Goal: Task Accomplishment & Management: Manage account settings

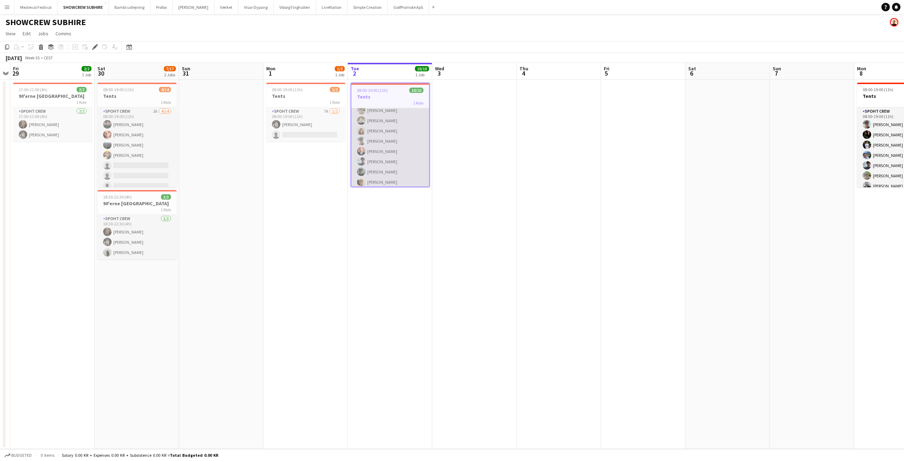
scroll to position [38, 0]
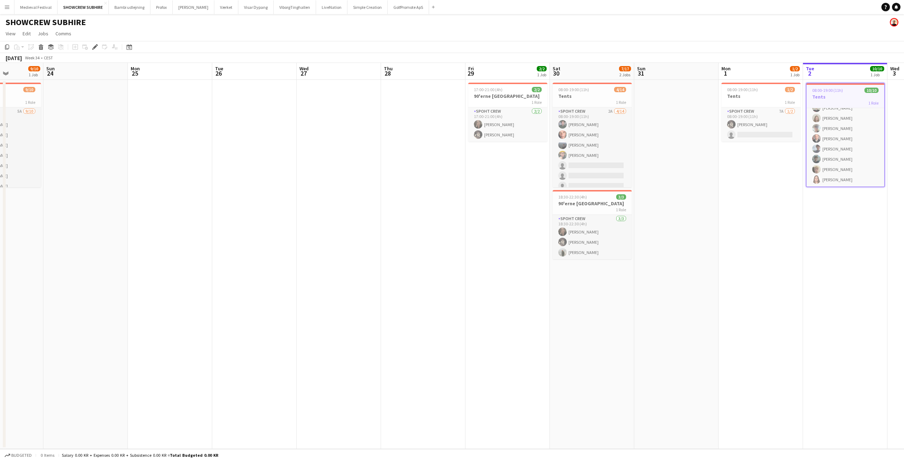
drag, startPoint x: 264, startPoint y: 252, endPoint x: 749, endPoint y: 306, distance: 488.2
click at [749, 306] on app-calendar-viewport "Thu 21 Fri 22 Sat 23 9/10 1 Job Sun 24 Mon 25 Tue 26 Wed 27 Thu 28 Fri 29 2/2 1…" at bounding box center [452, 256] width 904 height 386
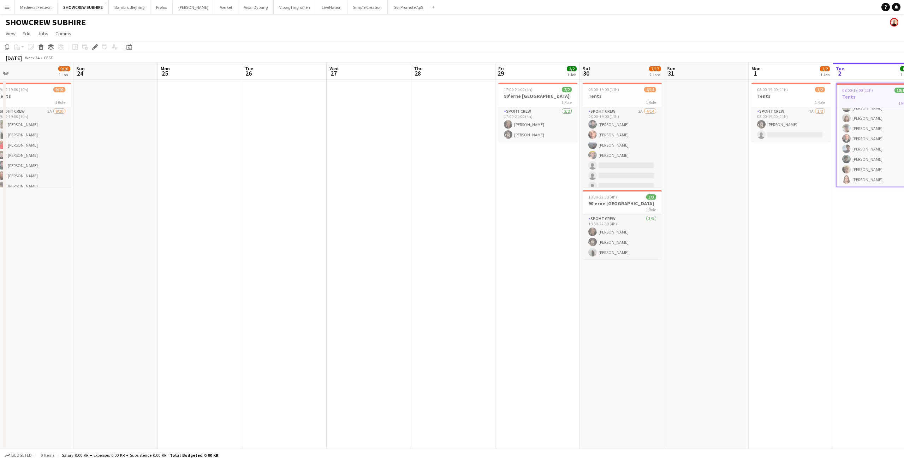
click at [10, 7] on button "Menu" at bounding box center [7, 7] width 14 height 14
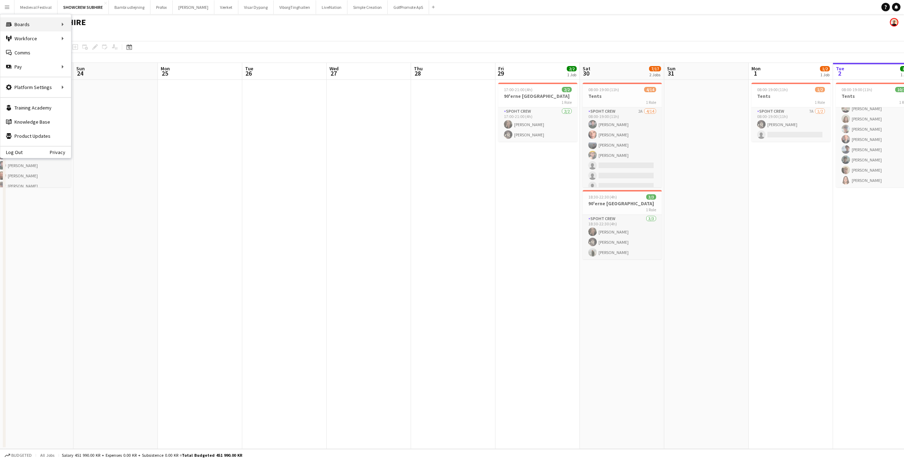
scroll to position [36, 0]
click at [93, 36] on link "All jobs" at bounding box center [106, 38] width 71 height 14
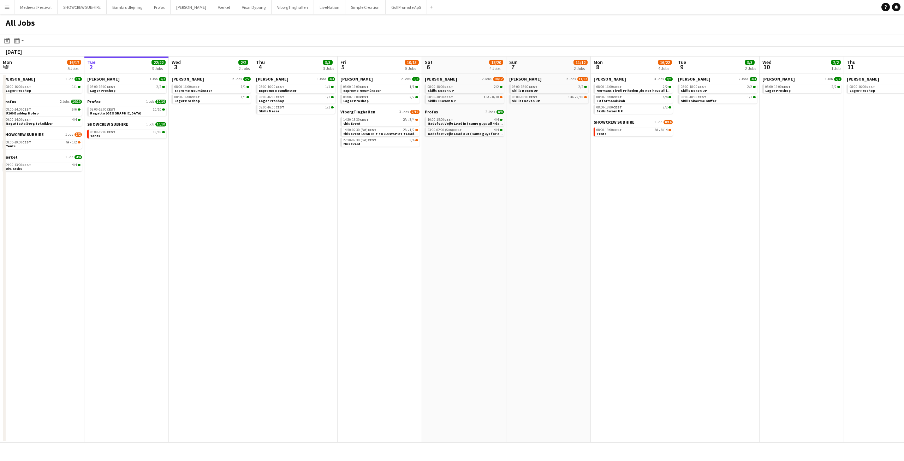
drag, startPoint x: 93, startPoint y: 249, endPoint x: 133, endPoint y: 247, distance: 39.6
click at [94, 249] on app-date-cell "Danny Black Luna 1 Job 2/2 08:00-16:00 CEST 2/2 Lager Proshop Profox 1 Job 10/1…" at bounding box center [126, 257] width 84 height 369
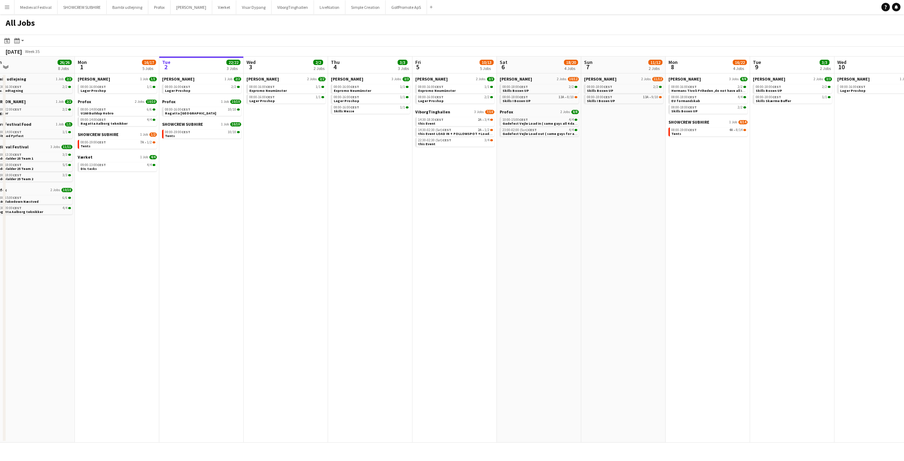
click at [477, 263] on app-all-jobs "All Jobs Date picker SEP 2025 SEP 2025 Monday M Tuesday T Wednesday W Thursday …" at bounding box center [452, 228] width 904 height 428
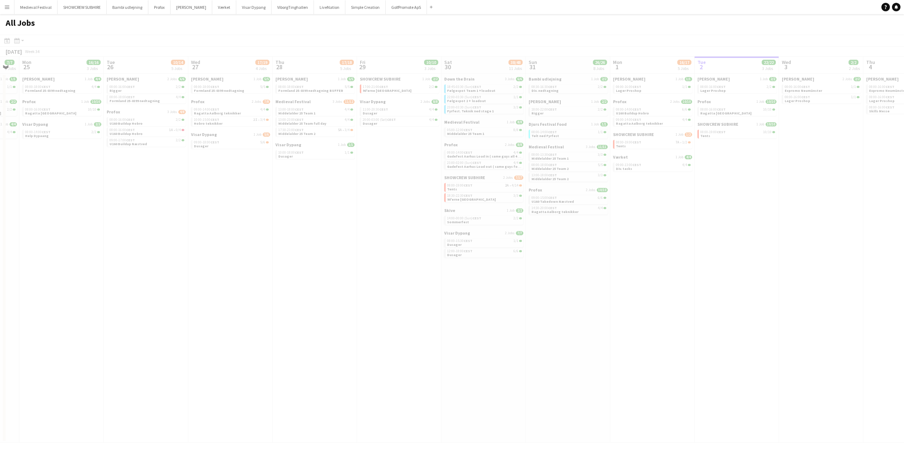
drag, startPoint x: 162, startPoint y: 258, endPoint x: 552, endPoint y: 288, distance: 391.4
click at [591, 292] on app-calendar-viewport "Fri 22 Sat 23 62/76 10 Jobs Sun 24 7/7 3 Jobs Mon 25 16/16 3 Jobs Tue 26 10/14 …" at bounding box center [452, 249] width 904 height 386
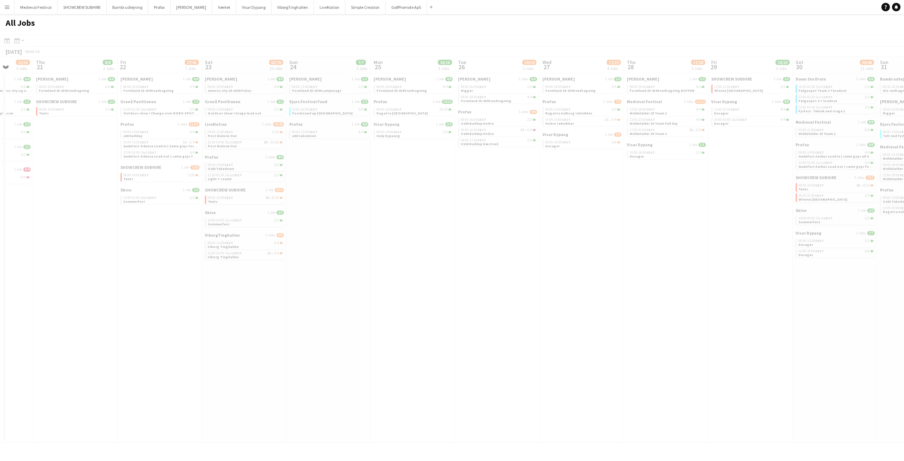
drag, startPoint x: 104, startPoint y: 273, endPoint x: 344, endPoint y: 282, distance: 239.9
click at [436, 285] on app-calendar-viewport "Mon 18 Tue 19 6/6 3 Jobs Wed 20 11/15 5 Jobs Thu 21 8/8 2 Jobs Fri 22 27/41 7 J…" at bounding box center [452, 249] width 904 height 386
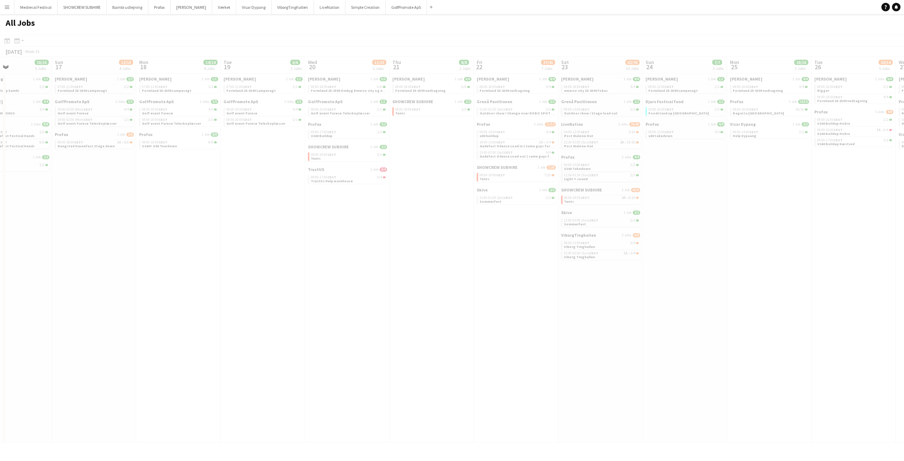
drag, startPoint x: 300, startPoint y: 302, endPoint x: 387, endPoint y: 301, distance: 87.6
click at [439, 310] on app-calendar-viewport "Thu 14 Fri 15 20/21 3 Jobs Sat 16 16/16 5 Jobs Sun 17 12/13 4 Jobs Mon 18 14/14…" at bounding box center [452, 249] width 904 height 386
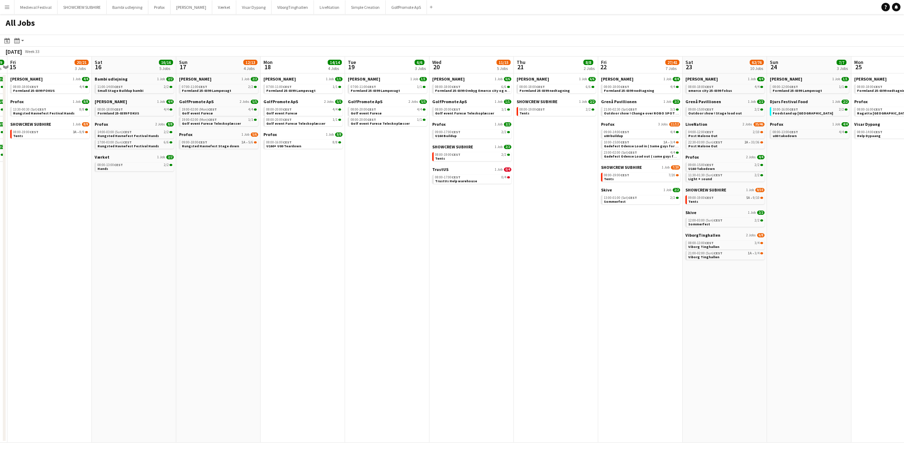
drag, startPoint x: 168, startPoint y: 281, endPoint x: 466, endPoint y: 300, distance: 297.9
click at [466, 300] on app-calendar-viewport "Tue 12 7/7 2 Jobs Wed 13 13/13 2 Jobs Thu 14 19/19 4 Jobs Fri 15 20/21 3 Jobs S…" at bounding box center [452, 249] width 904 height 386
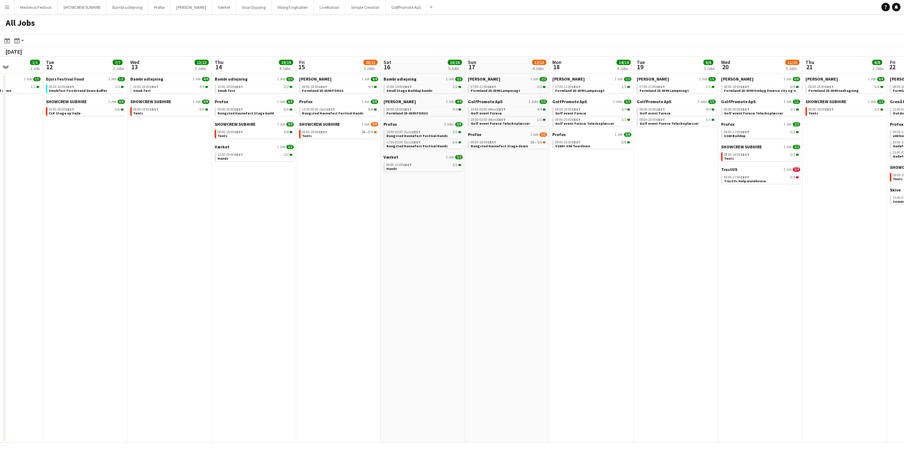
drag, startPoint x: 105, startPoint y: 276, endPoint x: 427, endPoint y: 300, distance: 322.2
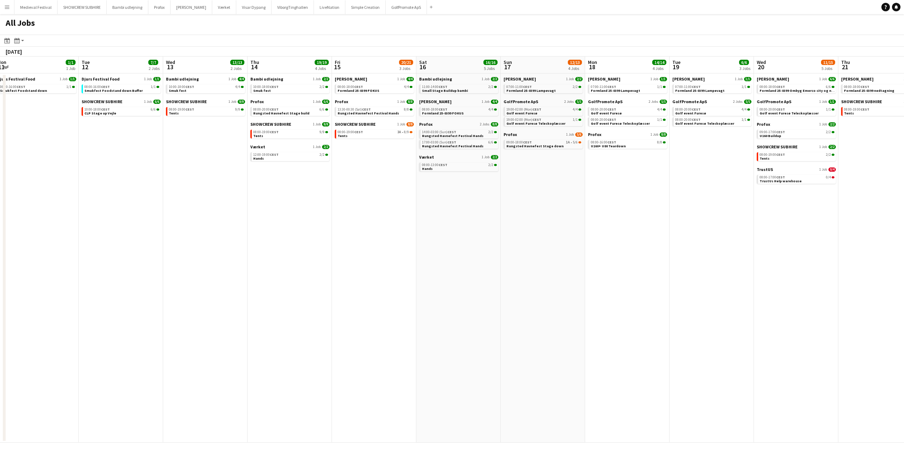
click at [426, 300] on app-calendar-viewport "Sat 9 6/6 1 Job Sun 10 1/1 1 Job Mon 11 1/1 1 Job Tue 12 7/7 2 Jobs Wed 13 13/1…" at bounding box center [452, 249] width 904 height 386
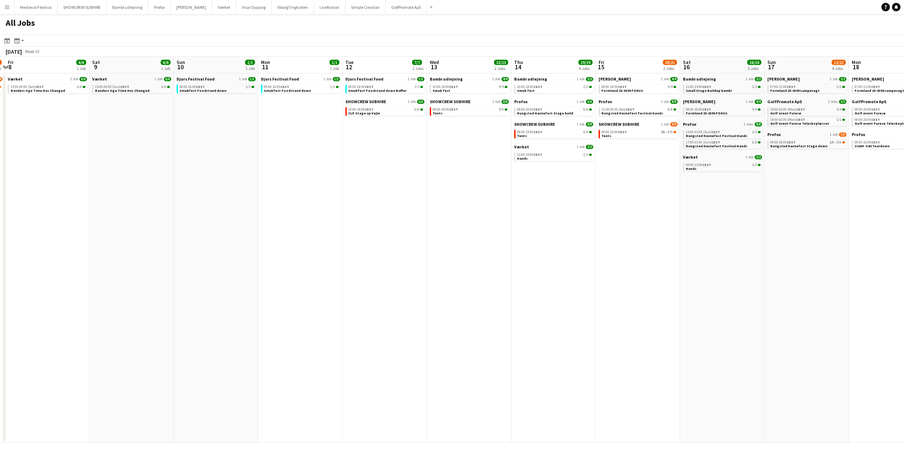
drag, startPoint x: 203, startPoint y: 272, endPoint x: 347, endPoint y: 279, distance: 143.9
click at [445, 281] on app-calendar-viewport "Tue 5 4/4 1 Job Wed 6 6/6 3 Jobs Thu 7 3/4 1 Job Fri 8 6/6 1 Job Sat 9 6/6 1 Jo…" at bounding box center [452, 249] width 904 height 386
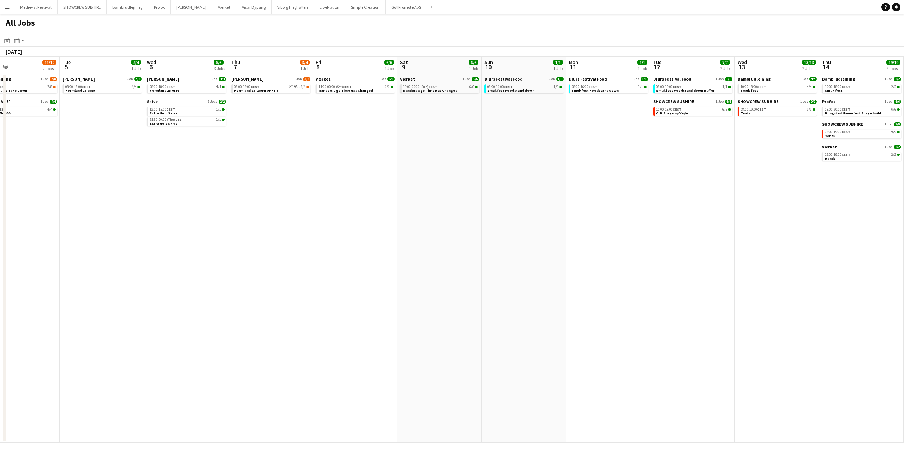
drag, startPoint x: 284, startPoint y: 260, endPoint x: 427, endPoint y: 296, distance: 147.8
click at [427, 296] on app-calendar-viewport "Sat 2 Sun 3 Mon 4 11/12 2 Jobs Tue 5 4/4 1 Job Wed 6 6/6 3 Jobs Thu 7 3/4 1 Job…" at bounding box center [452, 249] width 904 height 386
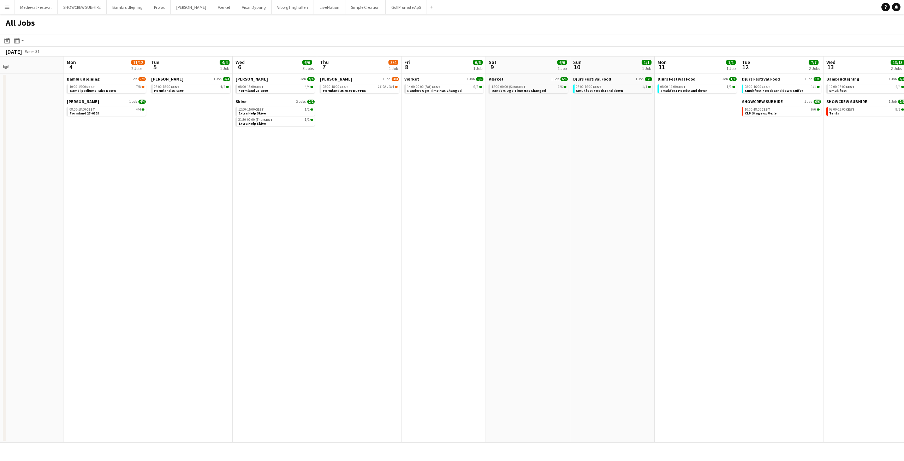
click at [163, 243] on app-date-cell "Danny Black Luna 1 Job 4/4 08:00-18:00 CEST 4/4 Formland 25-0399" at bounding box center [190, 257] width 84 height 369
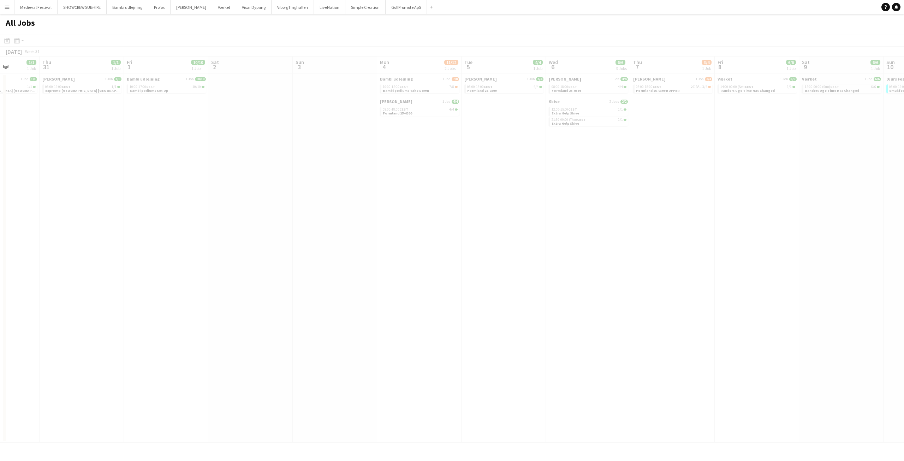
drag, startPoint x: 109, startPoint y: 236, endPoint x: 366, endPoint y: 233, distance: 257.1
click at [664, 233] on app-all-jobs "All Jobs Date picker SEP 2025 SEP 2025 Monday M Tuesday T Wednesday W Thursday …" at bounding box center [452, 228] width 904 height 428
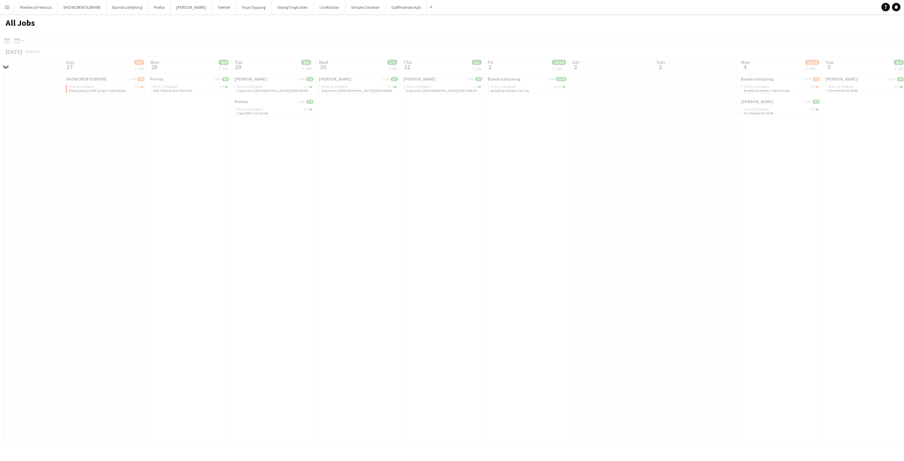
drag, startPoint x: 246, startPoint y: 232, endPoint x: 657, endPoint y: 260, distance: 412.0
click at [656, 260] on app-calendar-viewport "Thu 24 Fri 25 Sat 26 Sun 27 3/5 1 Job Mon 28 4/4 1 Job Tue 29 6/6 2 Jobs Wed 30…" at bounding box center [452, 249] width 904 height 386
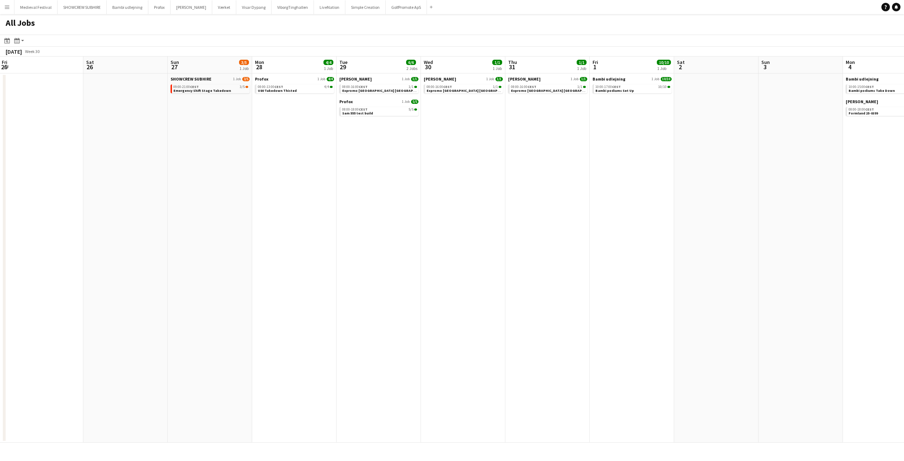
click at [513, 203] on app-calendar-viewport "Wed 23 4/4 1 Job Thu 24 4/4 1 Job Fri 25 Sat 26 Sun 27 3/5 1 Job Mon 28 4/4 1 J…" at bounding box center [452, 249] width 904 height 386
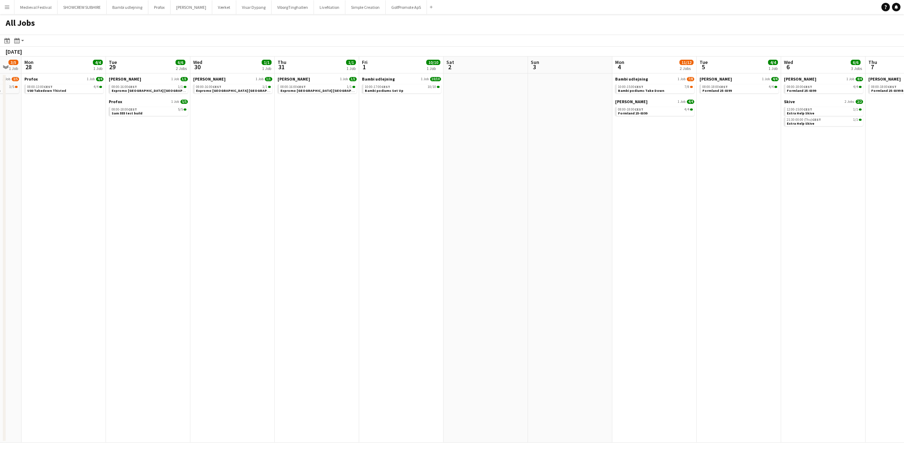
scroll to position [0, 268]
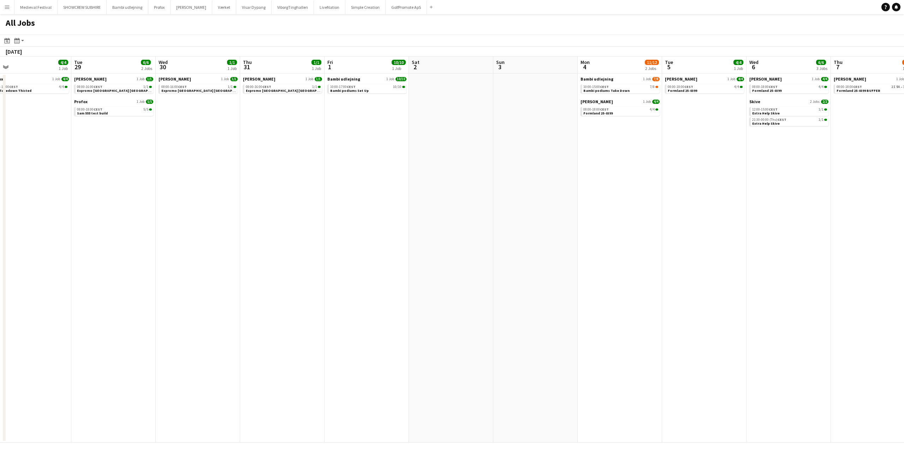
drag, startPoint x: 436, startPoint y: 205, endPoint x: 381, endPoint y: 212, distance: 55.9
click at [381, 212] on app-calendar-viewport "Fri 25 Sat 26 Sun 27 3/5 1 Job Mon 28 4/4 1 Job Tue 29 6/6 2 Jobs Wed 30 1/1 1 …" at bounding box center [452, 249] width 904 height 386
click at [553, 433] on app-date-cell at bounding box center [534, 257] width 84 height 369
click at [152, 233] on app-date-cell "Danny Black Luna 1 Job 1/1 08:00-16:00 CEST 1/1 Expromo Ceres park vejlby stadi…" at bounding box center [112, 257] width 84 height 369
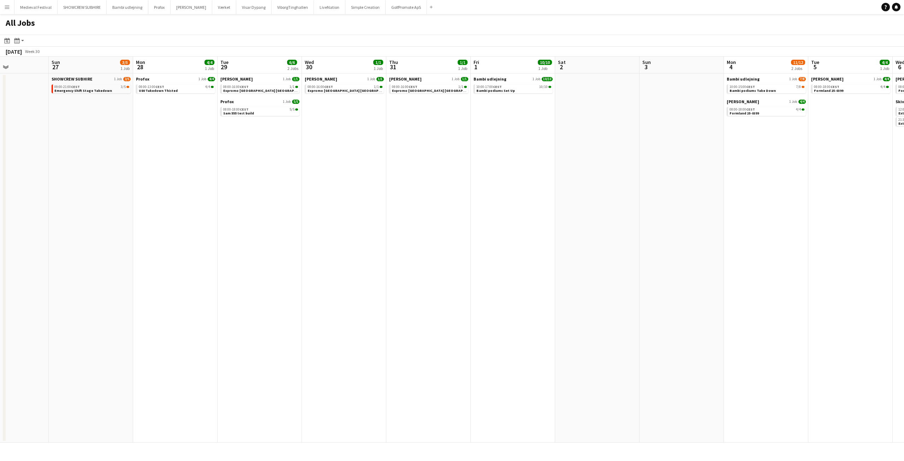
drag, startPoint x: 466, startPoint y: 228, endPoint x: 824, endPoint y: 280, distance: 361.7
click at [824, 280] on app-calendar-viewport "Fri 25 Sat 26 Sun 27 3/5 1 Job Mon 28 4/4 1 Job Tue 29 6/6 2 Jobs Wed 30 1/1 1 …" at bounding box center [452, 249] width 904 height 386
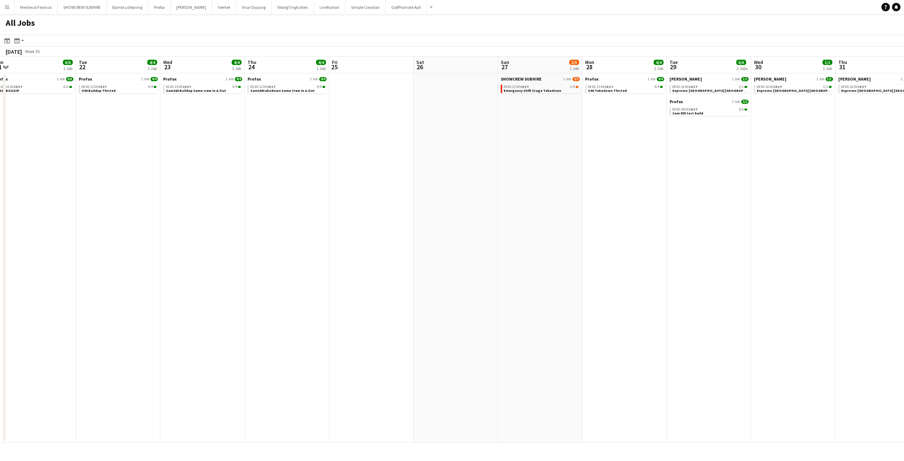
drag, startPoint x: 450, startPoint y: 250, endPoint x: 603, endPoint y: 258, distance: 153.1
click at [603, 258] on app-calendar-viewport "Sat 19 Sun 20 Mon 21 6/6 1 Job Tue 22 4/4 1 Job Wed 23 4/4 1 Job Thu 24 4/4 1 J…" at bounding box center [452, 249] width 904 height 386
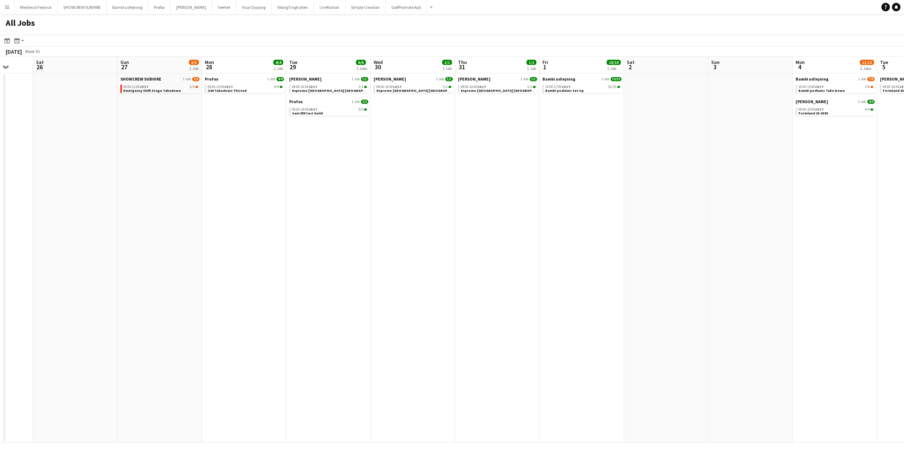
scroll to position [0, 233]
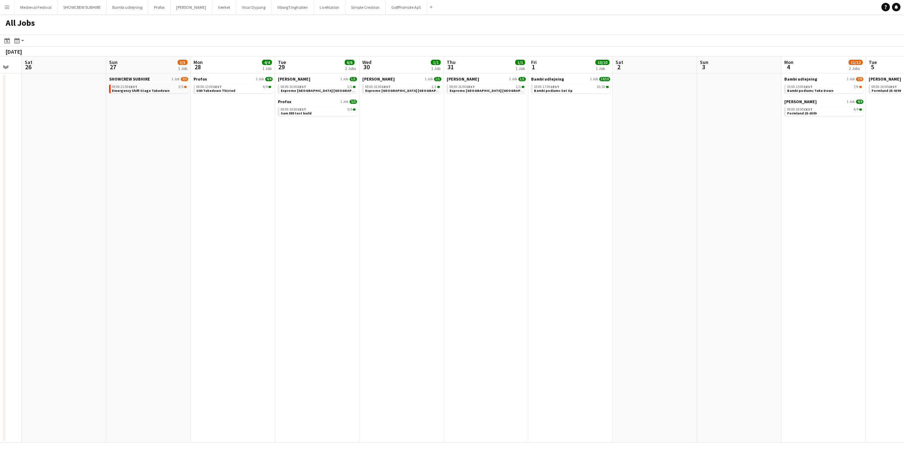
drag, startPoint x: 648, startPoint y: 221, endPoint x: 0, endPoint y: 211, distance: 647.7
click at [1, 212] on app-calendar-viewport "Wed 23 4/4 1 Job Thu 24 4/4 1 Job Fri 25 Sat 26 Sun 27 3/5 1 Job Mon 28 4/4 1 J…" at bounding box center [452, 249] width 904 height 386
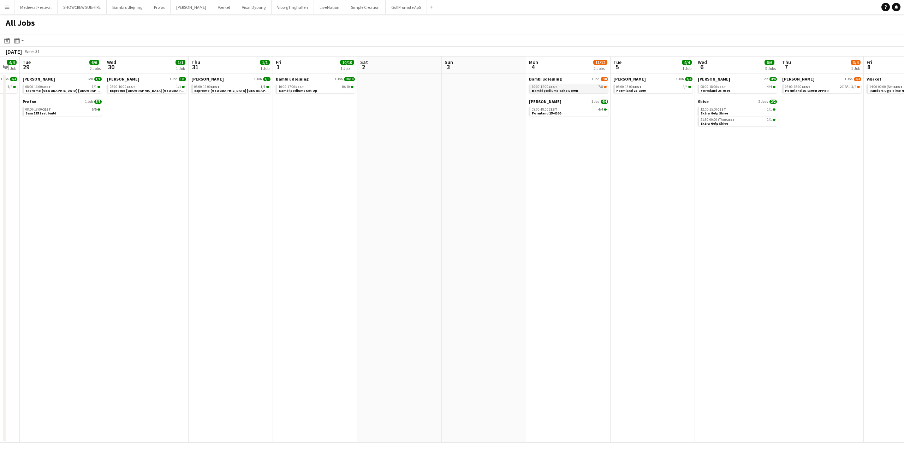
click at [553, 87] on span "CEST" at bounding box center [552, 86] width 9 height 5
click at [7, 8] on app-icon "Menu" at bounding box center [7, 7] width 6 height 6
click at [103, 35] on link "All jobs" at bounding box center [106, 38] width 71 height 14
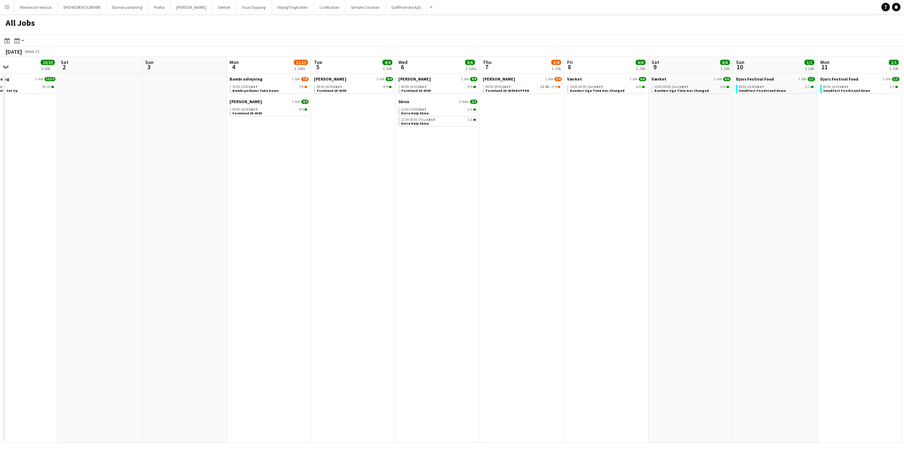
scroll to position [0, 296]
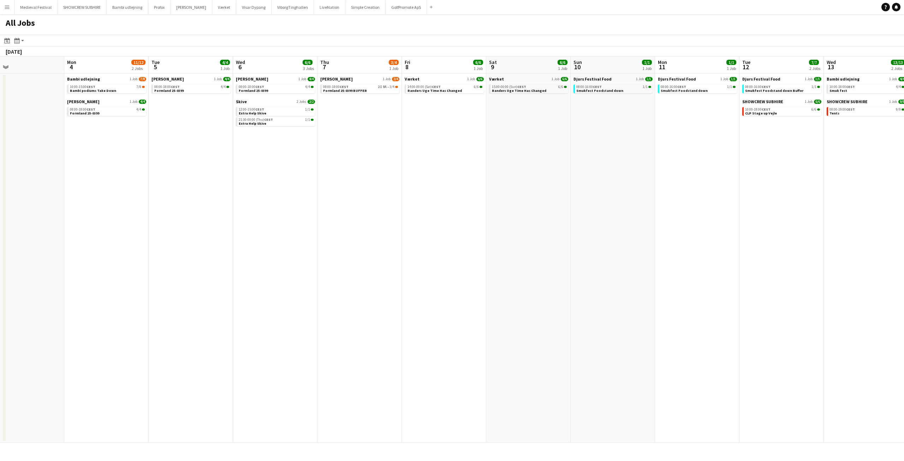
drag, startPoint x: 572, startPoint y: 169, endPoint x: 115, endPoint y: 186, distance: 457.2
click at [115, 189] on app-calendar-viewport "Thu 31 1/1 1 Job Fri 1 10/10 1 Job Sat 2 Sun 3 Mon 4 11/12 2 Jobs Tue 5 4/4 1 J…" at bounding box center [452, 249] width 904 height 386
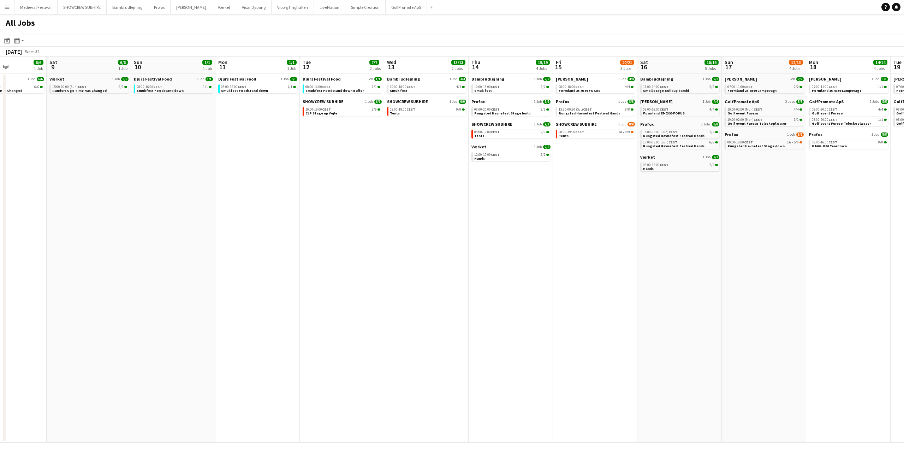
drag, startPoint x: 449, startPoint y: 161, endPoint x: 106, endPoint y: 170, distance: 343.7
click at [106, 172] on app-calendar-viewport "Tue 5 4/4 1 Job Wed 6 6/6 3 Jobs Thu 7 3/4 1 Job Fri 8 6/6 1 Job Sat 9 6/6 1 Jo…" at bounding box center [452, 249] width 904 height 386
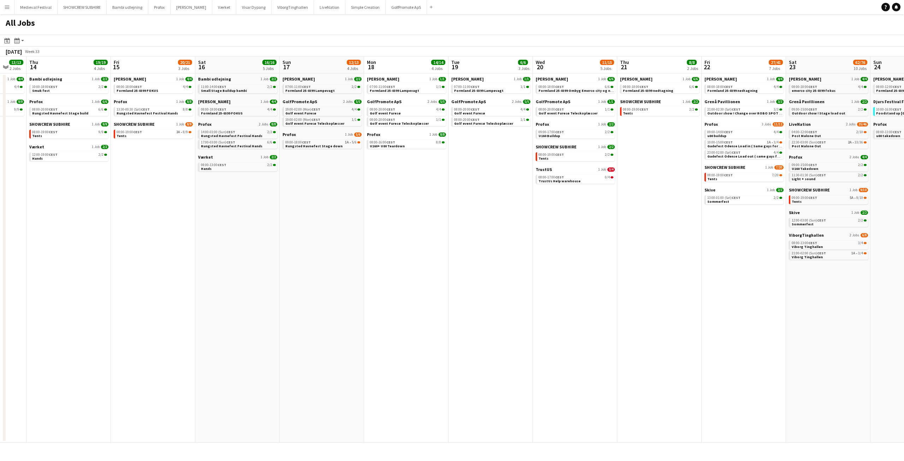
drag, startPoint x: 440, startPoint y: 160, endPoint x: 78, endPoint y: 177, distance: 362.7
click at [78, 177] on app-calendar-viewport "Sun 10 1/1 1 Job Mon 11 1/1 1 Job Tue 12 7/7 2 Jobs Wed 13 13/13 2 Jobs Thu 14 …" at bounding box center [452, 249] width 904 height 386
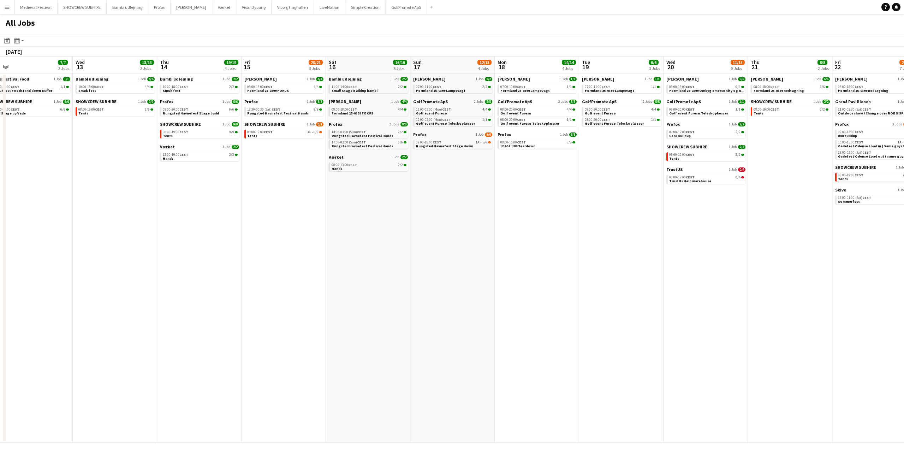
drag, startPoint x: 557, startPoint y: 209, endPoint x: 82, endPoint y: 214, distance: 475.3
click at [82, 214] on app-calendar-viewport "Sun 10 1/1 1 Job Mon 11 1/1 1 Job Tue 12 7/7 2 Jobs Wed 13 13/13 2 Jobs Thu 14 …" at bounding box center [452, 249] width 904 height 386
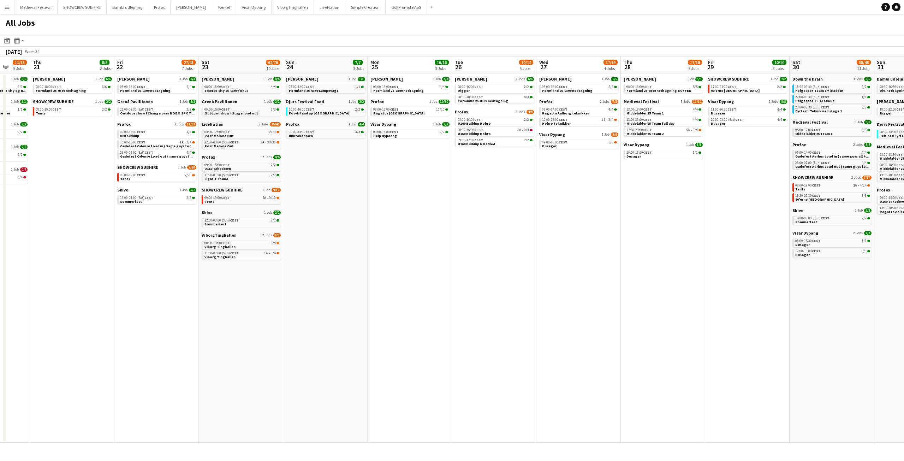
drag, startPoint x: 582, startPoint y: 219, endPoint x: 119, endPoint y: 230, distance: 462.3
click at [122, 230] on app-calendar-viewport "Sun 17 12/13 4 Jobs Mon 18 14/14 4 Jobs Tue 19 6/6 3 Jobs Wed 20 11/15 5 Jobs T…" at bounding box center [452, 249] width 904 height 386
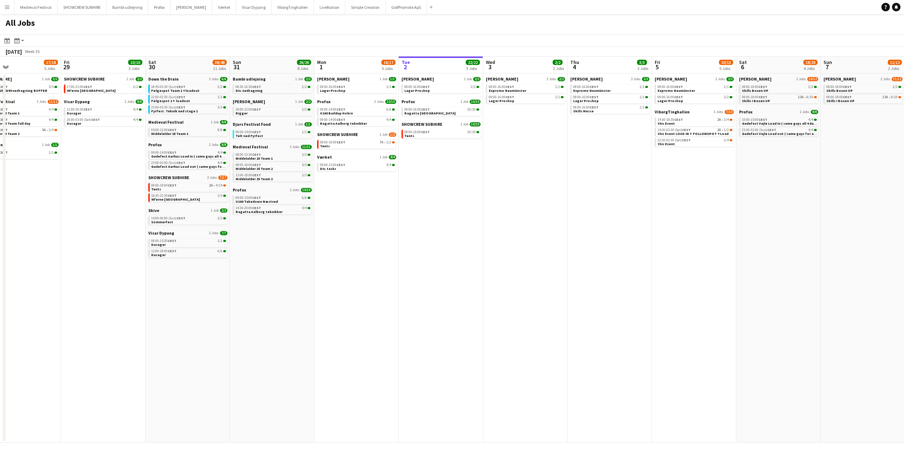
drag, startPoint x: 698, startPoint y: 212, endPoint x: 226, endPoint y: 259, distance: 473.7
click at [226, 259] on app-calendar-viewport "Mon 25 16/16 3 Jobs Tue 26 10/14 5 Jobs Wed 27 17/19 4 Jobs Thu 28 17/18 5 Jobs…" at bounding box center [452, 249] width 904 height 386
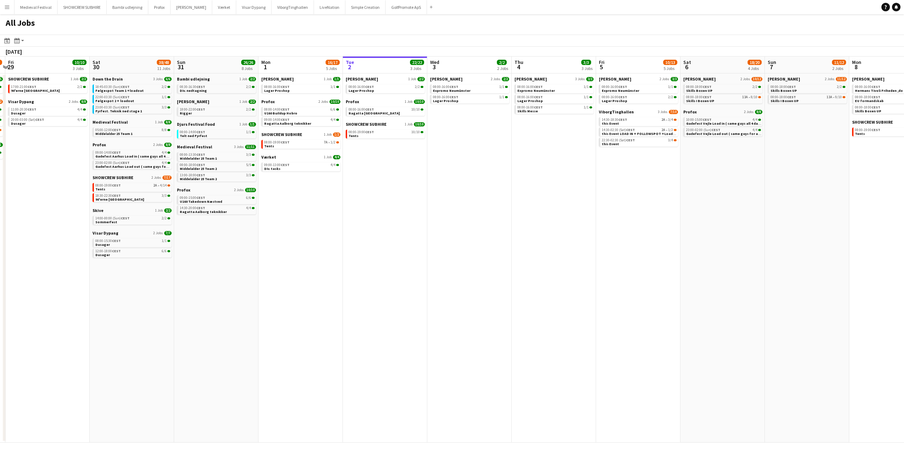
drag, startPoint x: 227, startPoint y: 259, endPoint x: 681, endPoint y: 284, distance: 455.2
click at [681, 284] on app-calendar-viewport "Wed 27 17/19 4 Jobs Thu 28 17/18 5 Jobs Fri 29 10/10 3 Jobs Sat 30 38/48 11 Job…" at bounding box center [452, 249] width 904 height 386
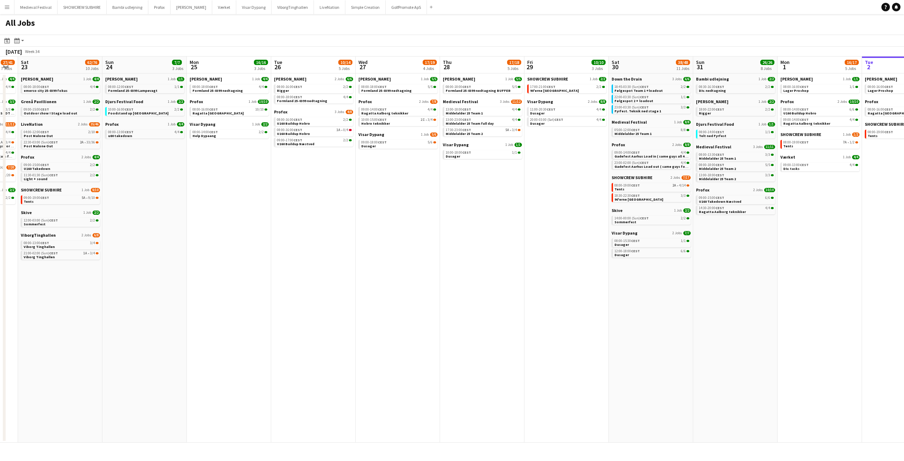
scroll to position [0, 169]
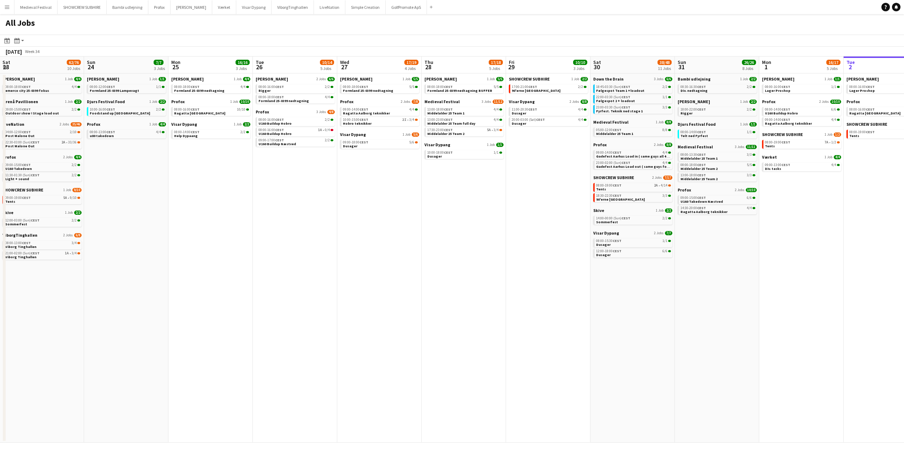
drag, startPoint x: 330, startPoint y: 285, endPoint x: 490, endPoint y: 290, distance: 160.1
click at [490, 290] on app-calendar-viewport "Thu 21 8/8 2 Jobs Fri 22 27/41 7 Jobs Sat 23 62/76 10 Jobs Sun 24 7/7 3 Jobs Mo…" at bounding box center [452, 249] width 904 height 386
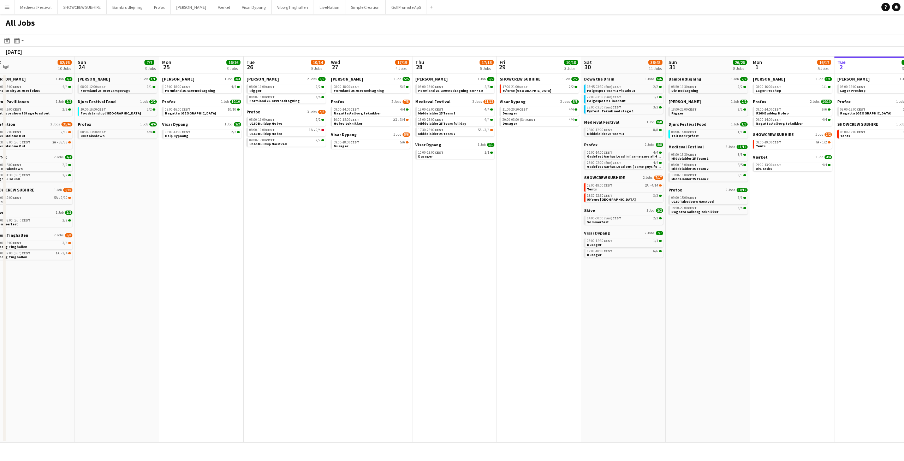
drag, startPoint x: 140, startPoint y: 250, endPoint x: 426, endPoint y: 269, distance: 286.3
click at [601, 272] on app-calendar-viewport "Thu 21 8/8 2 Jobs Fri 22 27/41 7 Jobs Sat 23 62/76 10 Jobs Sun 24 7/7 3 Jobs Mo…" at bounding box center [452, 249] width 904 height 386
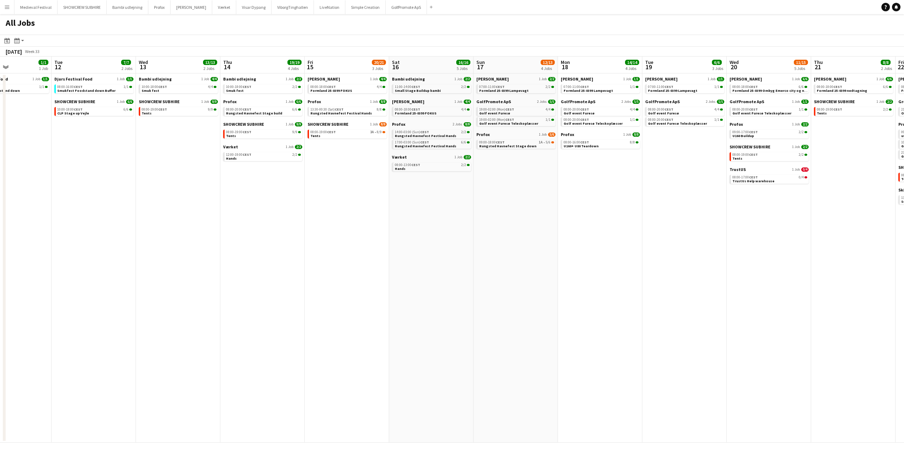
drag, startPoint x: 114, startPoint y: 267, endPoint x: 526, endPoint y: 298, distance: 413.2
click at [532, 298] on app-calendar-viewport "Sat 9 6/6 1 Job Sun 10 1/1 1 Job Mon 11 1/1 1 Job Tue 12 7/7 2 Jobs Wed 13 13/1…" at bounding box center [452, 249] width 904 height 386
drag, startPoint x: 0, startPoint y: 265, endPoint x: 468, endPoint y: 285, distance: 467.9
click at [619, 297] on app-calendar-viewport "Sat 9 6/6 1 Job Sun 10 1/1 1 Job Mon 11 1/1 1 Job Tue 12 7/7 2 Jobs Wed 13 13/1…" at bounding box center [452, 249] width 904 height 386
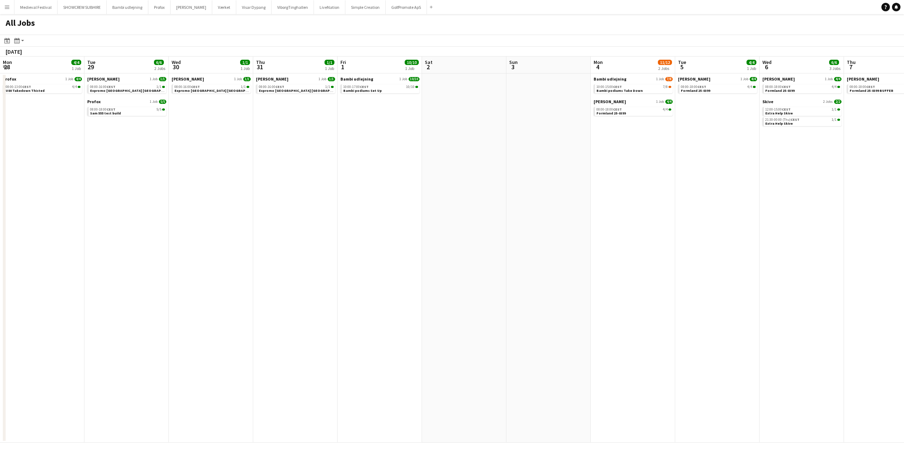
drag, startPoint x: 496, startPoint y: 275, endPoint x: 665, endPoint y: 282, distance: 169.3
click at [717, 290] on app-calendar-viewport "Sat 26 Sun 27 3/5 1 Job Mon 28 4/4 1 Job Tue 29 6/6 2 Jobs Wed 30 1/1 1 Job Thu…" at bounding box center [452, 249] width 904 height 386
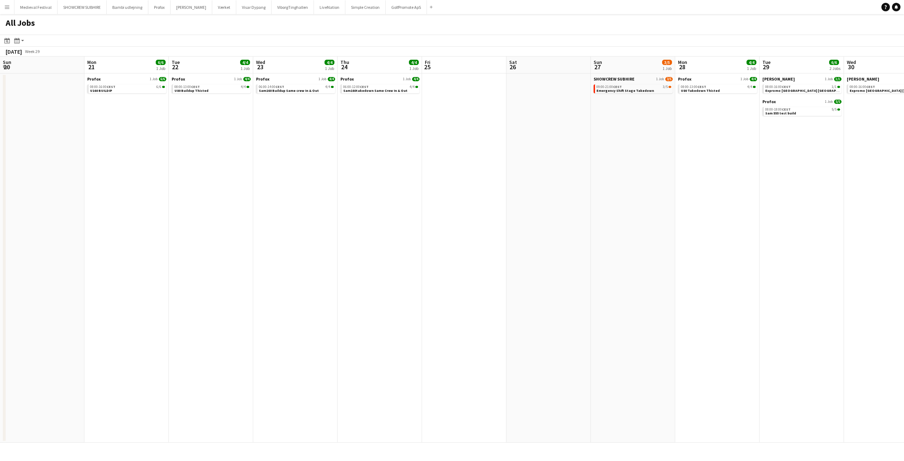
drag, startPoint x: 364, startPoint y: 155, endPoint x: 690, endPoint y: 186, distance: 327.3
click at [690, 186] on app-calendar-viewport "Fri 18 Sat 19 Sun 20 Mon 21 6/6 1 Job Tue 22 4/4 1 Job Wed 23 4/4 1 Job Thu 24 …" at bounding box center [452, 249] width 904 height 386
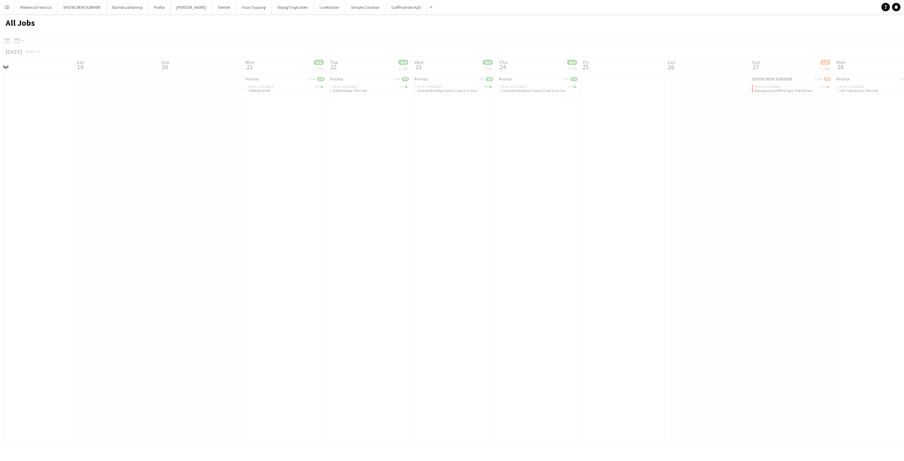
click at [746, 206] on app-all-jobs "All Jobs Date picker SEP 2025 SEP 2025 Monday M Tuesday T Wednesday W Thursday …" at bounding box center [452, 228] width 904 height 428
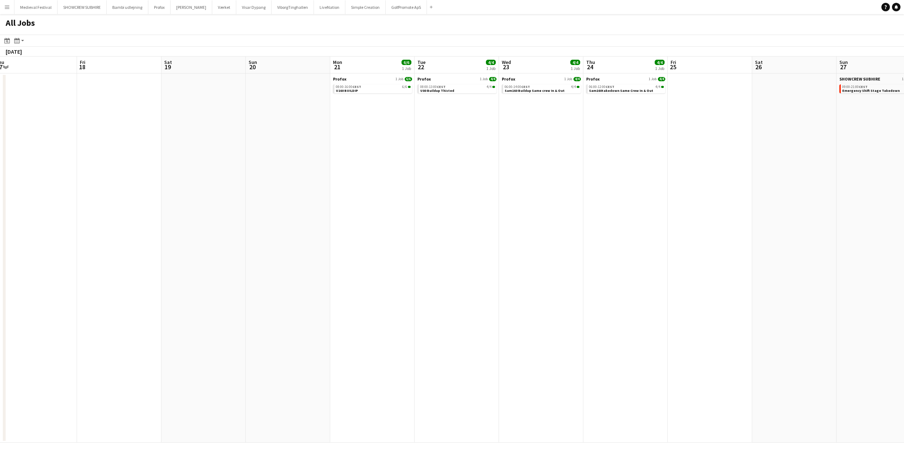
drag, startPoint x: 422, startPoint y: 185, endPoint x: 86, endPoint y: 197, distance: 336.0
click at [89, 197] on app-calendar-viewport "Mon 14 4/4 1 Job Tue 15 3/3 1 Job Wed 16 Thu 17 Fri 18 Sat 19 Sun 20 Mon 21 6/6…" at bounding box center [452, 249] width 904 height 386
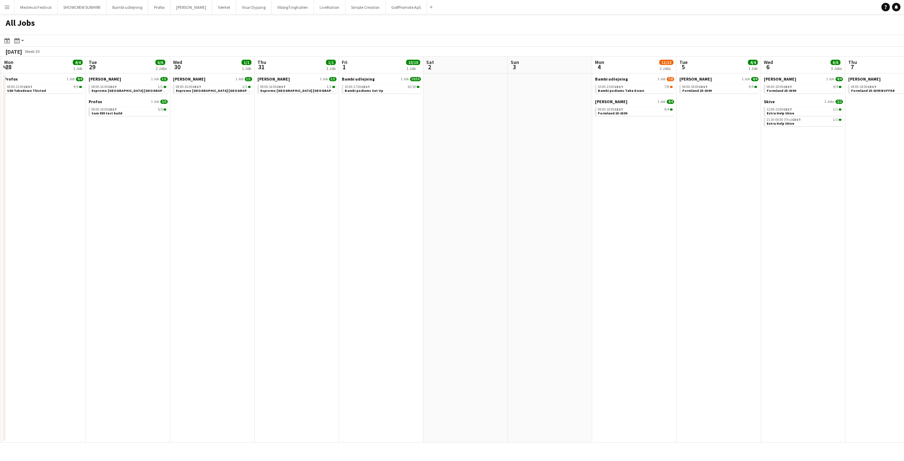
drag, startPoint x: 668, startPoint y: 206, endPoint x: 112, endPoint y: 223, distance: 557.1
click at [112, 223] on app-calendar-viewport "Fri 25 Sat 26 Sun 27 3/5 1 Job Mon 28 4/4 1 Job Tue 29 6/6 2 Jobs Wed 30 1/1 1 …" at bounding box center [452, 249] width 904 height 386
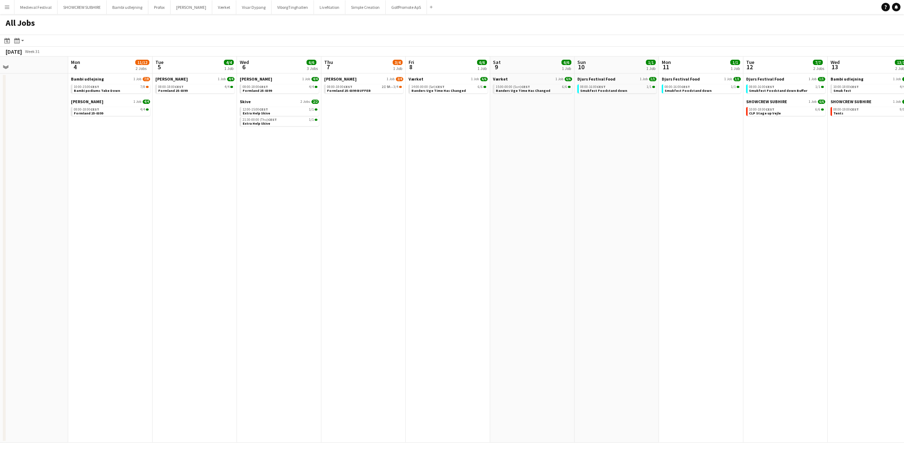
drag, startPoint x: 492, startPoint y: 239, endPoint x: 325, endPoint y: 232, distance: 167.2
click at [38, 244] on app-calendar-viewport "Thu 31 1/1 1 Job Fri 1 10/10 1 Job Sat 2 Sun 3 Mon 4 11/12 2 Jobs Tue 5 4/4 1 J…" at bounding box center [452, 249] width 904 height 386
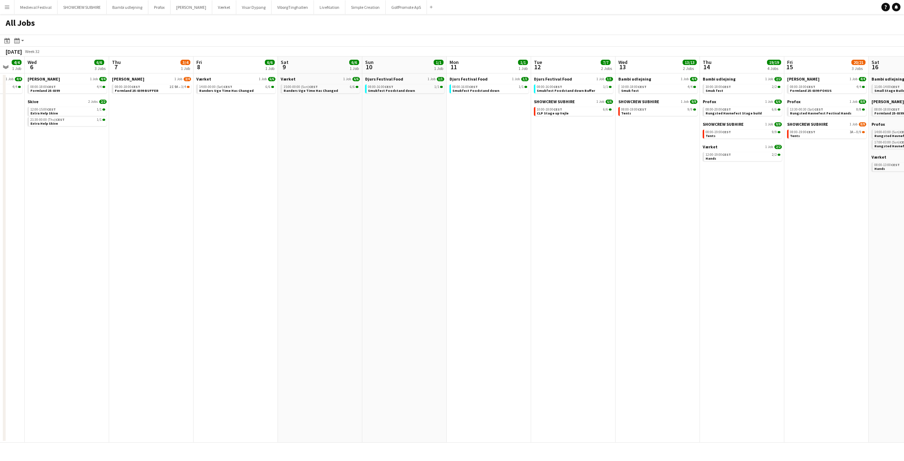
scroll to position [0, 269]
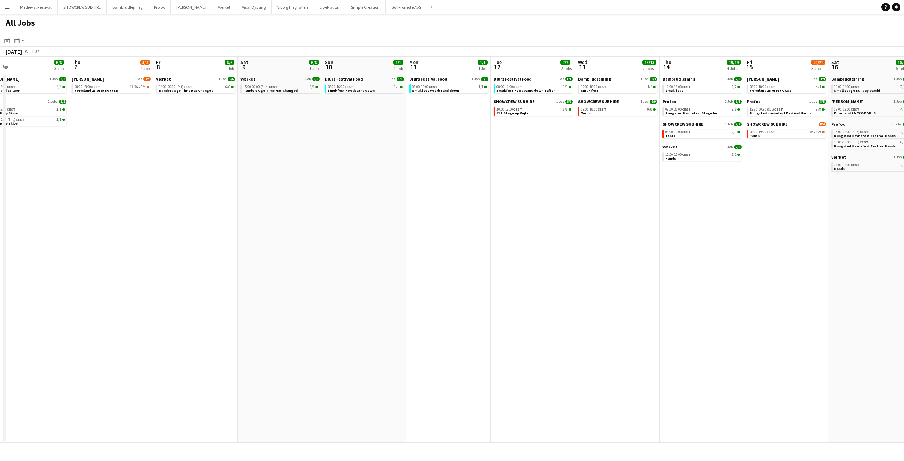
drag, startPoint x: 580, startPoint y: 238, endPoint x: 367, endPoint y: 249, distance: 213.9
click at [367, 249] on app-calendar-viewport "Sun 3 Mon 4 11/12 2 Jobs Tue 5 4/4 1 Job Wed 6 6/6 3 Jobs Thu 7 3/4 1 Job Fri 8…" at bounding box center [452, 249] width 904 height 386
click at [603, 87] on span "CEST" at bounding box center [601, 86] width 9 height 5
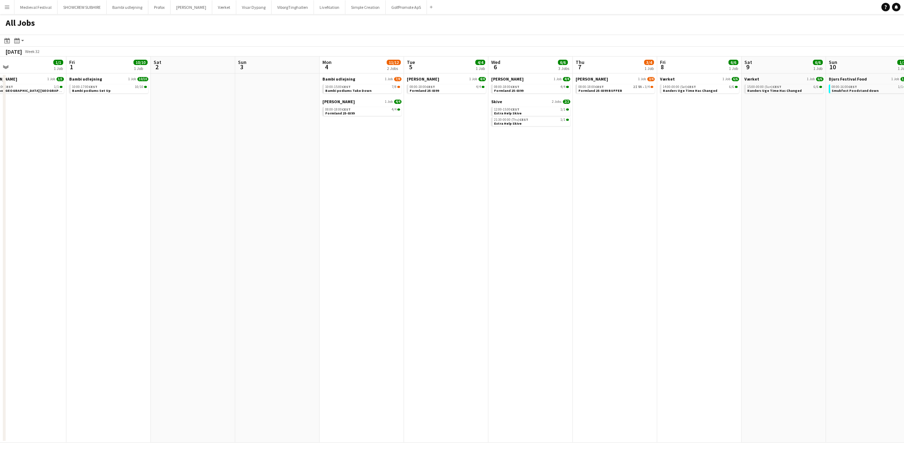
drag, startPoint x: 282, startPoint y: 199, endPoint x: 633, endPoint y: 208, distance: 351.5
click at [687, 203] on app-calendar-viewport "Tue 29 6/6 2 Jobs Wed 30 1/1 1 Job Thu 31 1/1 1 Job Fri 1 10/10 1 Job Sat 2 Sun…" at bounding box center [452, 249] width 904 height 386
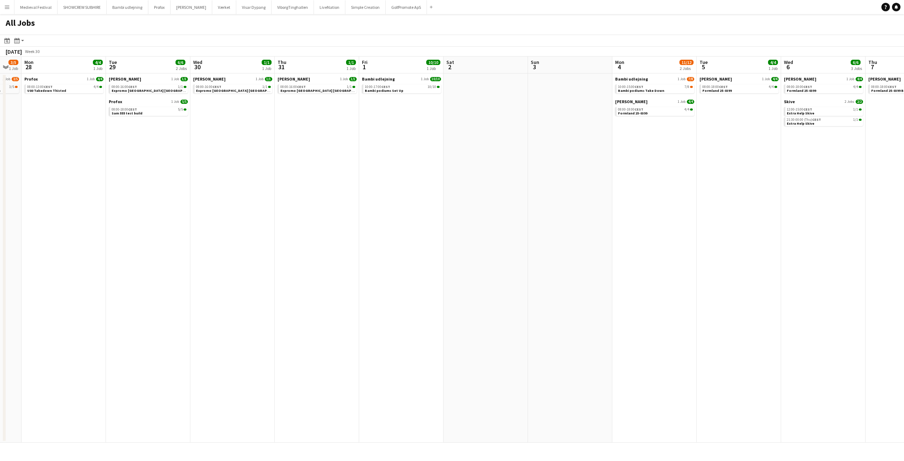
drag, startPoint x: 313, startPoint y: 201, endPoint x: 786, endPoint y: 219, distance: 472.8
click at [859, 225] on app-calendar-viewport "Fri 25 Sat 26 Sun 27 3/5 1 Job Mon 28 4/4 1 Job Tue 29 6/6 2 Jobs Wed 30 1/1 1 …" at bounding box center [452, 249] width 904 height 386
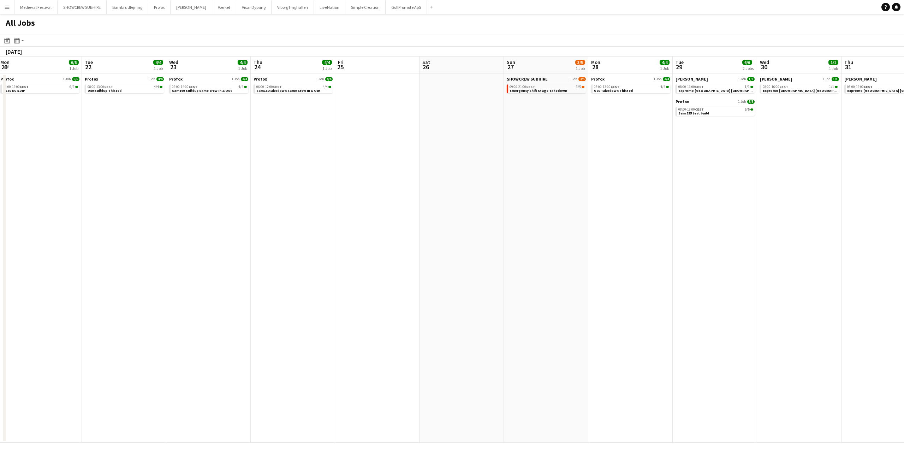
drag, startPoint x: 619, startPoint y: 191, endPoint x: 553, endPoint y: 195, distance: 66.8
click at [688, 193] on app-calendar-viewport "Sat 19 Sun 20 Mon 21 6/6 1 Job Tue 22 4/4 1 Job Wed 23 4/4 1 Job Thu 24 4/4 1 J…" at bounding box center [452, 249] width 904 height 386
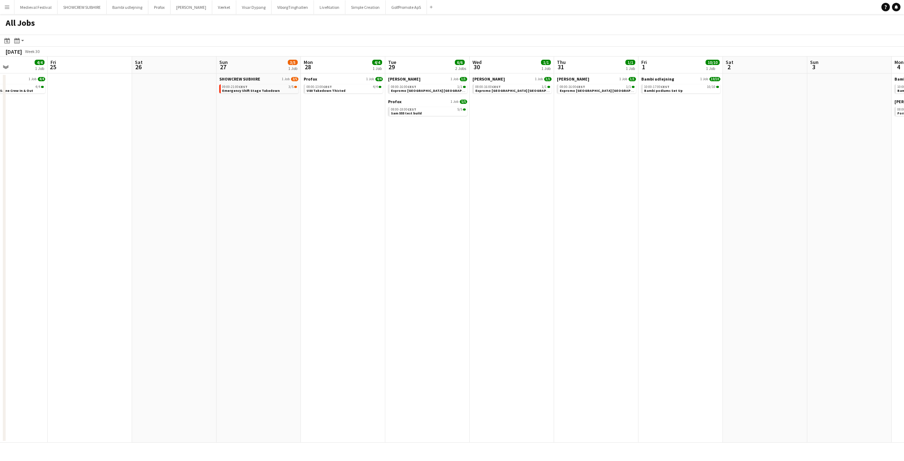
scroll to position [0, 228]
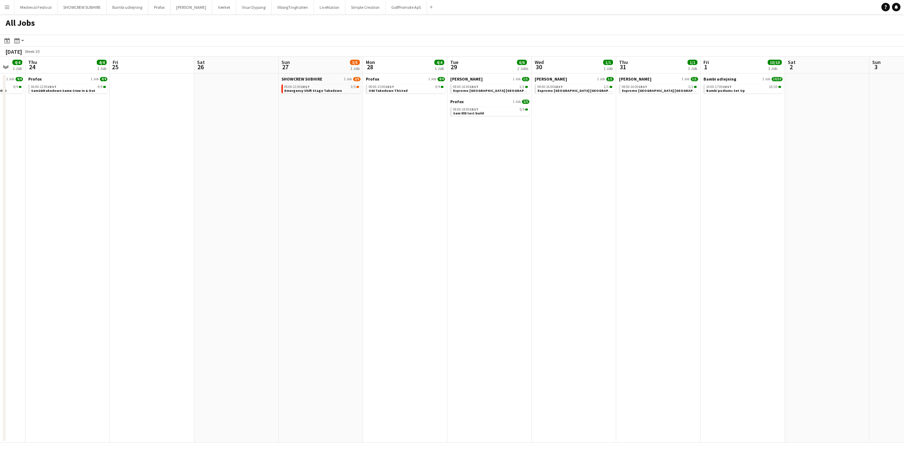
drag, startPoint x: 677, startPoint y: 194, endPoint x: 0, endPoint y: 209, distance: 677.1
click at [0, 209] on app-calendar-viewport "Mon 21 6/6 1 Job Tue 22 4/4 1 Job Wed 23 4/4 1 Job Thu 24 4/4 1 Job Fri 25 Sat …" at bounding box center [452, 249] width 904 height 386
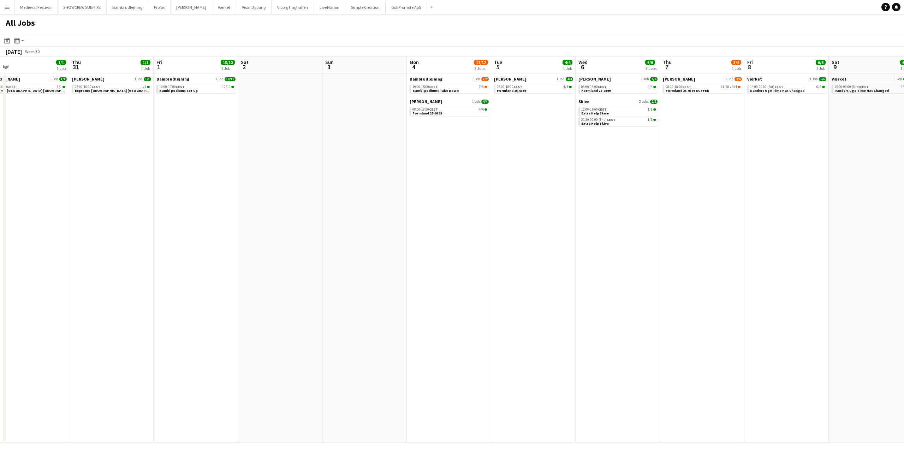
scroll to position [0, 236]
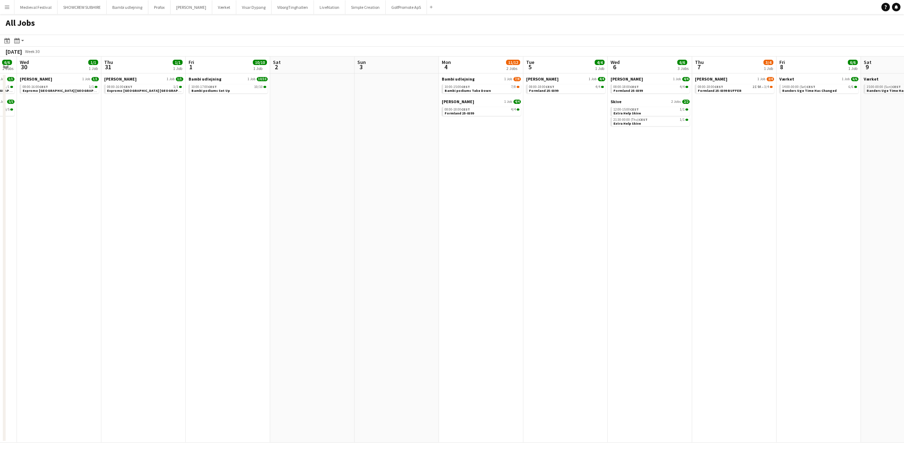
drag, startPoint x: 545, startPoint y: 149, endPoint x: 283, endPoint y: 186, distance: 264.2
click at [283, 186] on app-calendar-viewport "Sun 27 3/5 1 Job Mon 28 4/4 1 Job Tue 29 6/6 2 Jobs Wed 30 1/1 1 Job Thu 31 1/1…" at bounding box center [452, 249] width 904 height 386
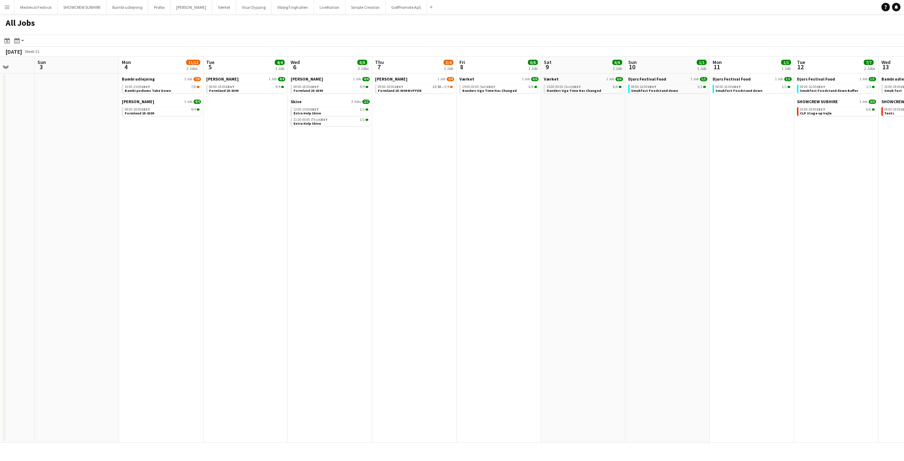
scroll to position [0, 245]
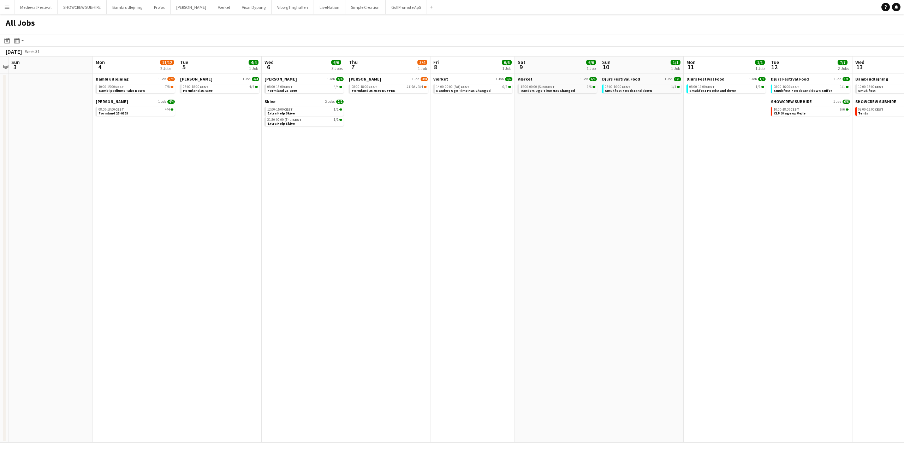
drag, startPoint x: 493, startPoint y: 156, endPoint x: 230, endPoint y: 168, distance: 263.3
click at [231, 168] on app-calendar-viewport "Thu 31 1/1 1 Job Fri 1 10/10 1 Job Sat 2 Sun 3 Mon 4 11/12 2 Jobs Tue 5 4/4 1 J…" at bounding box center [452, 249] width 904 height 386
click at [462, 88] on span "CEST" at bounding box center [464, 86] width 9 height 5
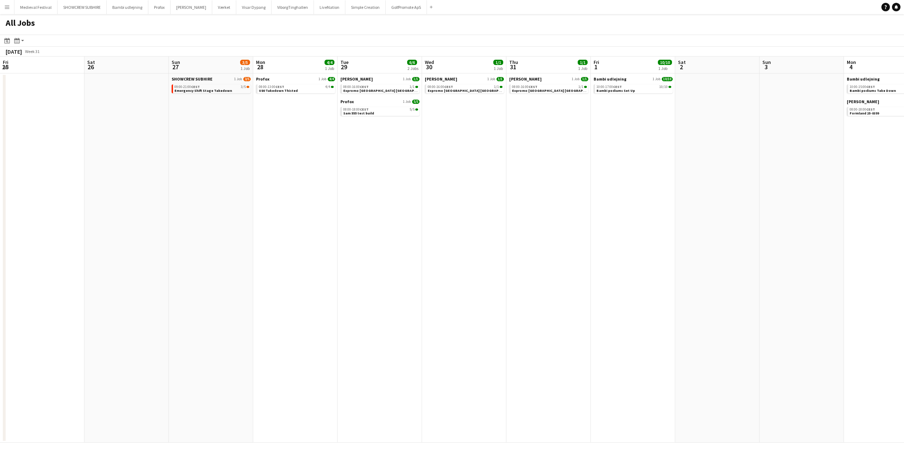
drag, startPoint x: 137, startPoint y: 202, endPoint x: 904, endPoint y: 233, distance: 767.2
click at [904, 233] on app-calendar-viewport "Wed 23 4/4 1 Job Thu 24 4/4 1 Job Fri 25 Sat 26 Sun 27 3/5 1 Job Mon 28 4/4 1 J…" at bounding box center [452, 249] width 904 height 386
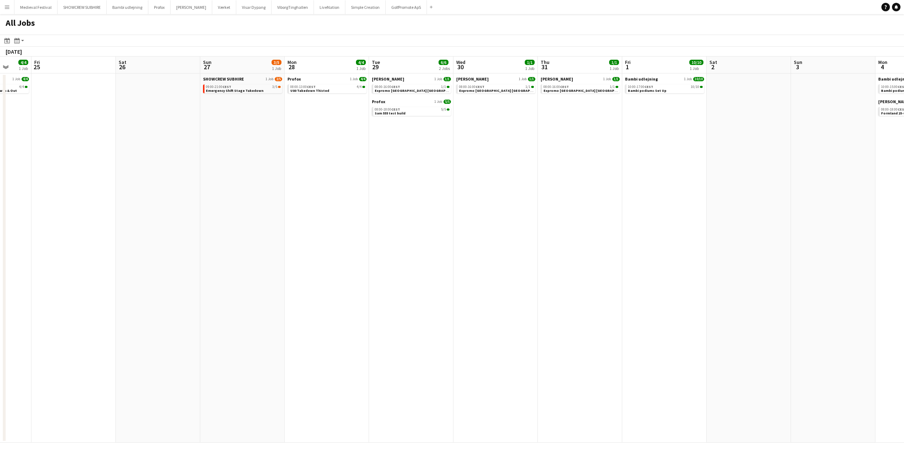
drag, startPoint x: 462, startPoint y: 197, endPoint x: 825, endPoint y: 230, distance: 364.4
click at [827, 230] on app-calendar-viewport "Wed 23 4/4 1 Job Thu 24 4/4 1 Job Fri 25 Sat 26 Sun 27 3/5 1 Job Mon 28 4/4 1 J…" at bounding box center [452, 249] width 904 height 386
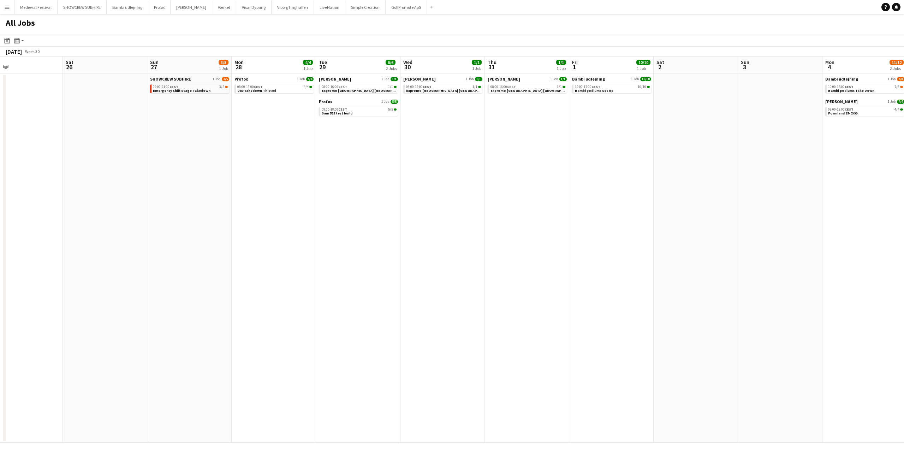
drag, startPoint x: 379, startPoint y: 203, endPoint x: 0, endPoint y: 234, distance: 380.1
click at [0, 235] on app-calendar-viewport "Tue 22 4/4 1 Job Wed 23 4/4 1 Job Thu 24 4/4 1 Job Fri 25 Sat 26 Sun 27 3/5 1 J…" at bounding box center [452, 249] width 904 height 386
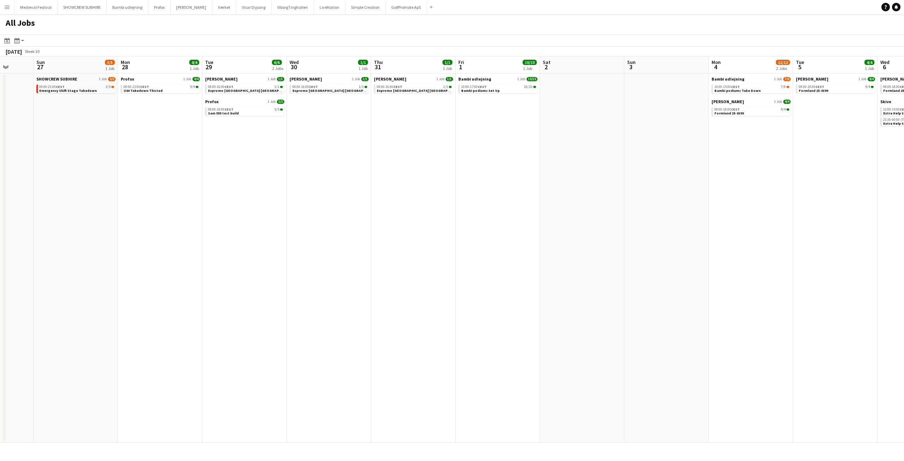
drag, startPoint x: 611, startPoint y: 224, endPoint x: 365, endPoint y: 242, distance: 246.8
click at [362, 244] on app-calendar-viewport "Wed 23 4/4 1 Job Thu 24 4/4 1 Job Fri 25 Sat 26 Sun 27 3/5 1 Job Mon 28 4/4 1 J…" at bounding box center [452, 249] width 904 height 386
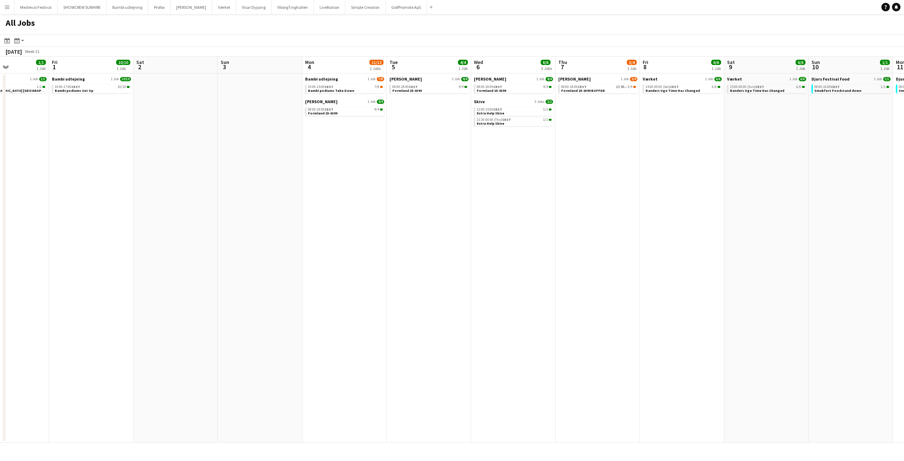
drag, startPoint x: 638, startPoint y: 193, endPoint x: 315, endPoint y: 204, distance: 322.9
click at [328, 210] on app-calendar-viewport "Mon 28 4/4 1 Job Tue 29 6/6 2 Jobs Wed 30 1/1 1 Job Thu 31 1/1 1 Job Fri 1 10/1…" at bounding box center [452, 249] width 904 height 386
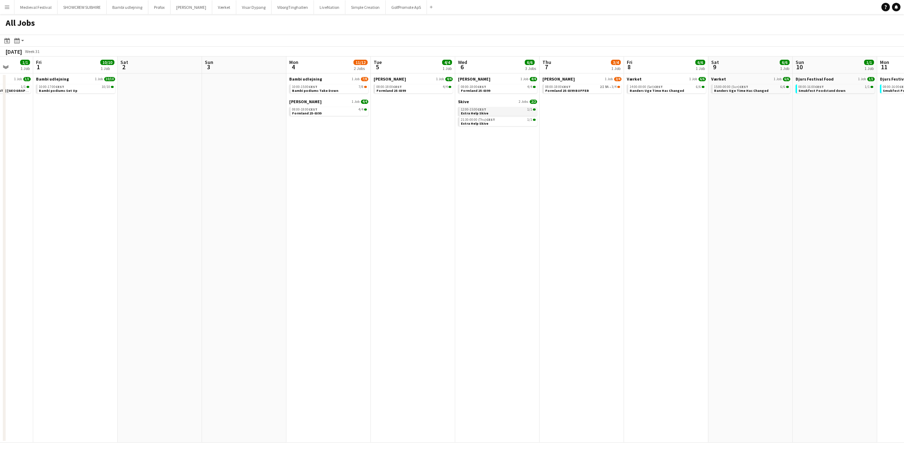
click at [488, 113] on link "12:00-15:00 CEST 1/1 Extra Help Skive" at bounding box center [498, 111] width 75 height 8
click at [479, 113] on span "Extra Help Skive" at bounding box center [475, 113] width 28 height 5
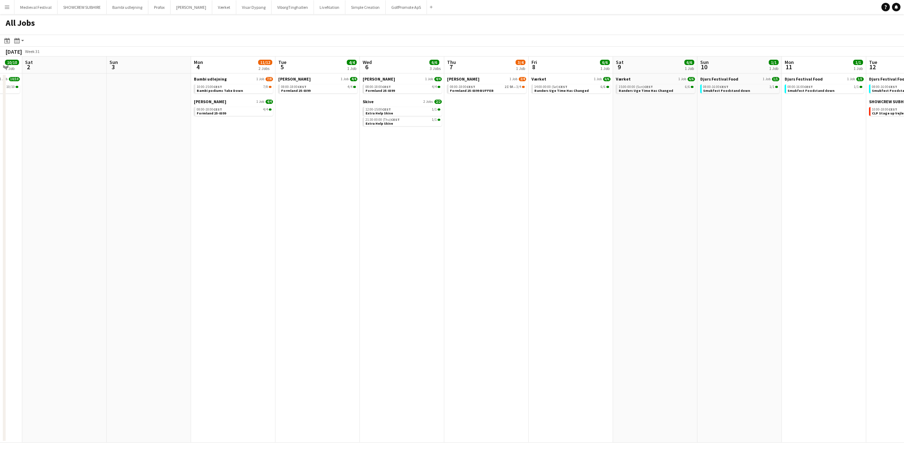
scroll to position [0, 256]
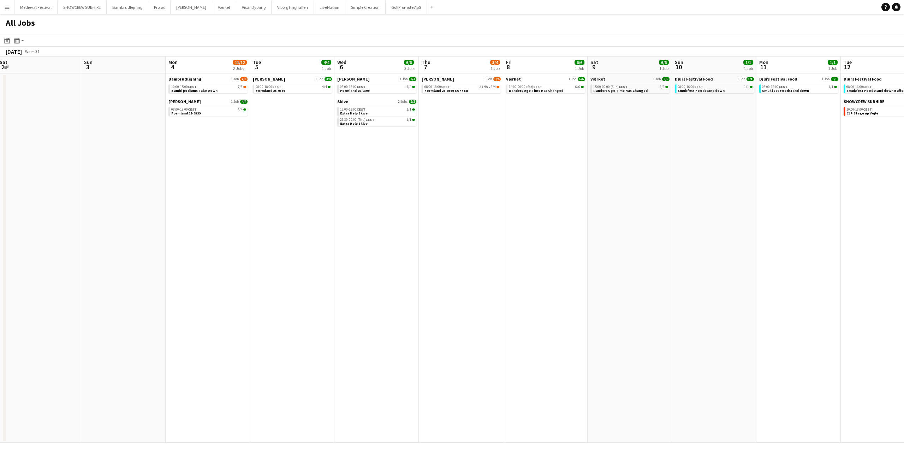
drag, startPoint x: 616, startPoint y: 179, endPoint x: 416, endPoint y: 198, distance: 200.7
click at [416, 199] on app-calendar-viewport "Wed 30 1/1 1 Job Thu 31 1/1 1 Job Fri 1 10/10 1 Job Sat 2 Sun 3 Mon 4 11/12 2 J…" at bounding box center [452, 249] width 904 height 386
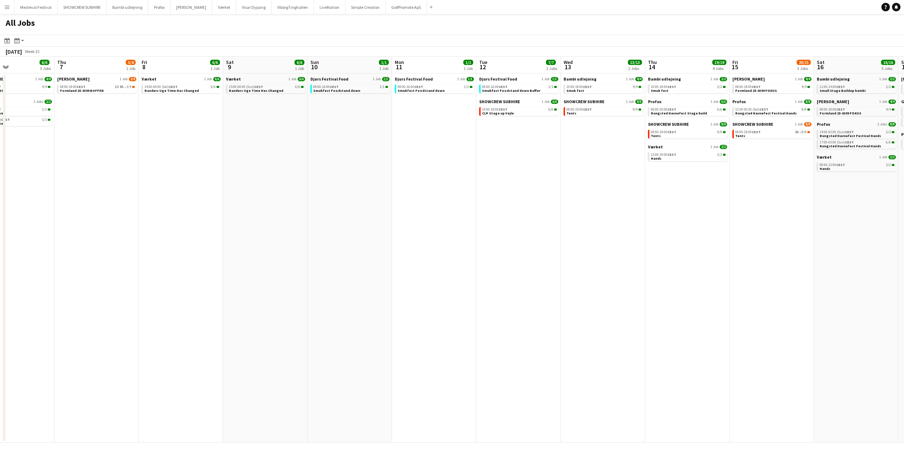
scroll to position [0, 286]
drag, startPoint x: 629, startPoint y: 142, endPoint x: 347, endPoint y: 222, distance: 293.5
click at [347, 222] on app-calendar-viewport "Sun 3 Mon 4 11/12 2 Jobs Tue 5 4/4 1 Job Wed 6 6/6 3 Jobs Thu 7 3/4 1 Job Fri 8…" at bounding box center [452, 249] width 904 height 386
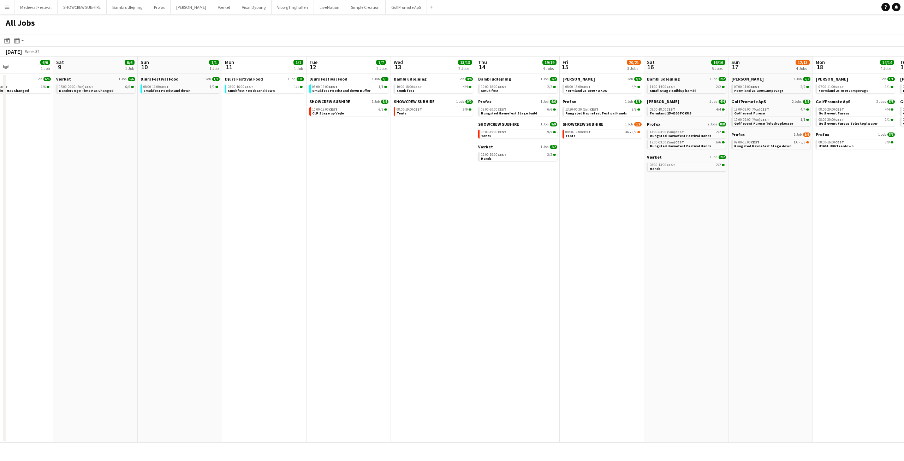
scroll to position [0, 287]
drag, startPoint x: 553, startPoint y: 187, endPoint x: 383, endPoint y: 211, distance: 171.5
click at [383, 211] on app-calendar-viewport "Tue 5 4/4 1 Job Wed 6 6/6 3 Jobs Thu 7 3/4 1 Job Fri 8 6/6 1 Job Sat 9 6/6 1 Jo…" at bounding box center [452, 249] width 904 height 386
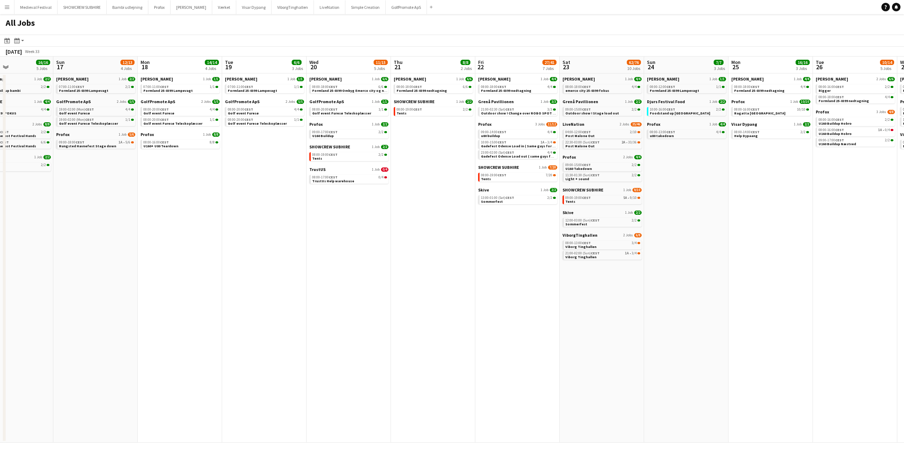
drag, startPoint x: 704, startPoint y: 248, endPoint x: 13, endPoint y: 270, distance: 691.0
click at [14, 275] on app-calendar-viewport "Wed 13 13/13 2 Jobs Thu 14 19/19 4 Jobs Fri 15 20/21 3 Jobs Sat 16 16/16 5 Jobs…" at bounding box center [452, 249] width 904 height 386
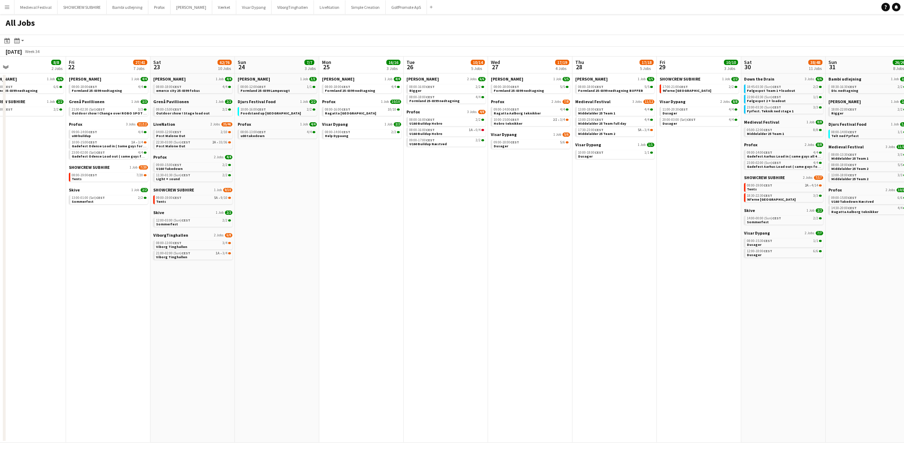
drag, startPoint x: 424, startPoint y: 261, endPoint x: 12, endPoint y: 305, distance: 414.7
click at [15, 305] on app-calendar-viewport "Mon 18 14/14 4 Jobs Tue 19 6/6 3 Jobs Wed 20 11/15 5 Jobs Thu 21 8/8 2 Jobs Fri…" at bounding box center [452, 249] width 904 height 386
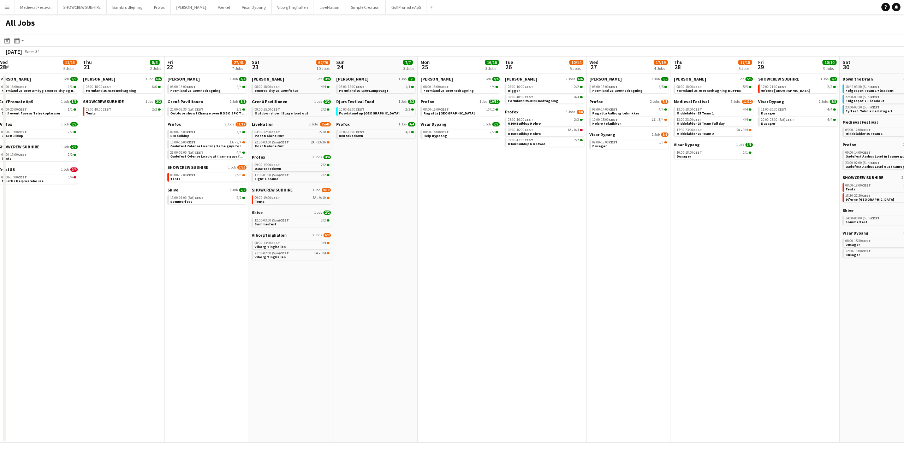
drag, startPoint x: 408, startPoint y: 296, endPoint x: 675, endPoint y: 304, distance: 267.4
click at [747, 304] on app-calendar-viewport "Mon 18 14/14 4 Jobs Tue 19 6/6 3 Jobs Wed 20 11/15 5 Jobs Thu 21 8/8 2 Jobs Fri…" at bounding box center [452, 249] width 904 height 386
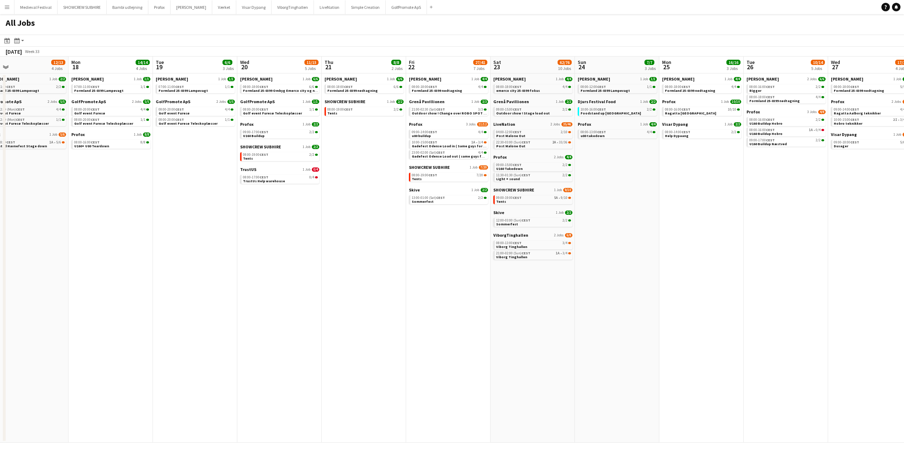
drag, startPoint x: 327, startPoint y: 281, endPoint x: 669, endPoint y: 293, distance: 342.7
click at [668, 293] on app-calendar-viewport "Fri 15 20/21 3 Jobs Sat 16 16/16 5 Jobs Sun 17 12/13 4 Jobs Mon 18 14/14 4 Jobs…" at bounding box center [452, 249] width 904 height 386
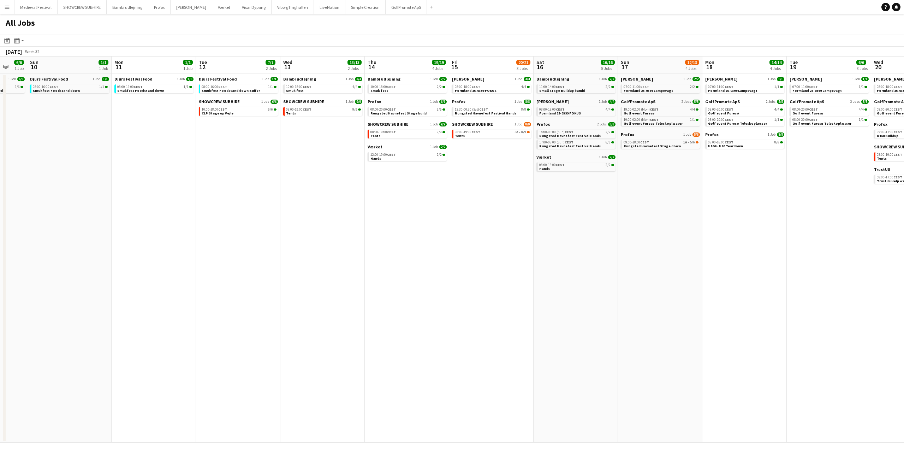
drag, startPoint x: 518, startPoint y: 251, endPoint x: 627, endPoint y: 255, distance: 109.2
click at [633, 255] on app-calendar-viewport "Fri 8 6/6 1 Job Sat 9 6/6 1 Job Sun 10 1/1 1 Job Mon 11 1/1 1 Job Tue 12 7/7 2 …" at bounding box center [452, 249] width 904 height 386
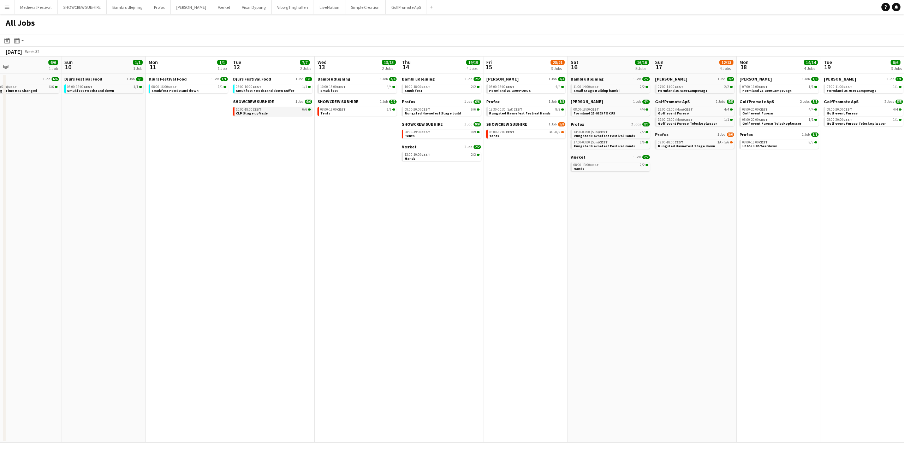
click at [270, 112] on link "10:00-18:00 CEST 6/6 CLP Stage up Vejle" at bounding box center [273, 111] width 75 height 8
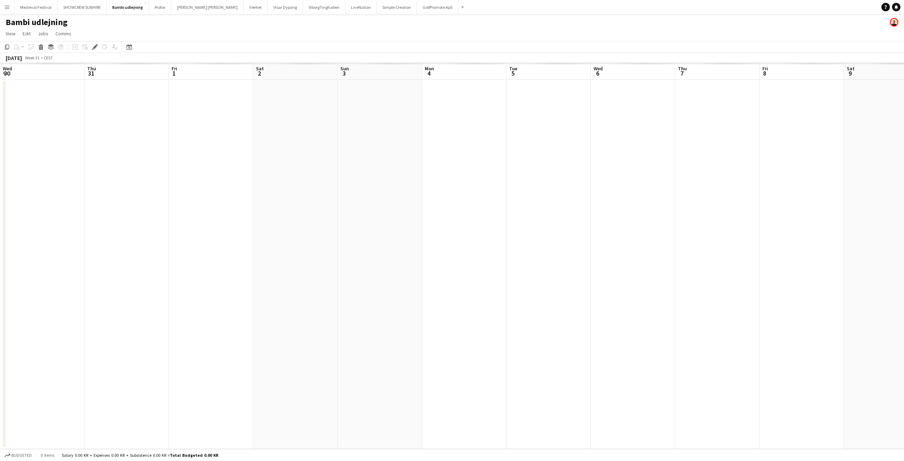
scroll to position [0, 243]
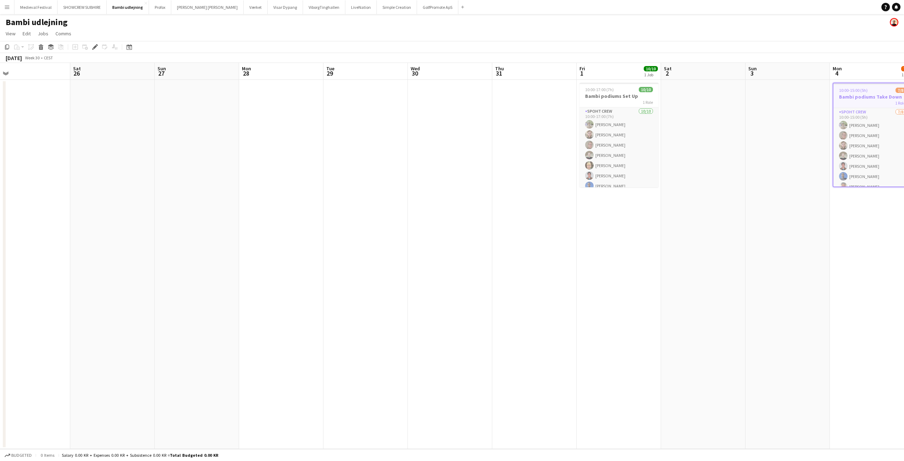
drag, startPoint x: 193, startPoint y: 219, endPoint x: 628, endPoint y: 221, distance: 435.0
click at [660, 220] on app-calendar-viewport "Wed 23 Thu 24 Fri 25 Sat 26 Sun 27 Mon 28 Tue 29 Wed 30 Thu 31 Fri 1 10/10 1 Jo…" at bounding box center [452, 256] width 904 height 386
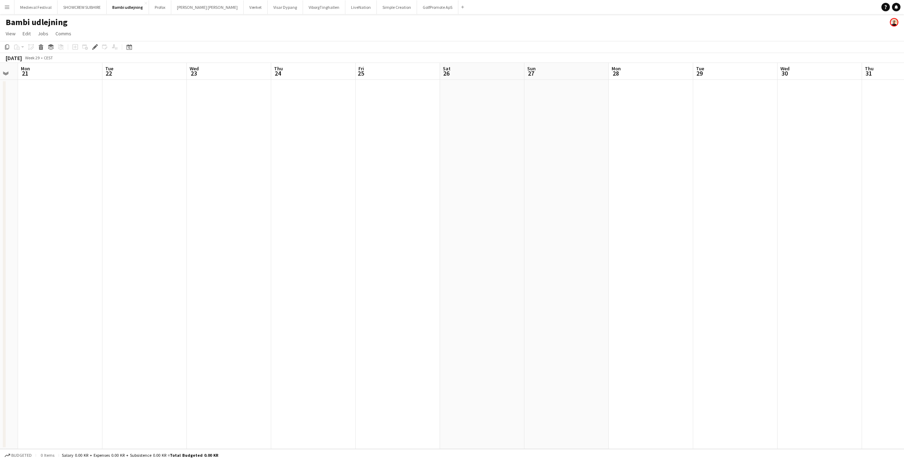
drag, startPoint x: 329, startPoint y: 213, endPoint x: 869, endPoint y: 242, distance: 540.7
click at [868, 242] on app-calendar-viewport "Sat 19 Sun 20 Mon 21 Tue 22 Wed 23 Thu 24 Fri 25 Sat 26 Sun 27 Mon 28 Tue 29 We…" at bounding box center [452, 256] width 904 height 386
drag, startPoint x: 473, startPoint y: 179, endPoint x: 692, endPoint y: 192, distance: 219.7
click at [695, 192] on app-calendar-viewport "Tue 15 Wed 16 Thu 17 Fri 18 Sat 19 Sun 20 Mon 21 Tue 22 Wed 23 Thu 24 Fri 25 Sa…" at bounding box center [452, 256] width 904 height 386
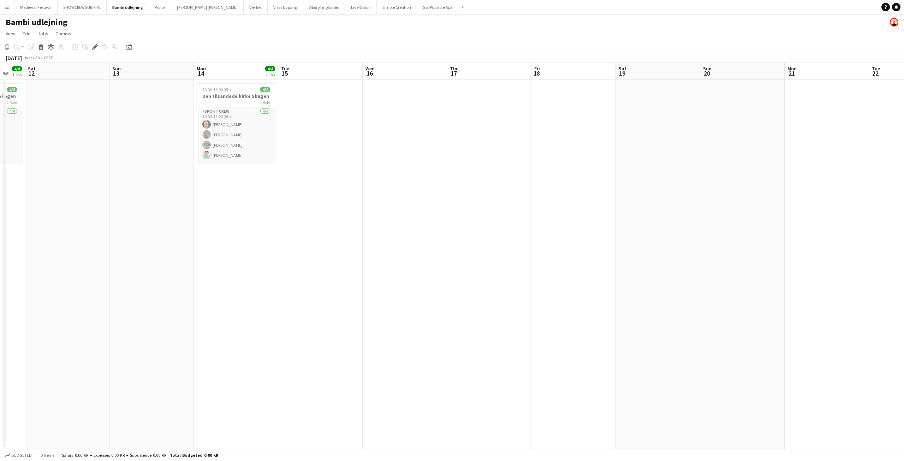
drag, startPoint x: 99, startPoint y: 142, endPoint x: 516, endPoint y: 175, distance: 418.7
click at [557, 175] on app-calendar-viewport "Wed 9 Thu 10 Fri 11 4/4 1 Job Sat 12 Sun 13 Mon 14 4/4 1 Job Tue 15 Wed 16 Thu …" at bounding box center [452, 256] width 904 height 386
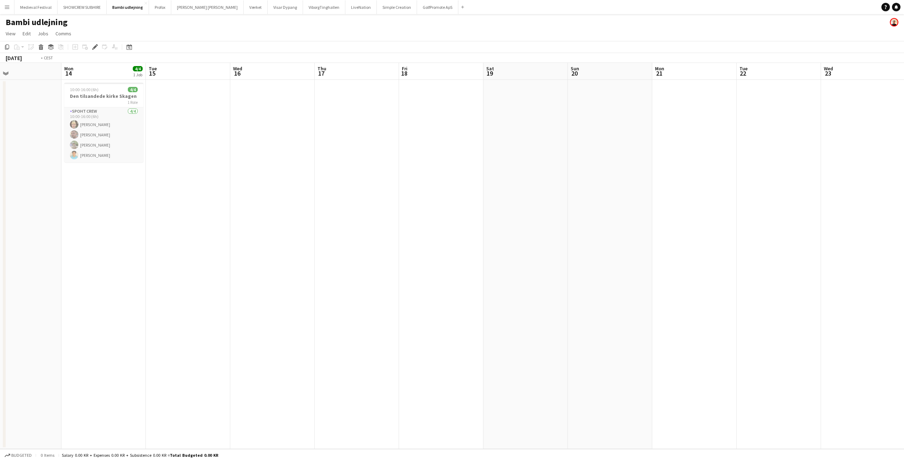
drag, startPoint x: 628, startPoint y: 312, endPoint x: 6, endPoint y: 278, distance: 622.4
click at [0, 279] on app-calendar-viewport "Fri 11 4/4 1 Job Sat 12 Sun 13 Mon 14 4/4 1 Job Tue 15 Wed 16 Thu 17 Fri 18 Sat…" at bounding box center [452, 256] width 904 height 386
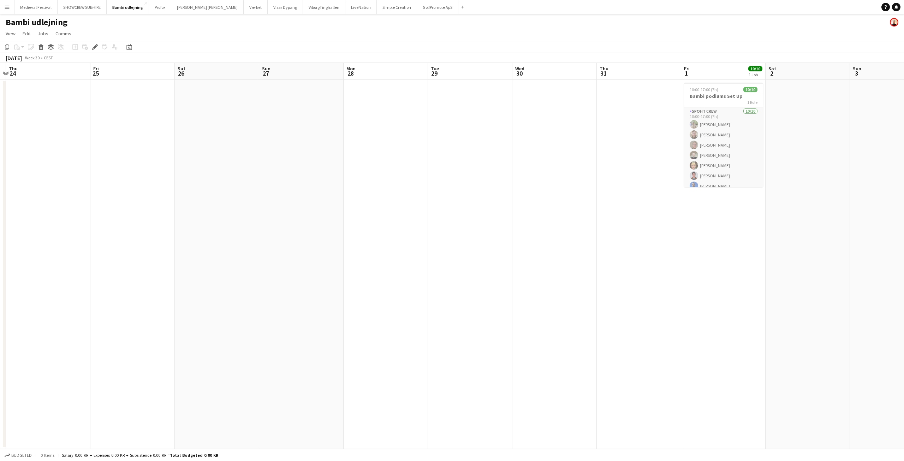
drag, startPoint x: 540, startPoint y: 278, endPoint x: 0, endPoint y: 250, distance: 540.3
click at [0, 250] on app-calendar-viewport "Mon 21 Tue 22 Wed 23 Thu 24 Fri 25 Sat 26 Sun 27 Mon 28 Tue 29 Wed 30 Thu 31 Fr…" at bounding box center [452, 256] width 904 height 386
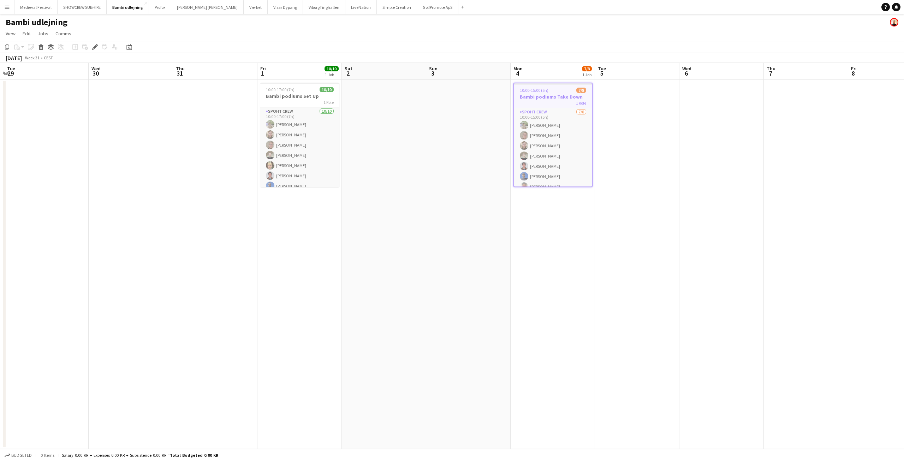
drag, startPoint x: 654, startPoint y: 246, endPoint x: 225, endPoint y: 243, distance: 429.0
click at [225, 243] on app-calendar-viewport "Sat 26 Sun 27 Mon 28 Tue 29 Wed 30 Thu 31 Fri 1 10/10 1 Job Sat 2 Sun 3 Mon 4 7…" at bounding box center [452, 256] width 904 height 386
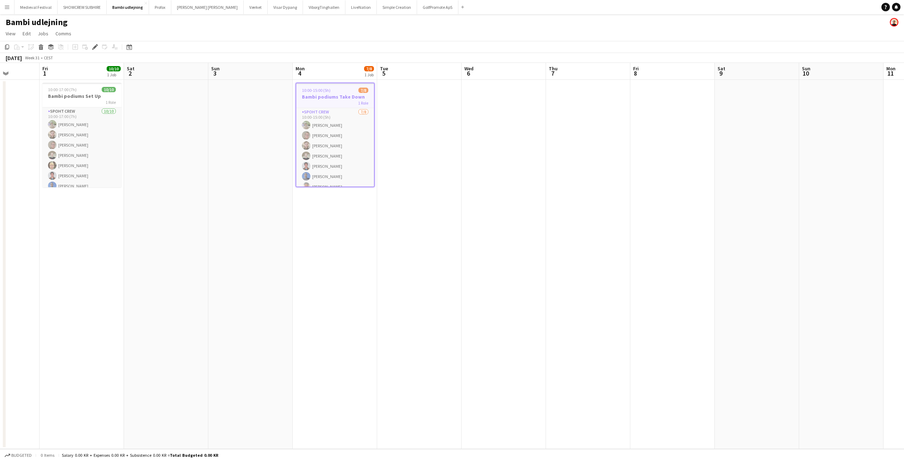
scroll to position [0, 273]
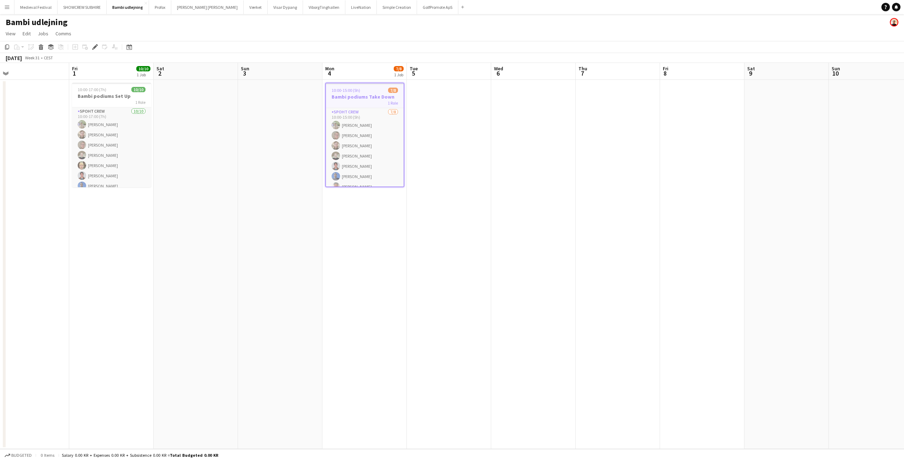
drag, startPoint x: 483, startPoint y: 238, endPoint x: 212, endPoint y: 242, distance: 271.6
click at [212, 242] on app-calendar-viewport "Mon 28 Tue 29 Wed 30 Thu 31 Fri 1 10/10 1 Job Sat 2 Sun 3 Mon 4 7/8 1 Job Tue 5…" at bounding box center [452, 256] width 904 height 386
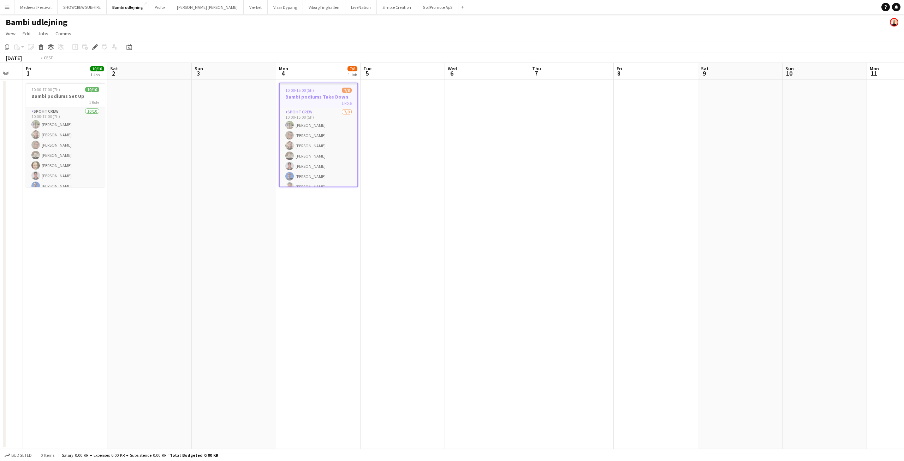
scroll to position [0, 236]
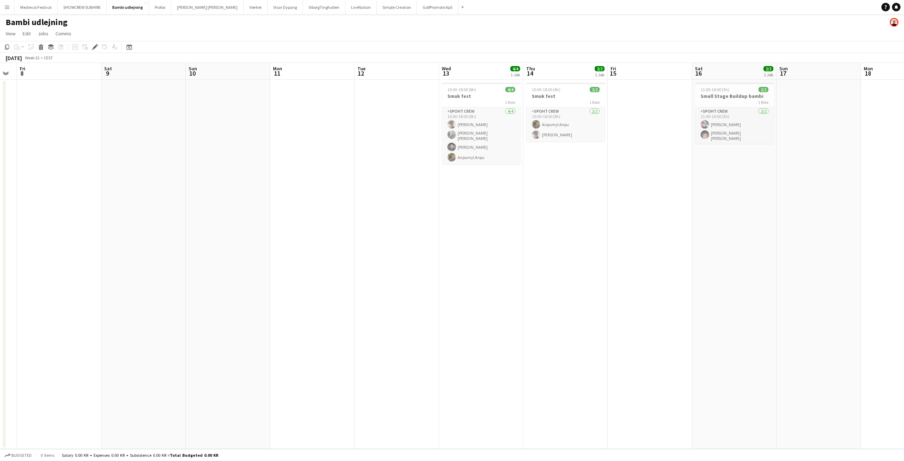
drag, startPoint x: 554, startPoint y: 238, endPoint x: 0, endPoint y: 232, distance: 554.4
click at [0, 232] on app-calendar-viewport "Tue 5 Wed 6 Thu 7 Fri 8 Sat 9 Sun 10 Mon 11 Tue 12 Wed 13 4/4 1 Job Thu 14 2/2 …" at bounding box center [452, 256] width 904 height 386
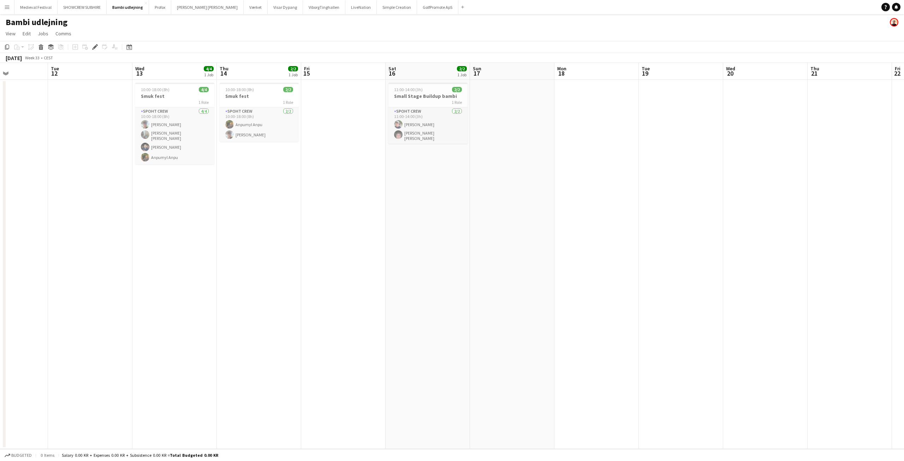
drag, startPoint x: 597, startPoint y: 230, endPoint x: 242, endPoint y: 237, distance: 355.6
click at [243, 237] on app-calendar-viewport "Fri 8 Sat 9 Sun 10 Mon 11 Tue 12 Wed 13 4/4 1 Job Thu 14 2/2 1 Job Fri 15 Sat 1…" at bounding box center [452, 256] width 904 height 386
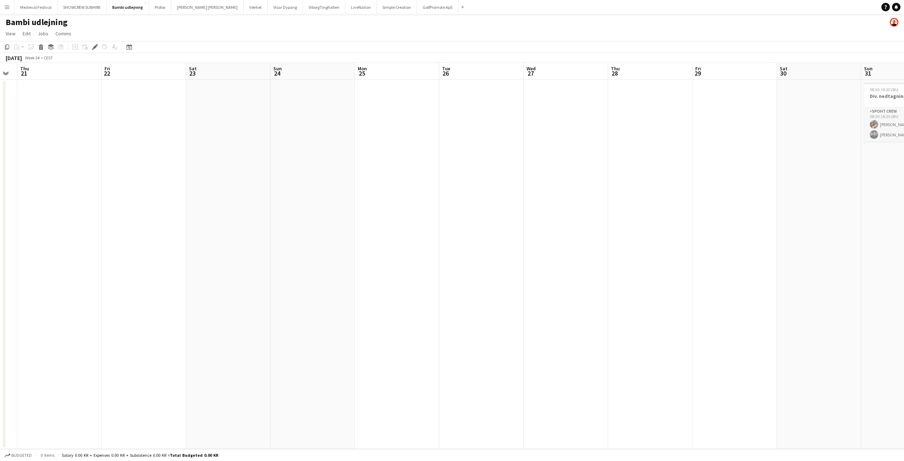
drag, startPoint x: 904, startPoint y: 214, endPoint x: 162, endPoint y: 229, distance: 742.0
click at [162, 229] on app-calendar-viewport "Mon 18 Tue 19 Wed 20 Thu 21 Fri 22 Sat 23 Sun 24 Mon 25 Tue 26 Wed 27 Thu 28 Fr…" at bounding box center [452, 256] width 904 height 386
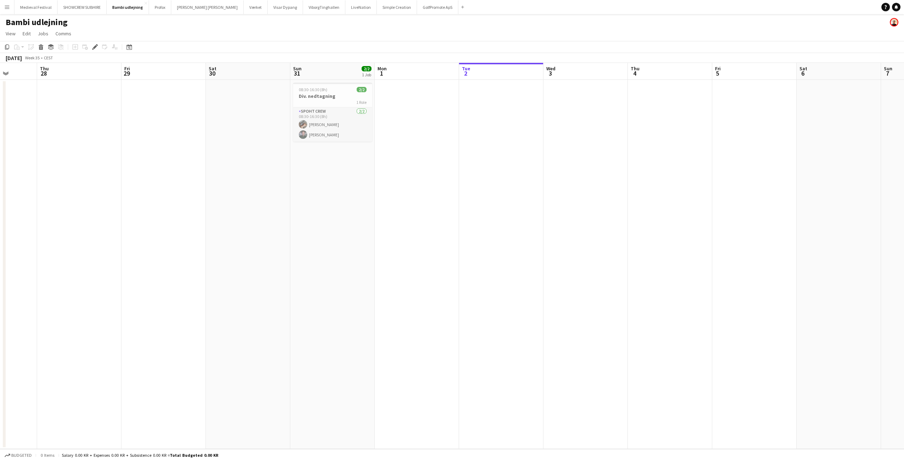
drag, startPoint x: 751, startPoint y: 219, endPoint x: 261, endPoint y: 226, distance: 490.2
click at [177, 239] on app-calendar-viewport "Sun 24 Mon 25 Tue 26 Wed 27 Thu 28 Fri 29 Sat 30 Sun 31 2/2 1 Job Mon 1 Tue 2 W…" at bounding box center [452, 256] width 904 height 386
drag, startPoint x: 203, startPoint y: 213, endPoint x: 218, endPoint y: 209, distance: 15.0
click at [207, 212] on app-calendar-viewport "Sun 24 Mon 25 Tue 26 Wed 27 Thu 28 Fri 29 Sat 30 Sun 31 2/2 1 Job Mon 1 Tue 2 W…" at bounding box center [452, 256] width 904 height 386
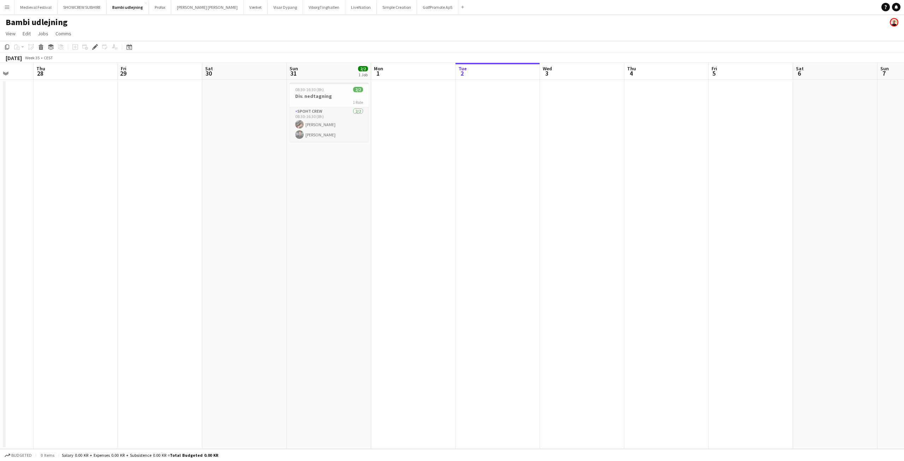
scroll to position [0, 300]
click at [328, 93] on h3 "Div. nedtagning" at bounding box center [332, 96] width 79 height 6
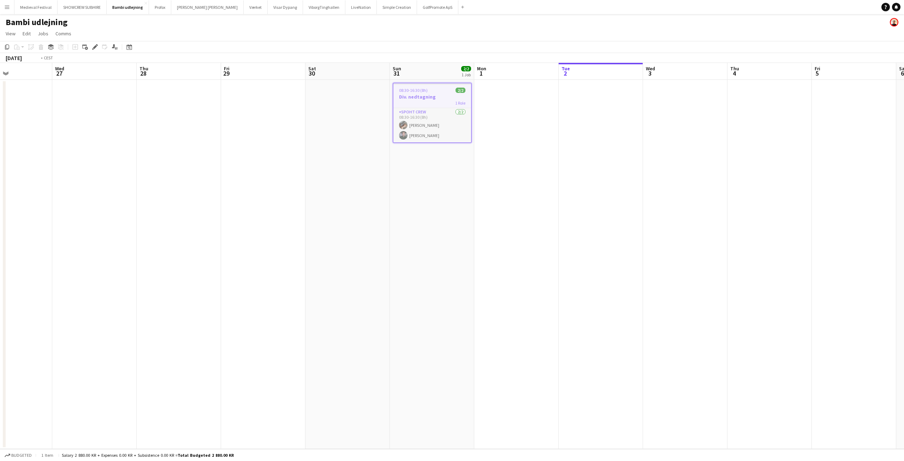
drag, startPoint x: 247, startPoint y: 186, endPoint x: 733, endPoint y: 216, distance: 487.5
click at [732, 216] on app-calendar-viewport "Sun 24 Mon 25 Tue 26 Wed 27 Thu 28 Fri 29 Sat 30 Sun 31 2/2 1 Job Mon 1 Tue 2 W…" at bounding box center [452, 256] width 904 height 386
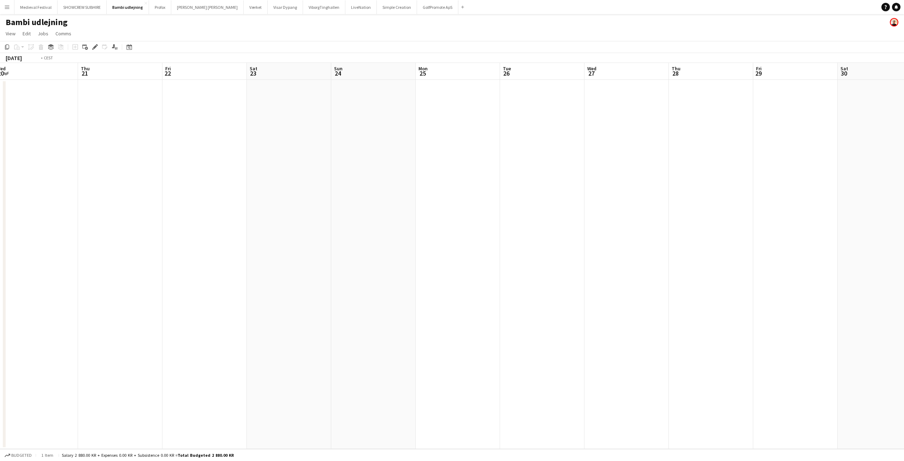
drag, startPoint x: 252, startPoint y: 204, endPoint x: 701, endPoint y: 240, distance: 449.9
click at [741, 240] on app-calendar-viewport "Tue 19 Wed 20 Thu 21 Fri 22 Sat 23 Sun 24 Mon 25 Tue 26 Wed 27 Thu 28 Fri 29 Sa…" at bounding box center [452, 256] width 904 height 386
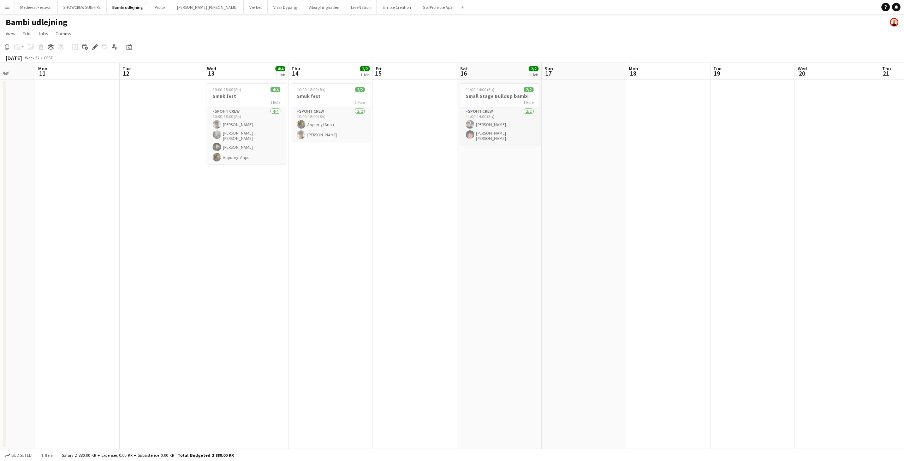
drag, startPoint x: 218, startPoint y: 198, endPoint x: 412, endPoint y: 211, distance: 195.0
click at [701, 231] on app-calendar-viewport "Fri 8 Sat 9 Sun 10 Mon 11 Tue 12 Wed 13 4/4 1 Job Thu 14 2/2 1 Job Fri 15 Sat 1…" at bounding box center [452, 256] width 904 height 386
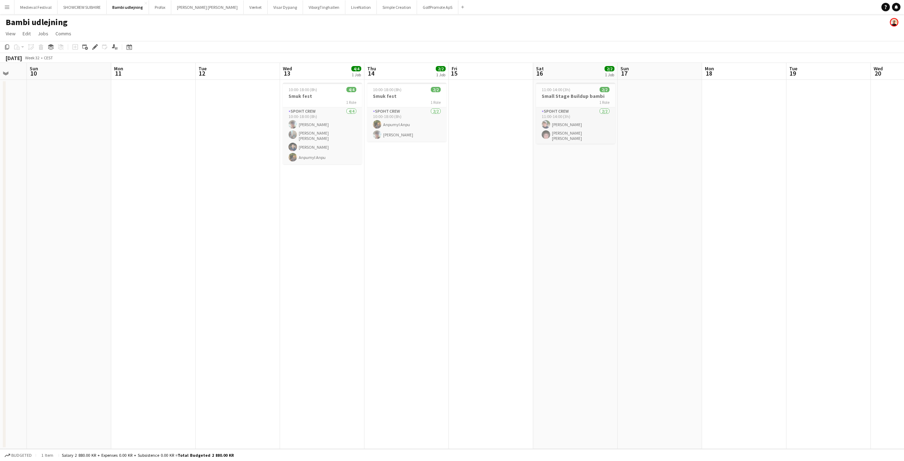
drag, startPoint x: 487, startPoint y: 227, endPoint x: 760, endPoint y: 235, distance: 273.4
click at [760, 235] on app-calendar-viewport "Thu 7 Fri 8 Sat 9 Sun 10 Mon 11 Tue 12 Wed 13 4/4 1 Job Thu 14 2/2 1 Job Fri 15…" at bounding box center [452, 256] width 904 height 386
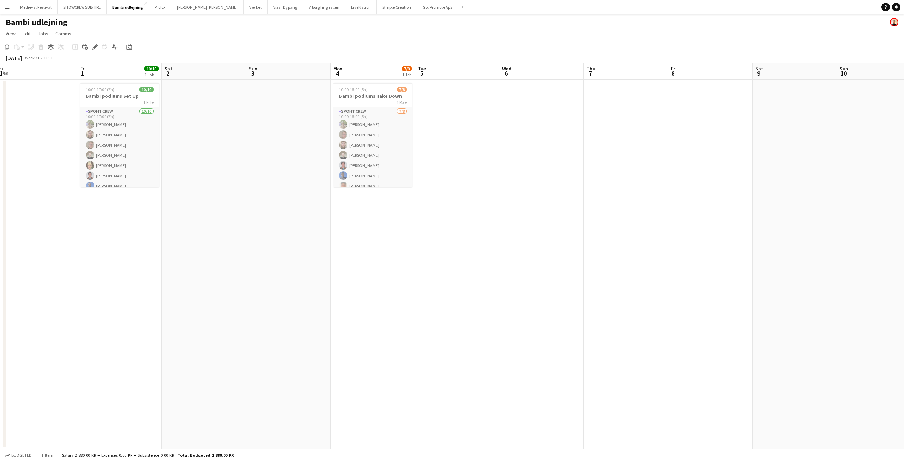
drag, startPoint x: 247, startPoint y: 200, endPoint x: 551, endPoint y: 221, distance: 304.4
click at [548, 221] on app-calendar-viewport "Tue 29 Wed 30 Thu 31 Fri 1 10/10 1 Job Sat 2 Sun 3 Mon 4 7/8 1 Job Tue 5 Wed 6 …" at bounding box center [452, 256] width 904 height 386
drag, startPoint x: 306, startPoint y: 207, endPoint x: 158, endPoint y: 226, distance: 149.2
click at [158, 226] on app-calendar-viewport "Tue 29 Wed 30 Thu 31 Fri 1 10/10 1 Job Sat 2 Sun 3 Mon 4 7/8 1 Job Tue 5 Wed 6 …" at bounding box center [452, 256] width 904 height 386
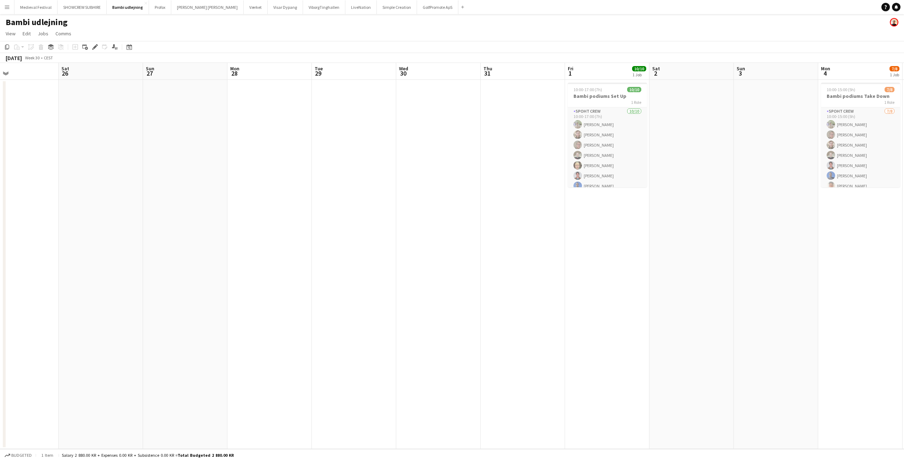
drag, startPoint x: 173, startPoint y: 214, endPoint x: 592, endPoint y: 225, distance: 418.6
click at [806, 231] on app-calendar-viewport "Wed 23 Thu 24 Fri 25 Sat 26 Sun 27 Mon 28 Tue 29 Wed 30 Thu 31 Fri 1 10/10 1 Jo…" at bounding box center [452, 256] width 904 height 386
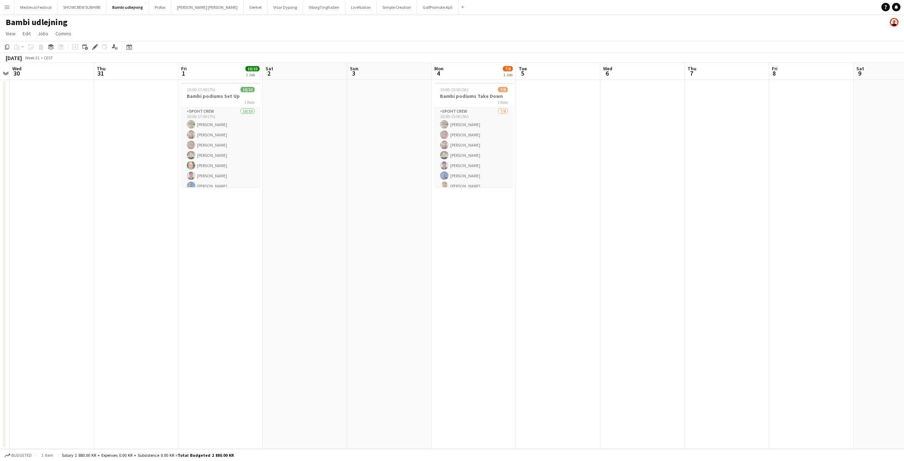
drag, startPoint x: 443, startPoint y: 225, endPoint x: 0, endPoint y: 238, distance: 443.7
click at [0, 238] on app-calendar-viewport "Sat 26 Sun 27 Mon 28 Tue 29 Wed 30 Thu 31 Fri 1 10/10 1 Job Sat 2 Sun 3 Mon 4 7…" at bounding box center [452, 256] width 904 height 386
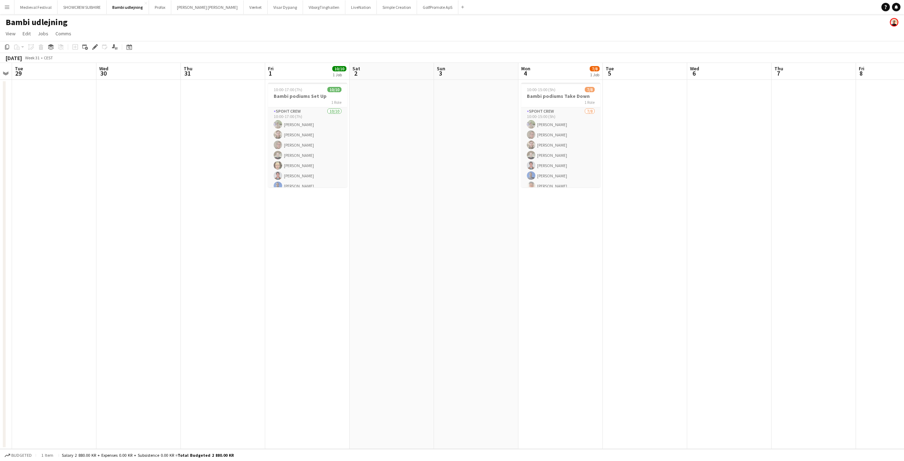
drag, startPoint x: 387, startPoint y: 219, endPoint x: 0, endPoint y: 248, distance: 388.0
click at [0, 248] on app-calendar-viewport "Sat 26 Sun 27 Mon 28 Tue 29 Wed 30 Thu 31 Fri 1 10/10 1 Job Sat 2 Sun 3 Mon 4 7…" at bounding box center [452, 256] width 904 height 386
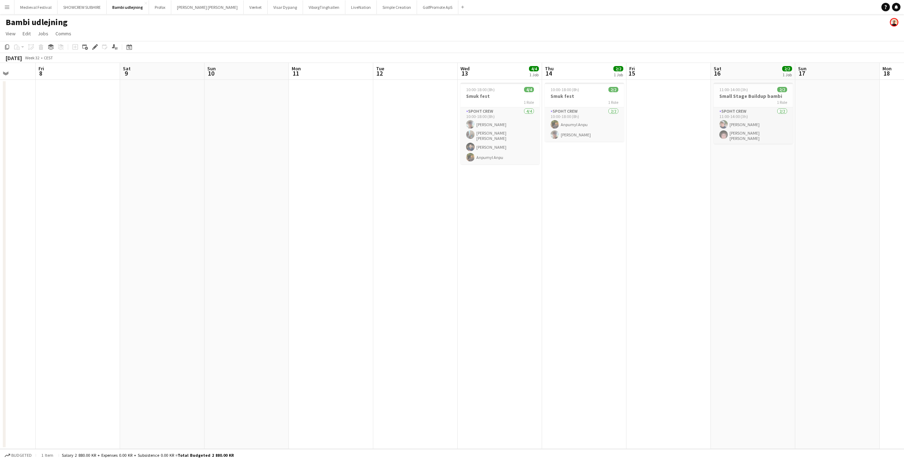
drag, startPoint x: 403, startPoint y: 224, endPoint x: 124, endPoint y: 245, distance: 280.1
click at [124, 245] on app-calendar-viewport "Mon 4 7/8 1 Job Tue 5 Wed 6 Thu 7 Fri 8 Sat 9 Sun 10 Mon 11 Tue 12 Wed 13 4/4 1…" at bounding box center [452, 256] width 904 height 386
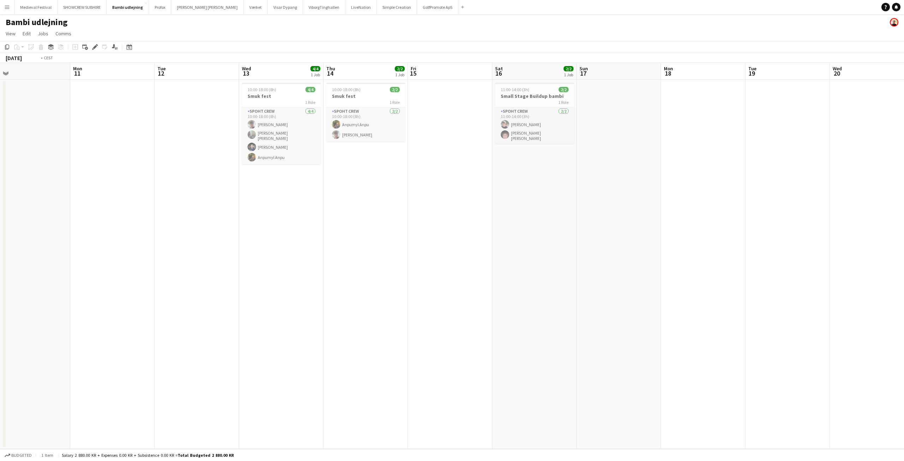
drag, startPoint x: 496, startPoint y: 193, endPoint x: 176, endPoint y: 249, distance: 325.4
click at [180, 249] on app-calendar-viewport "Thu 7 Fri 8 Sat 9 Sun 10 Mon 11 Tue 12 Wed 13 4/4 1 Job Thu 14 2/2 1 Job Fri 15…" at bounding box center [452, 256] width 904 height 386
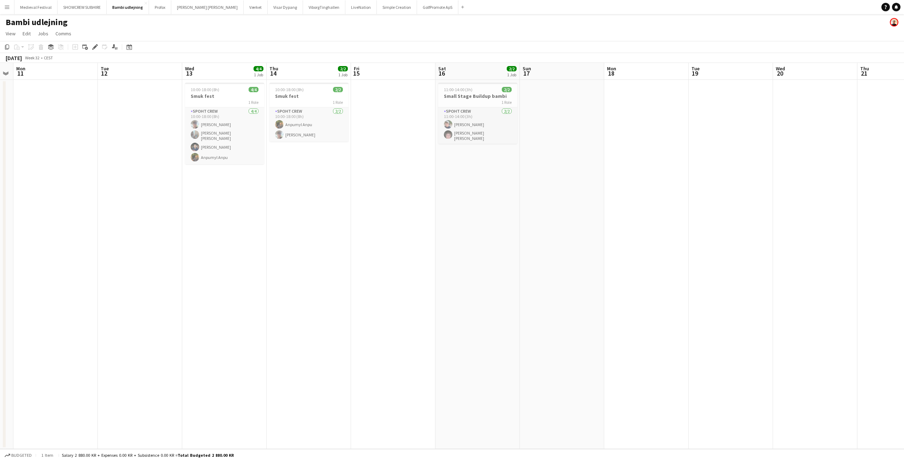
scroll to position [0, 152]
drag, startPoint x: 399, startPoint y: 200, endPoint x: 446, endPoint y: 235, distance: 58.7
click at [446, 235] on app-calendar-viewport "Sat 9 Sun 10 Mon 11 Tue 12 Wed 13 4/4 1 Job Thu 14 2/2 1 Job Fri 15 Sat 16 2/2 …" at bounding box center [452, 256] width 904 height 386
click at [222, 96] on h3 "Smuk fest" at bounding box center [228, 96] width 79 height 6
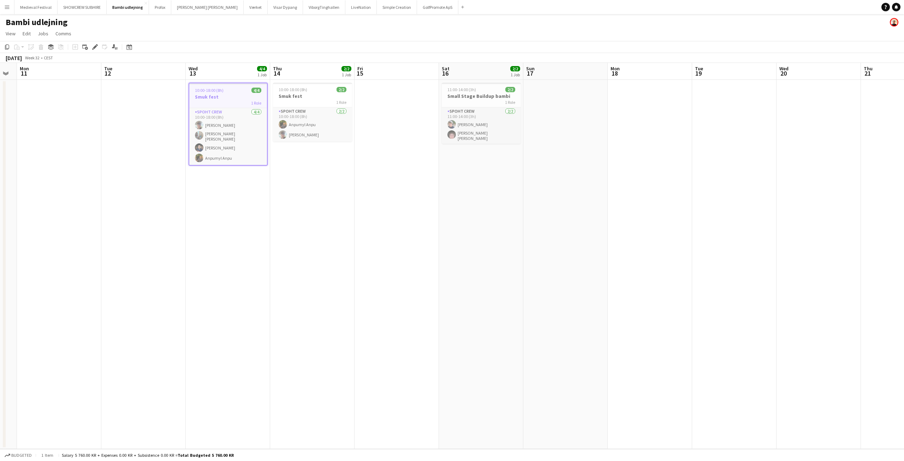
click at [2, 8] on button "Menu" at bounding box center [7, 7] width 14 height 14
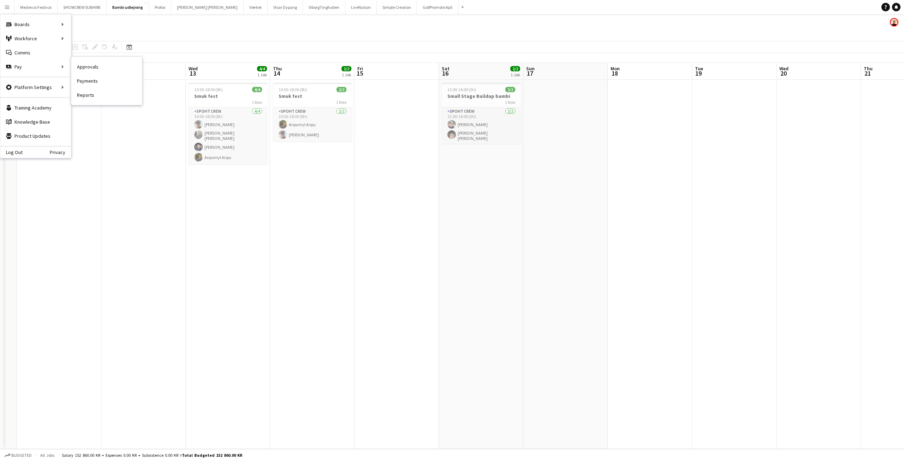
click at [84, 65] on link "Approvals" at bounding box center [106, 67] width 71 height 14
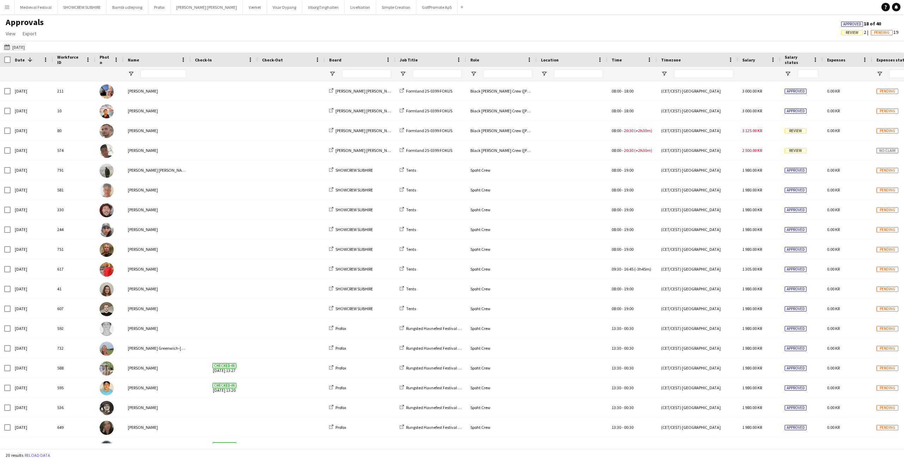
click at [7, 44] on app-icon "15-08-2025" at bounding box center [8, 47] width 8 height 6
click at [88, 76] on span "Previous month" at bounding box center [87, 75] width 14 height 14
click at [64, 120] on span "13" at bounding box center [64, 122] width 8 height 8
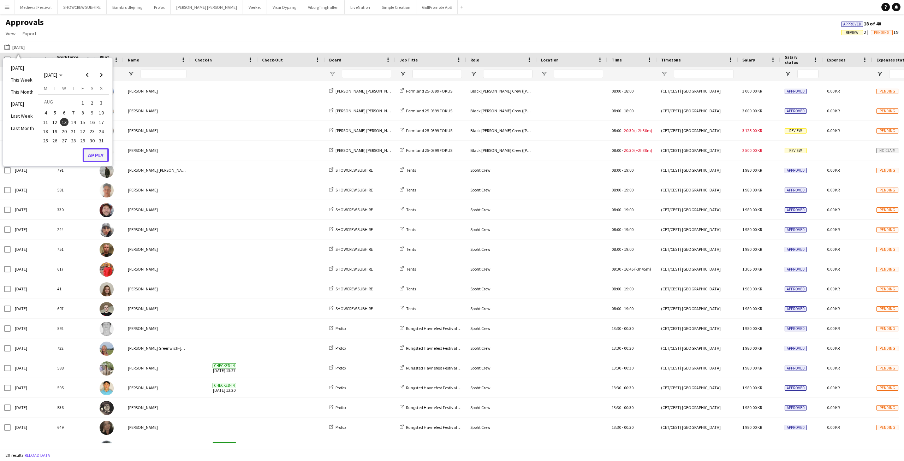
click at [95, 155] on button "Apply" at bounding box center [96, 155] width 26 height 14
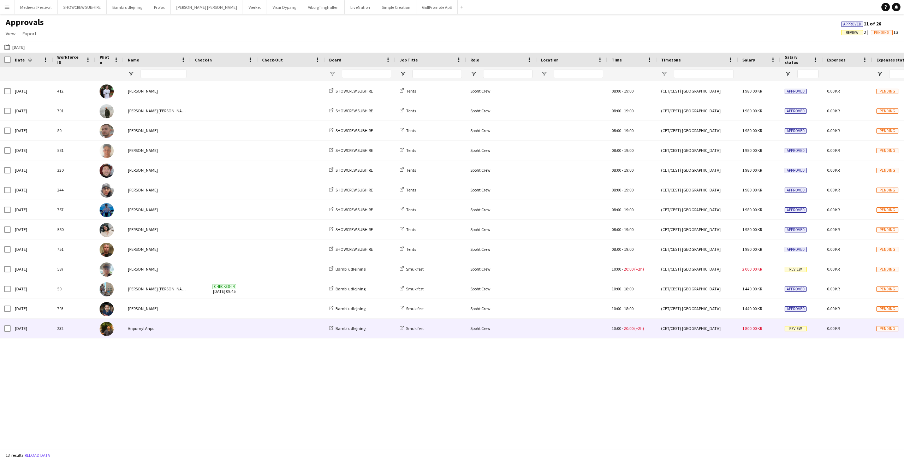
click at [164, 328] on div "Anpumyl Anpu" at bounding box center [157, 327] width 67 height 19
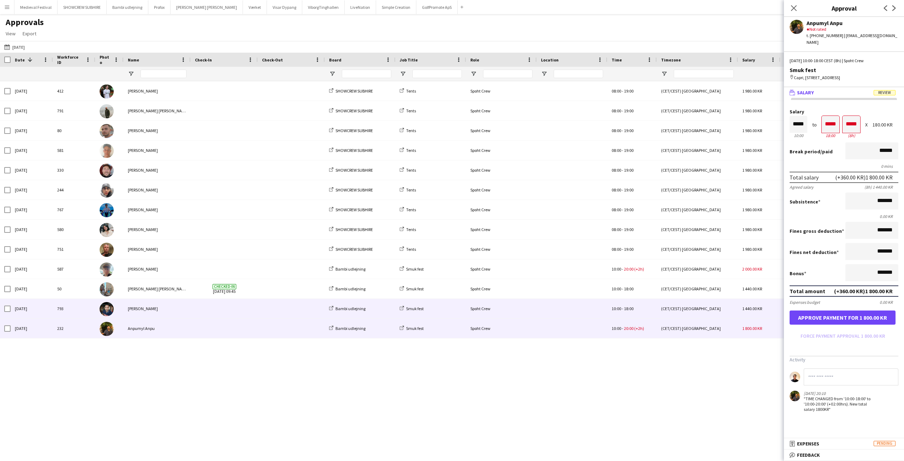
click at [164, 306] on div "Marius Ciungu" at bounding box center [157, 308] width 67 height 19
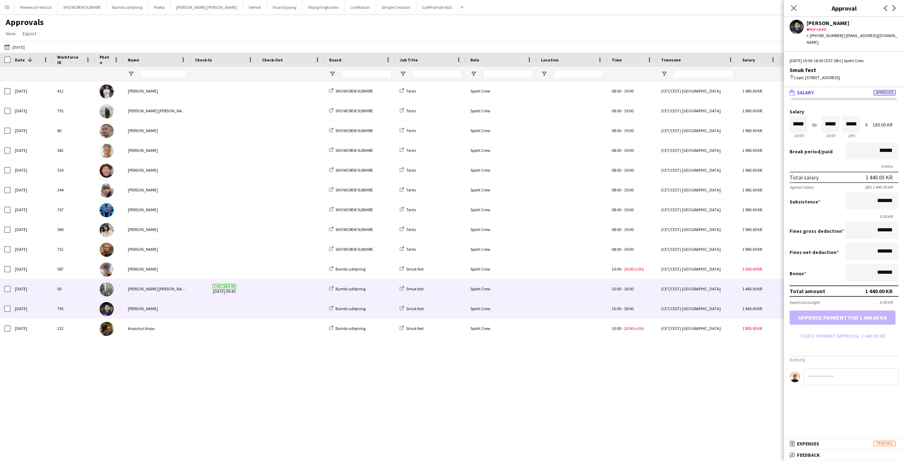
click at [179, 290] on div "Kevin Meza pavan" at bounding box center [157, 288] width 67 height 19
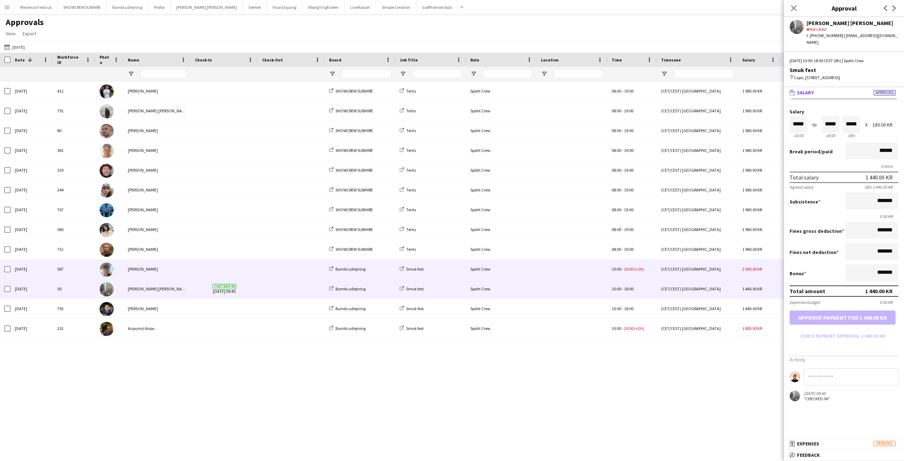
click at [213, 275] on span at bounding box center [224, 268] width 59 height 19
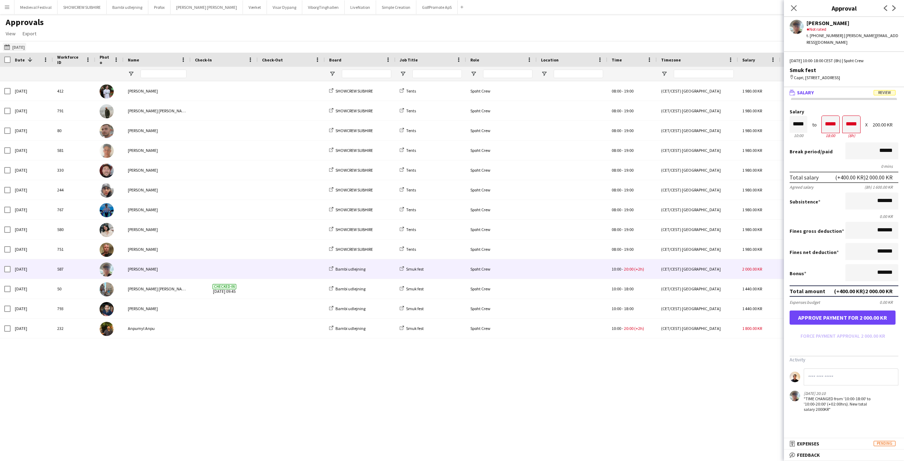
click at [7, 47] on app-icon "15-08-2025" at bounding box center [8, 47] width 8 height 6
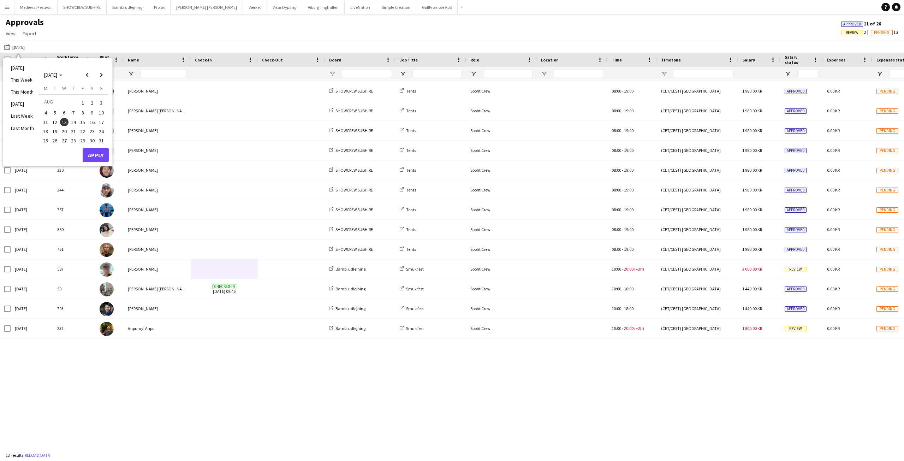
click at [74, 121] on span "14" at bounding box center [73, 122] width 8 height 8
click at [91, 156] on button "Apply" at bounding box center [96, 155] width 26 height 14
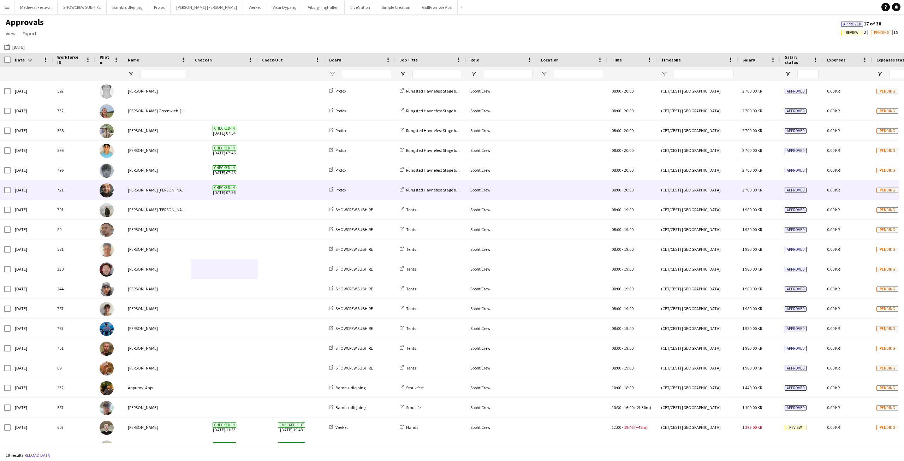
scroll to position [14, 0]
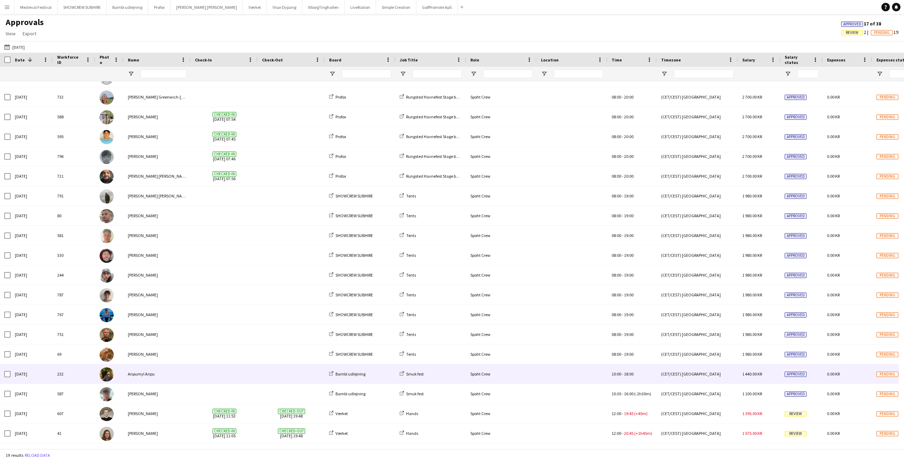
click at [172, 373] on div "Anpumyl Anpu" at bounding box center [157, 373] width 67 height 19
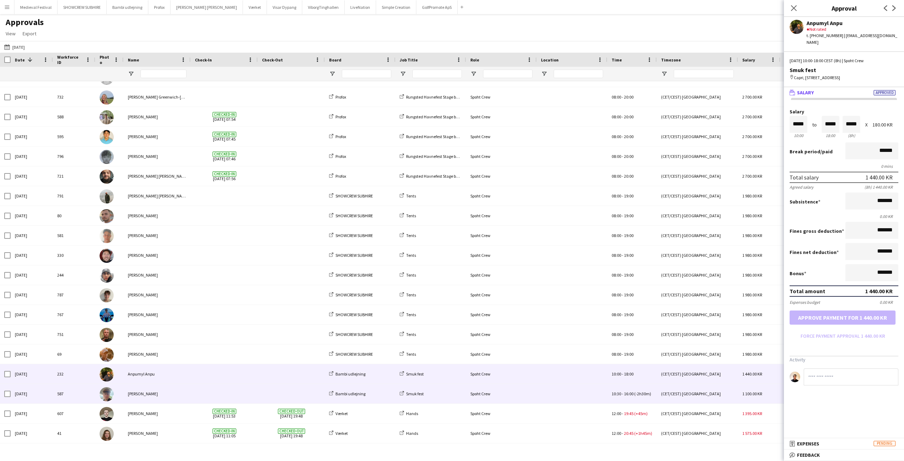
click at [163, 396] on div "[PERSON_NAME]" at bounding box center [157, 393] width 67 height 19
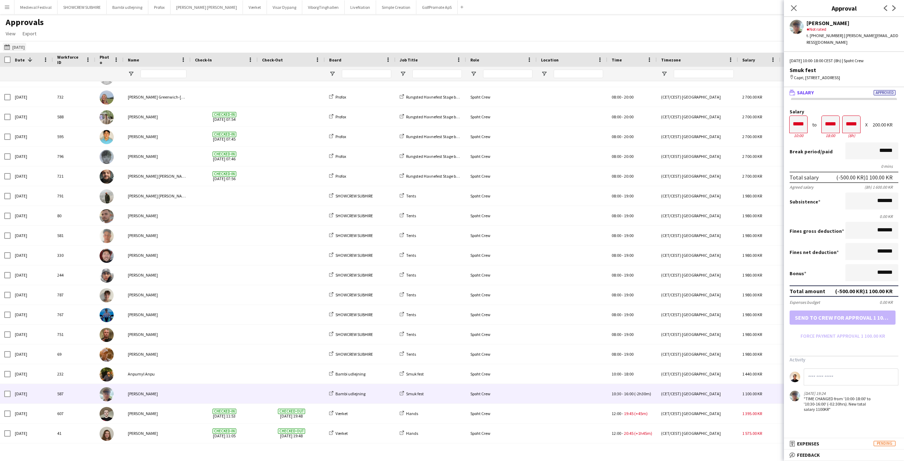
click at [5, 48] on app-icon "15-08-2025" at bounding box center [8, 47] width 8 height 6
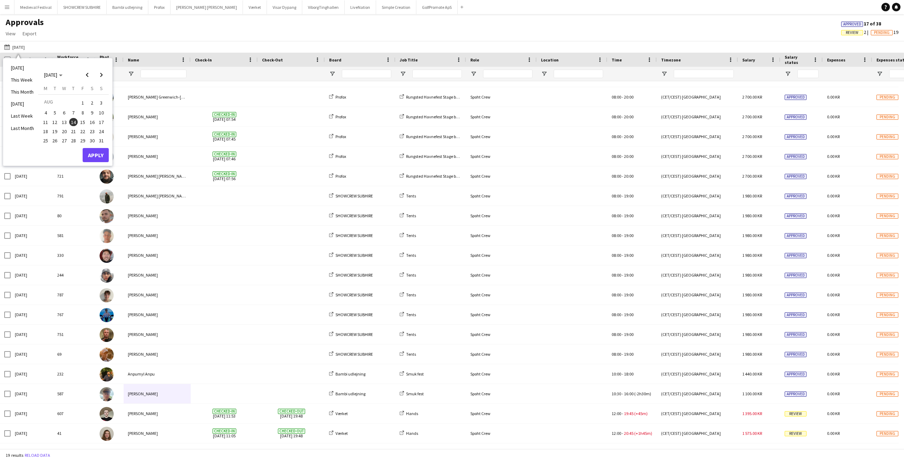
click at [91, 122] on span "16" at bounding box center [92, 122] width 8 height 8
click at [90, 155] on button "Apply" at bounding box center [96, 155] width 26 height 14
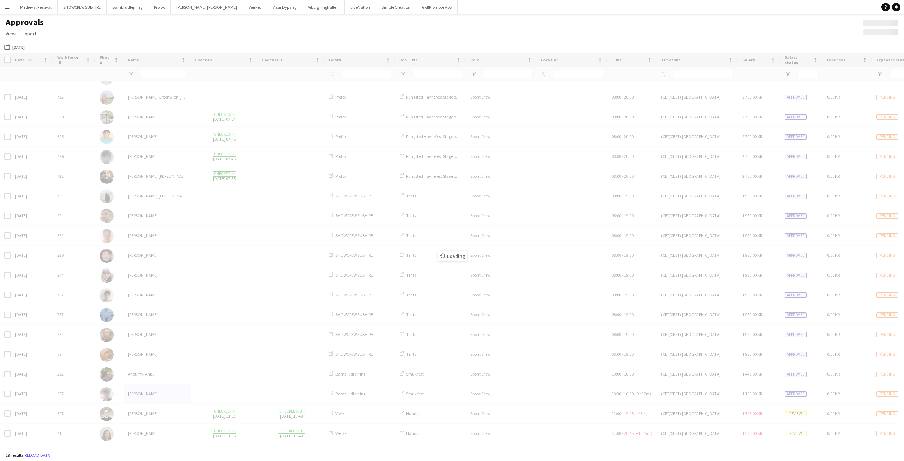
scroll to position [0, 0]
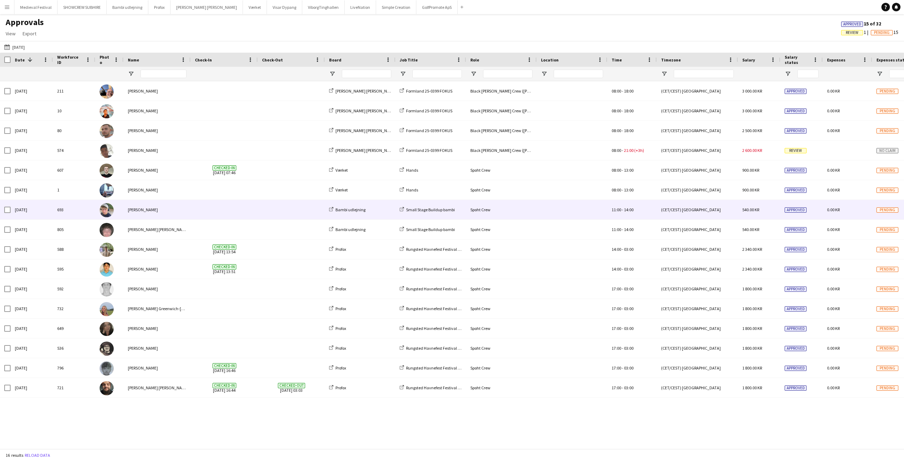
click at [161, 209] on div "Lucas Mørch" at bounding box center [157, 209] width 67 height 19
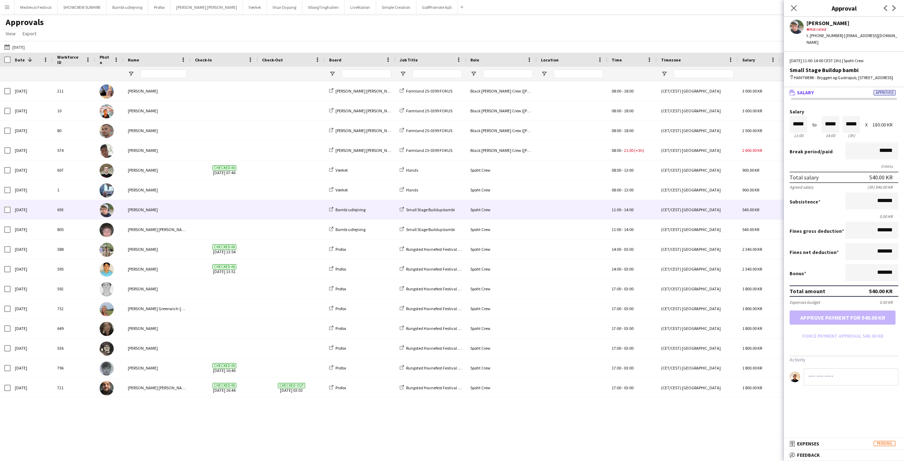
click at [8, 44] on button "15-08-2025 16-08-2025" at bounding box center [14, 47] width 23 height 8
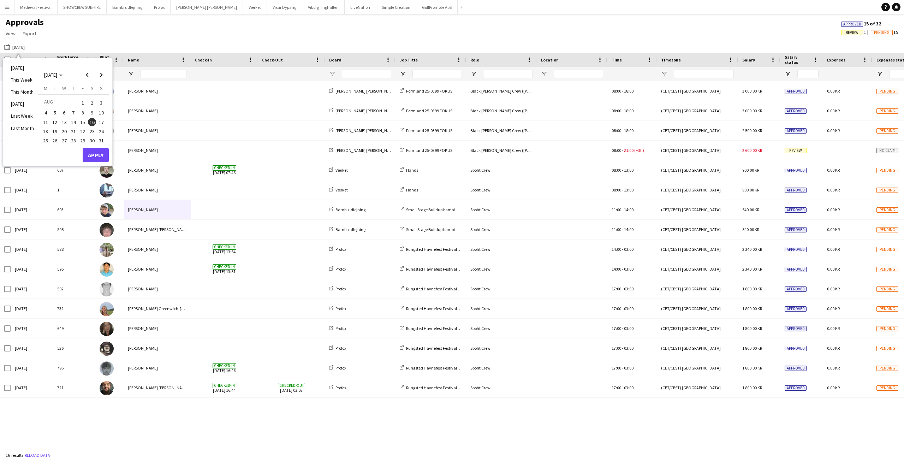
click at [100, 139] on span "31" at bounding box center [101, 140] width 8 height 8
click at [97, 154] on button "Apply" at bounding box center [96, 155] width 26 height 14
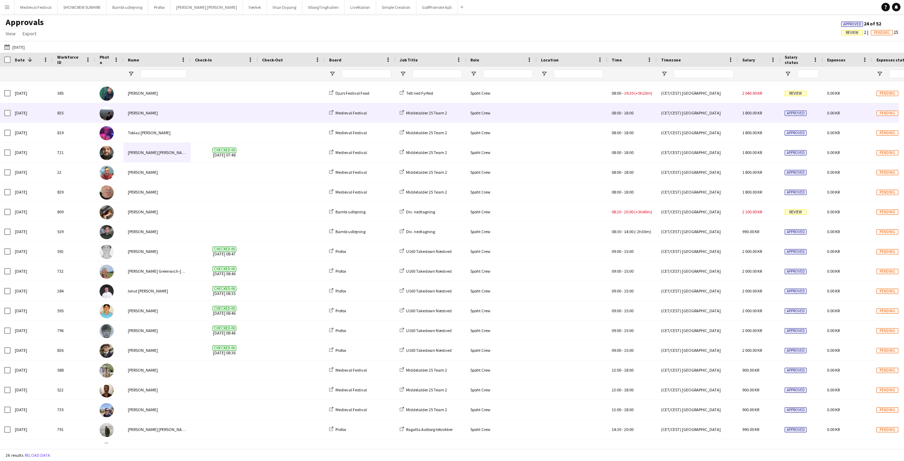
scroll to position [152, 0]
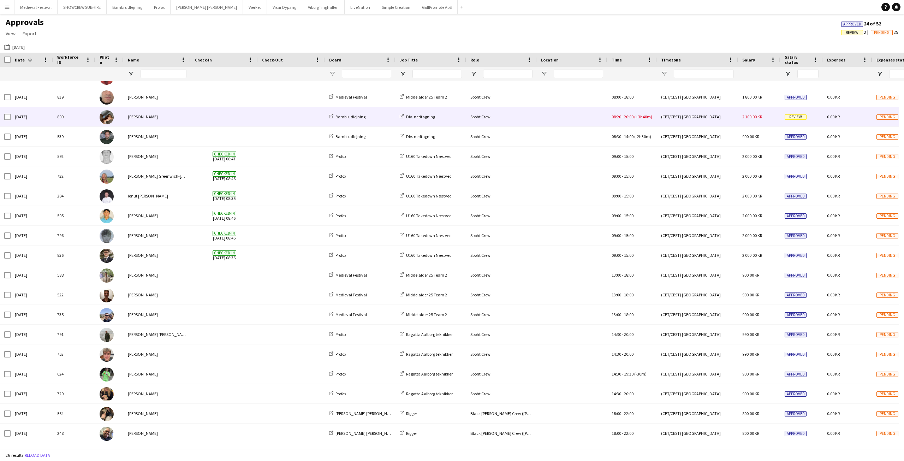
click at [248, 114] on span at bounding box center [224, 116] width 59 height 19
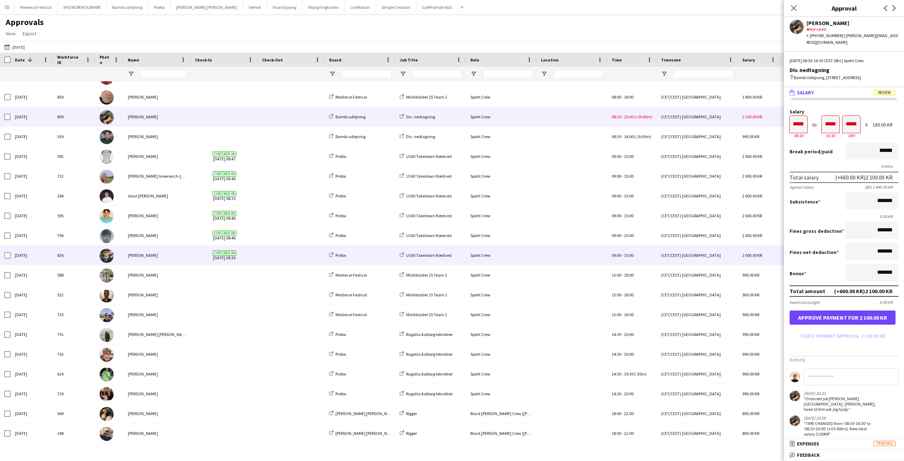
scroll to position [0, 0]
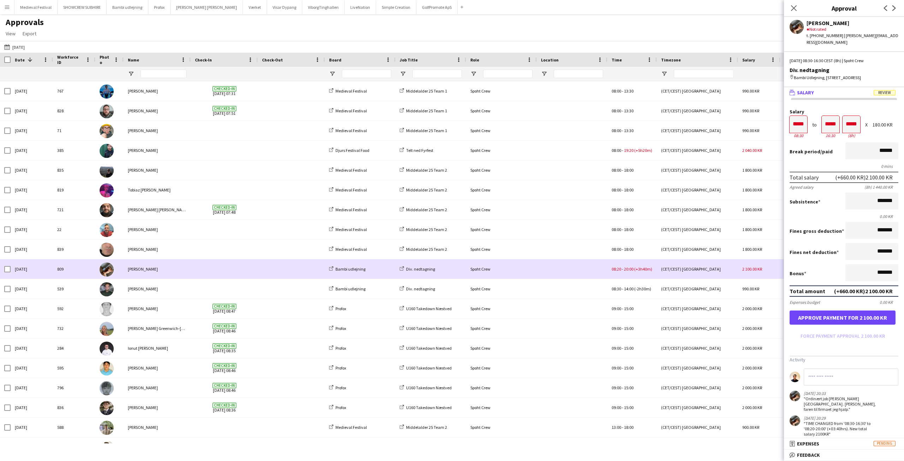
click at [150, 265] on div "Oliver Jakobsen" at bounding box center [157, 268] width 67 height 19
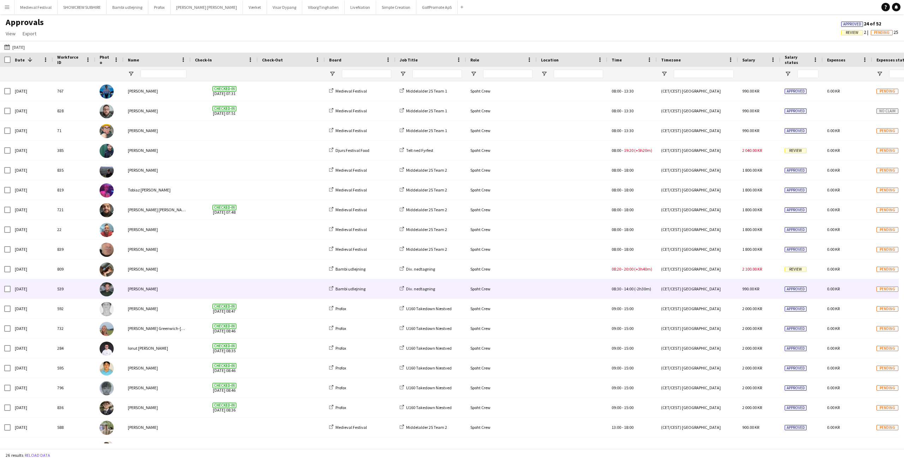
click at [207, 288] on span at bounding box center [224, 288] width 59 height 19
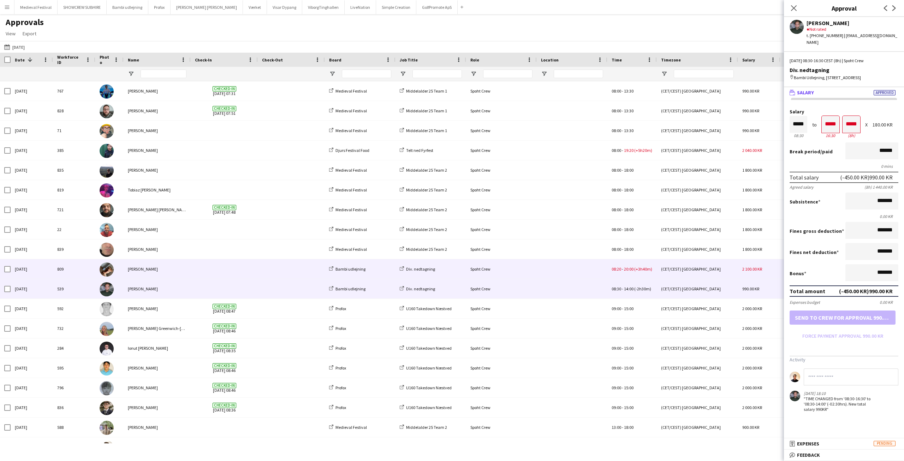
click at [216, 266] on span at bounding box center [224, 268] width 59 height 19
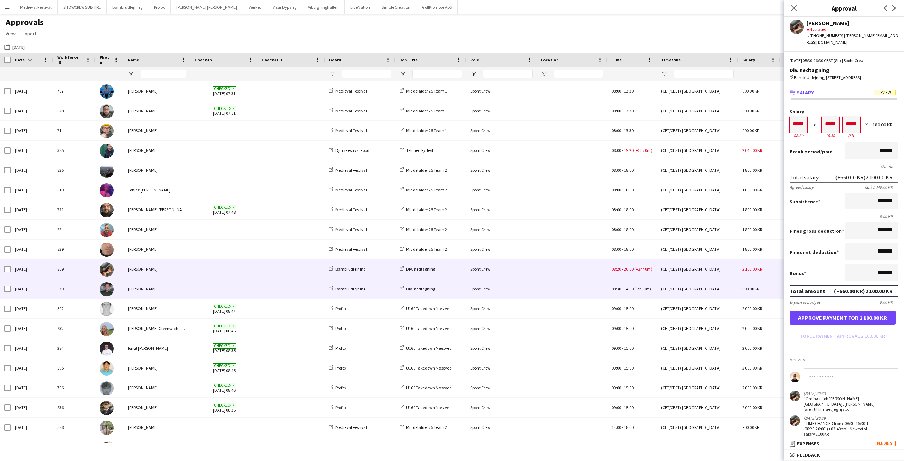
click at [215, 287] on span at bounding box center [224, 288] width 59 height 19
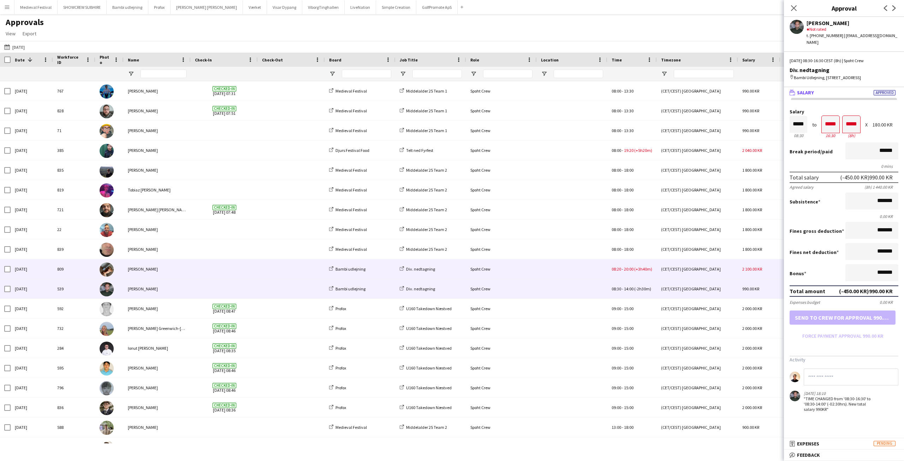
click at [233, 272] on span at bounding box center [224, 268] width 59 height 19
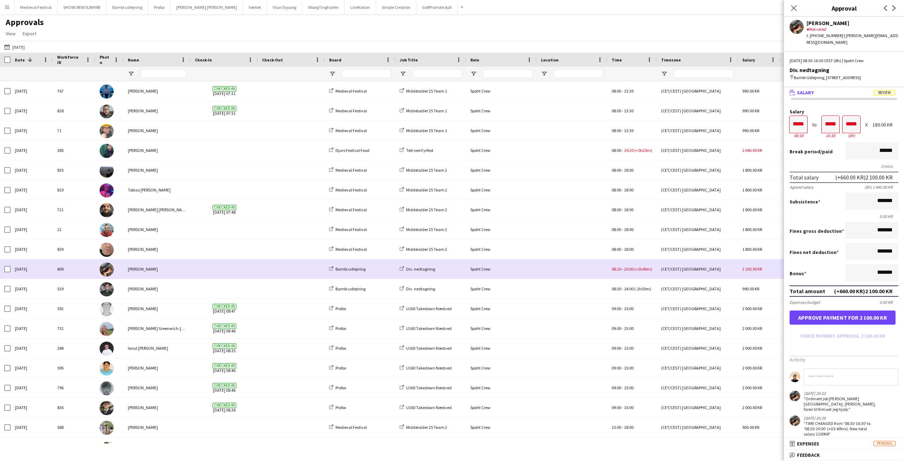
click at [110, 271] on img at bounding box center [107, 269] width 14 height 14
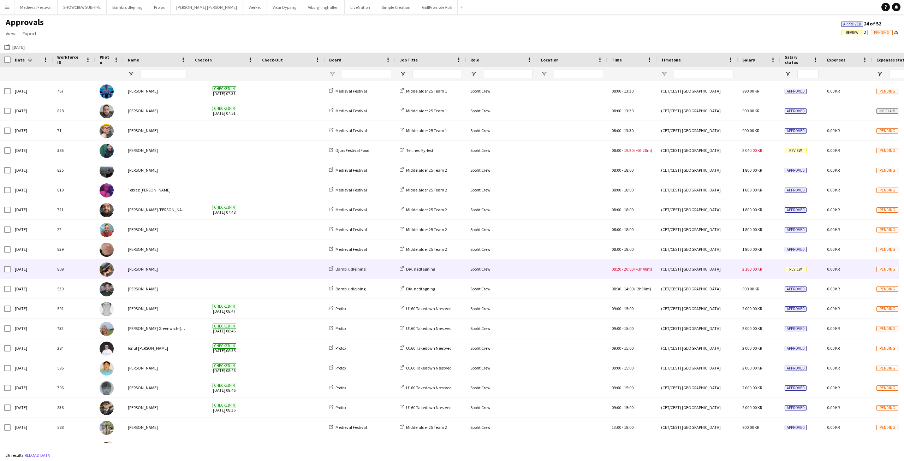
click at [606, 269] on div at bounding box center [572, 268] width 71 height 19
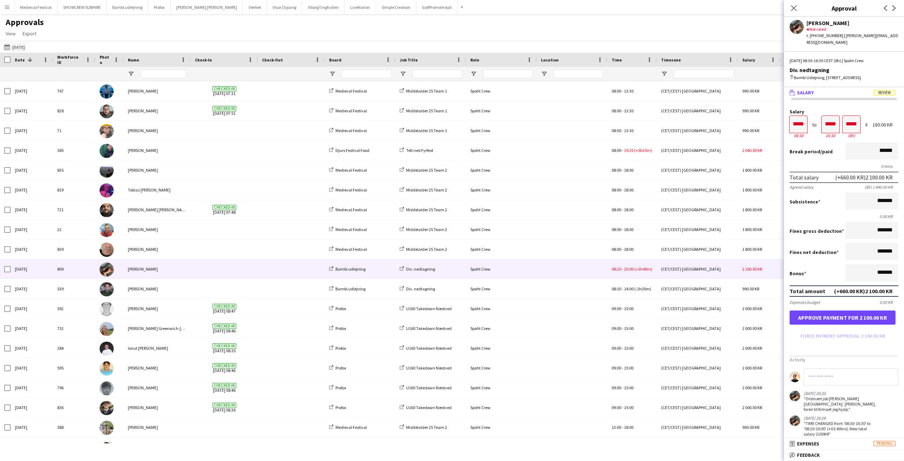
click at [7, 44] on app-icon "15-08-2025" at bounding box center [8, 47] width 8 height 6
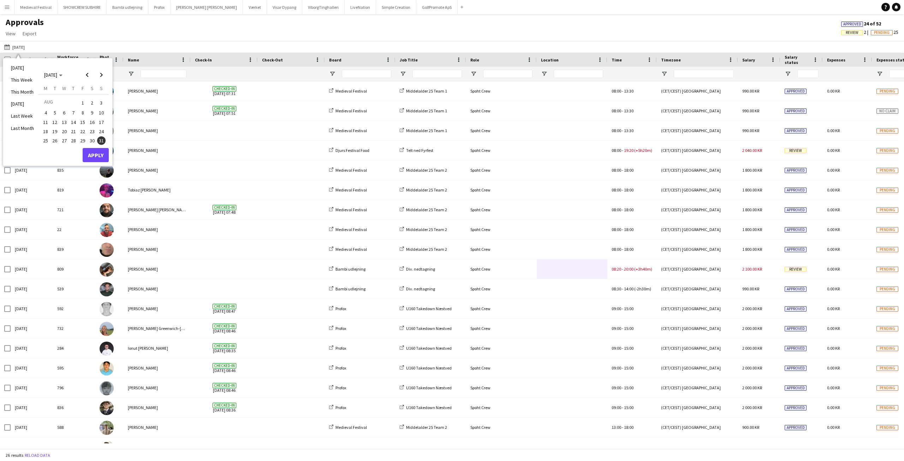
click at [74, 119] on span "14" at bounding box center [73, 122] width 8 height 8
click at [97, 155] on button "Apply" at bounding box center [96, 155] width 26 height 14
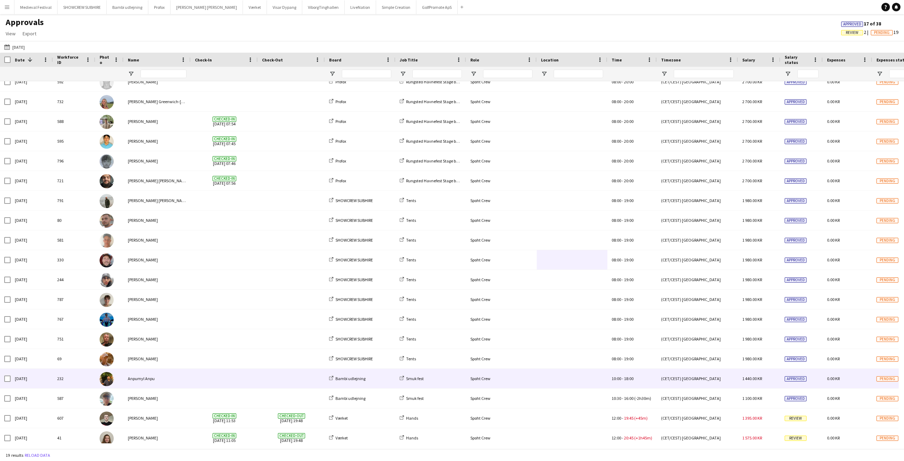
scroll to position [14, 0]
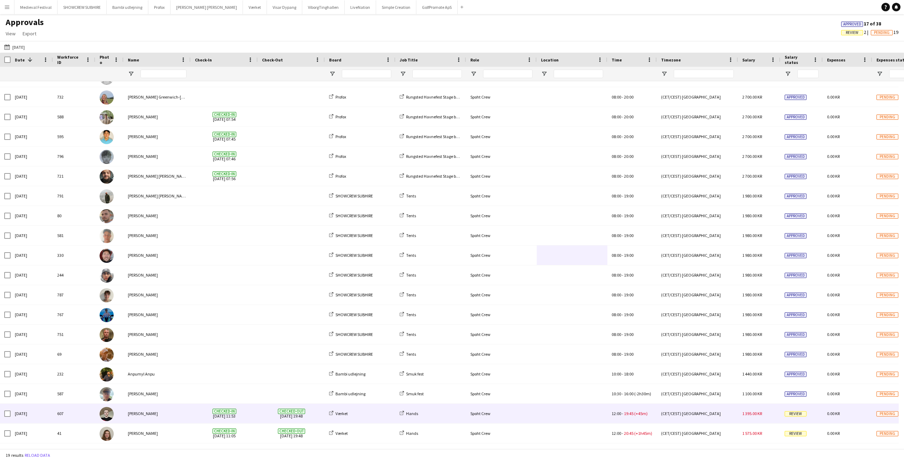
click at [276, 412] on span "Checked-out 14-08-2025 19:48" at bounding box center [291, 413] width 59 height 19
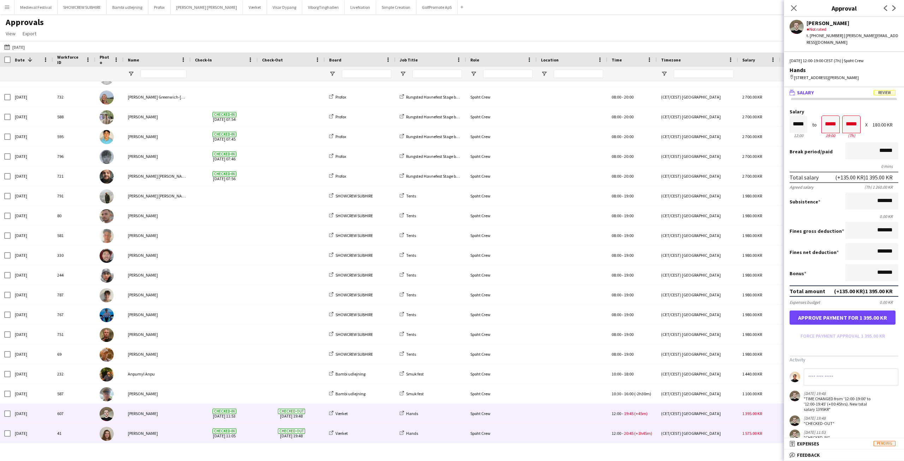
click at [266, 432] on span "Checked-out 14-08-2025 19:48" at bounding box center [291, 432] width 59 height 19
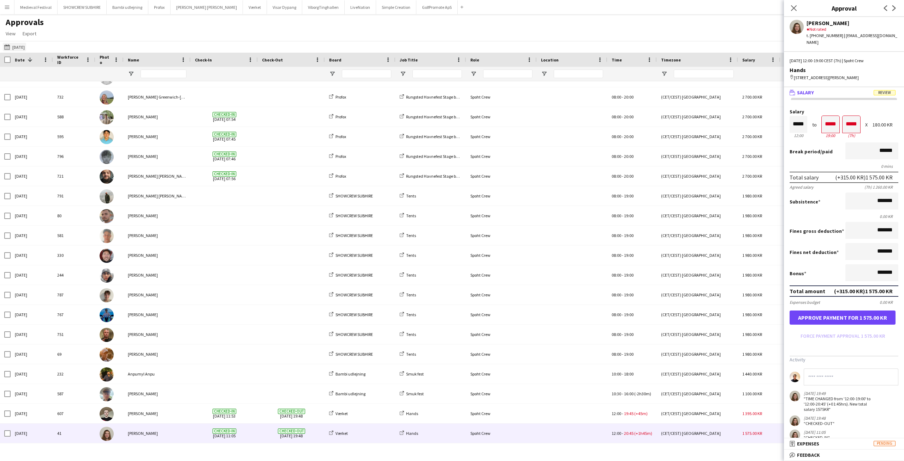
click at [5, 47] on app-icon "15-08-2025" at bounding box center [8, 47] width 8 height 6
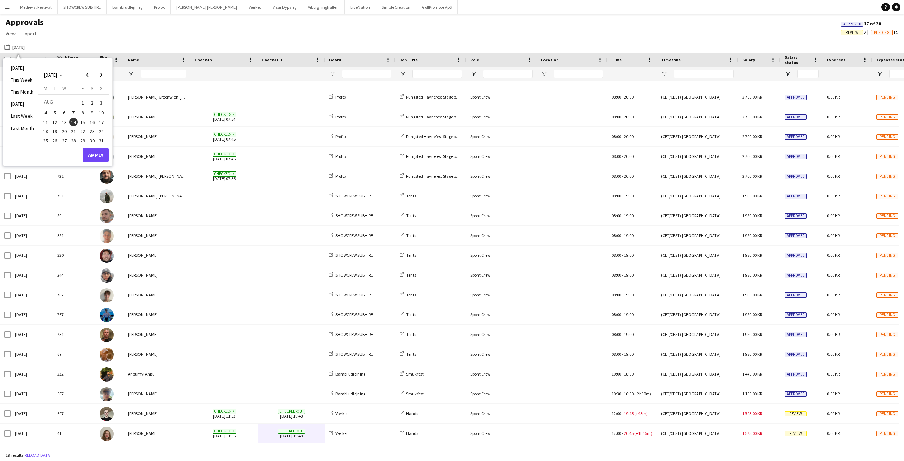
click at [91, 121] on span "16" at bounding box center [92, 122] width 8 height 8
click at [101, 156] on button "Apply" at bounding box center [96, 155] width 26 height 14
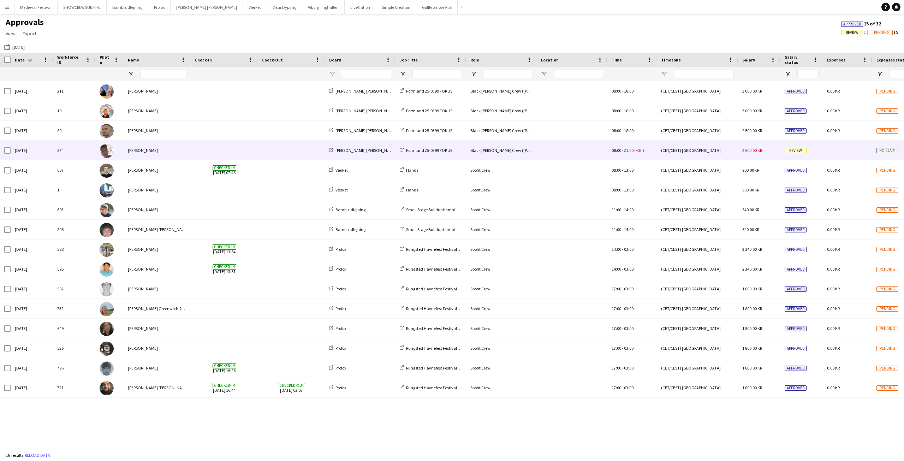
scroll to position [0, 0]
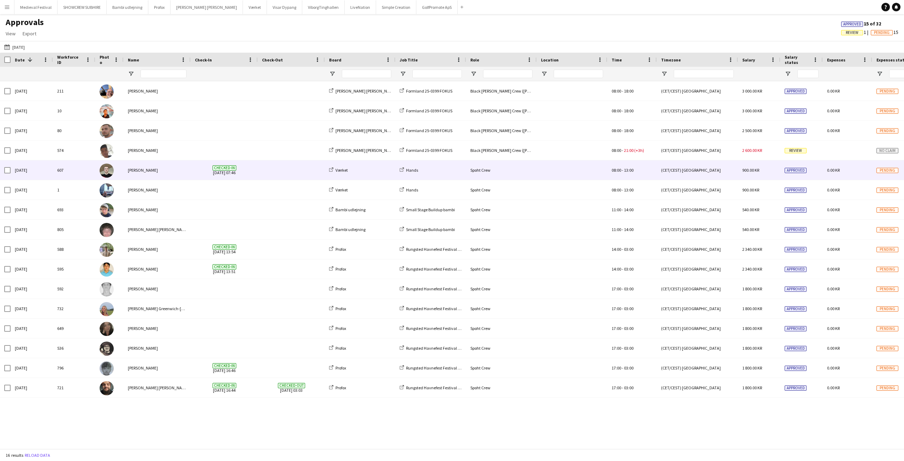
click at [163, 171] on div "[PERSON_NAME]" at bounding box center [157, 169] width 67 height 19
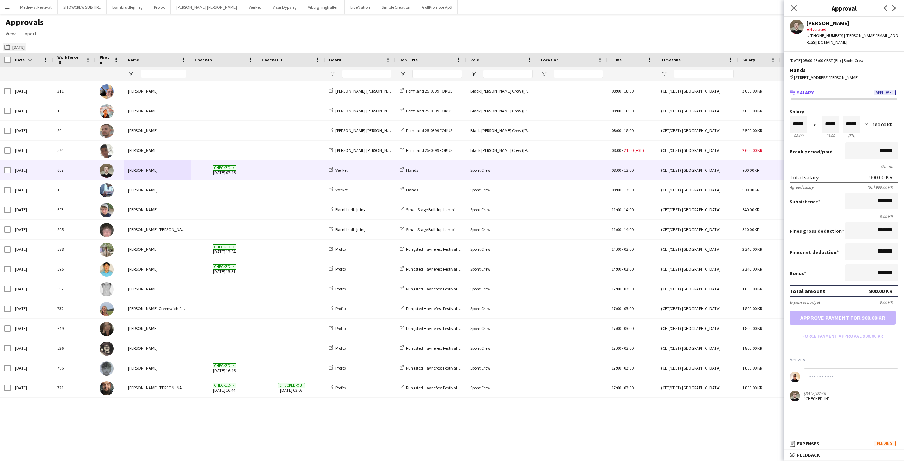
click at [7, 47] on app-icon "15-08-2025" at bounding box center [8, 47] width 8 height 6
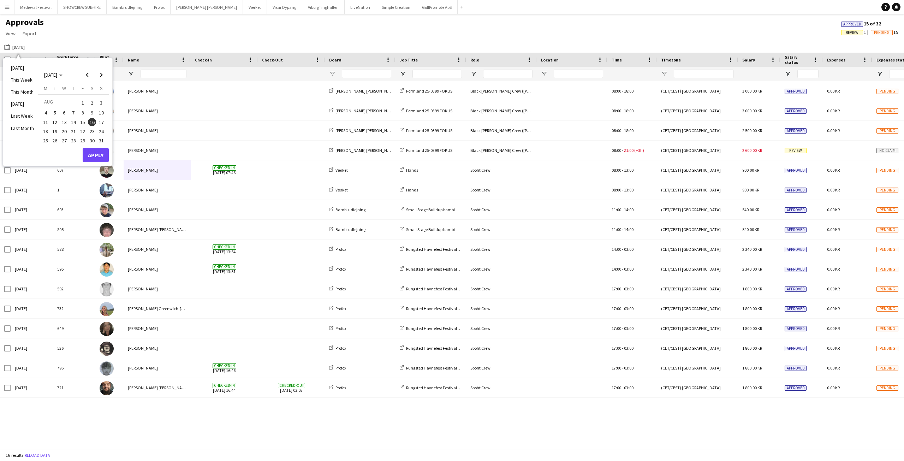
click at [81, 132] on span "22" at bounding box center [82, 131] width 8 height 8
click at [94, 155] on button "Apply" at bounding box center [96, 155] width 26 height 14
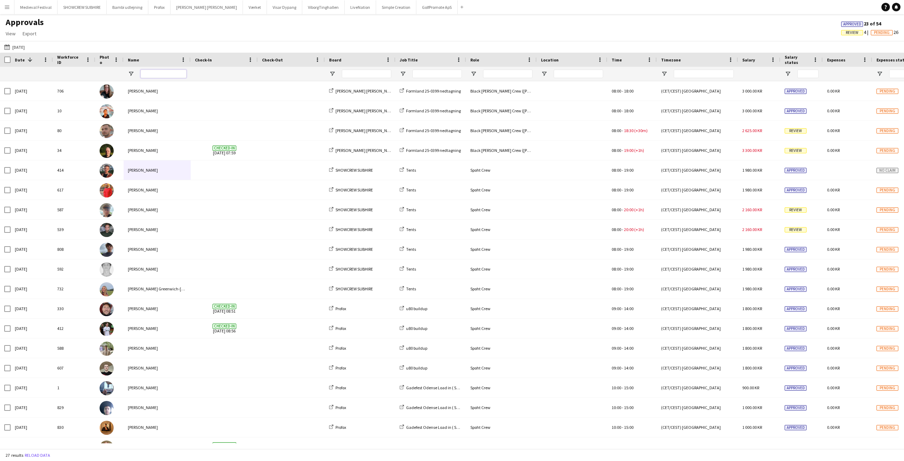
click at [155, 70] on input "Name Filter Input" at bounding box center [164, 74] width 46 height 8
type input "*****"
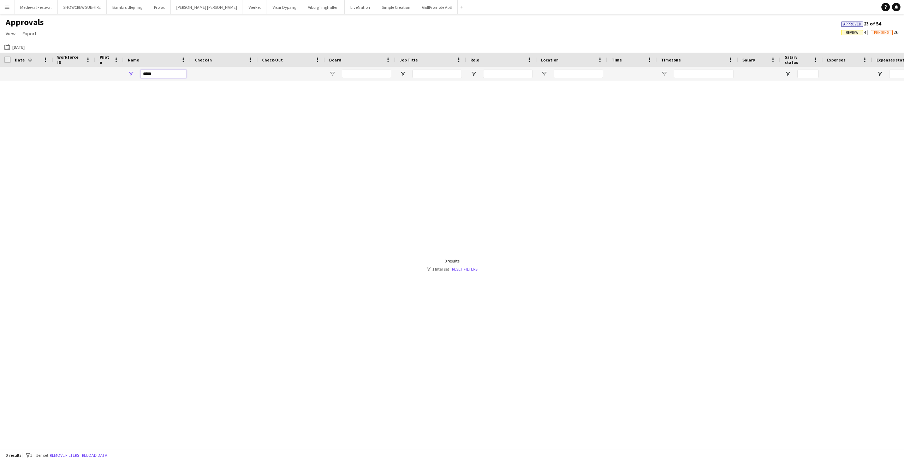
drag, startPoint x: 168, startPoint y: 75, endPoint x: 69, endPoint y: 71, distance: 99.3
click at [71, 75] on div "*****" at bounding box center [641, 74] width 1282 height 14
click at [7, 49] on app-icon "15-08-2025" at bounding box center [8, 47] width 8 height 6
click at [177, 127] on div at bounding box center [452, 262] width 904 height 362
drag, startPoint x: 150, startPoint y: 77, endPoint x: 144, endPoint y: 78, distance: 6.1
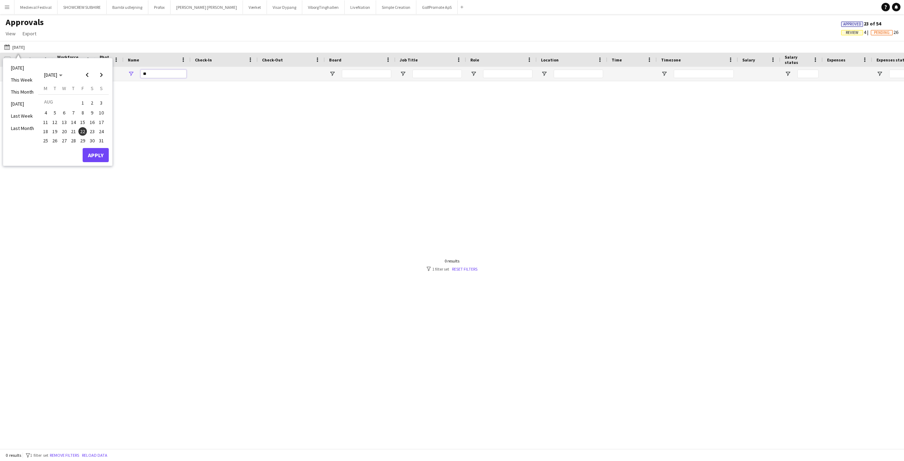
click at [144, 78] on div "**" at bounding box center [164, 74] width 46 height 14
type input "*"
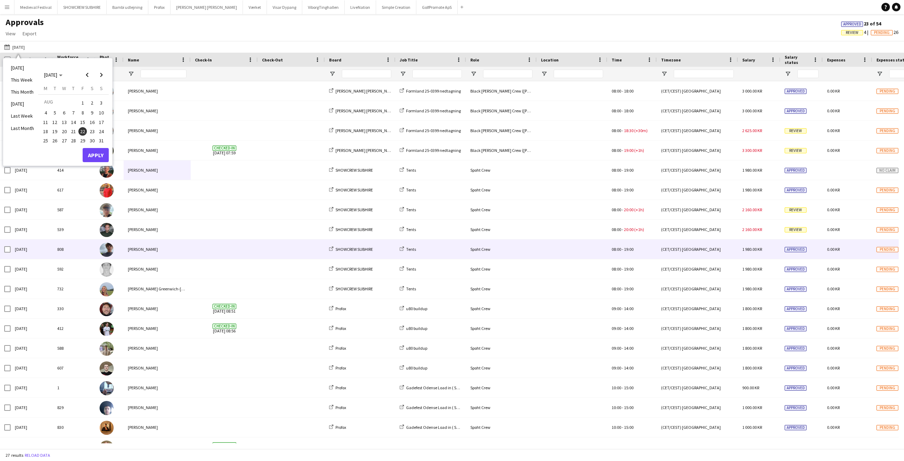
click at [247, 240] on span at bounding box center [224, 248] width 59 height 19
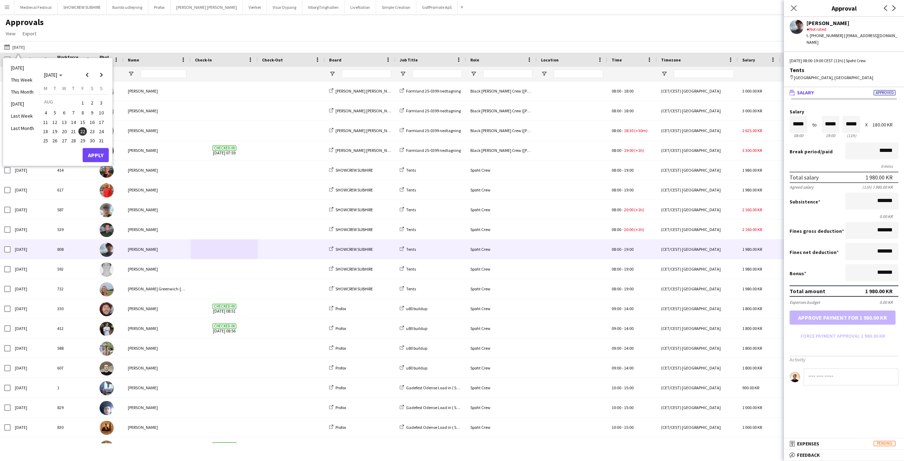
click at [121, 37] on div "Approvals View Customise view Customise filters Reset Filters Reset View Reset …" at bounding box center [452, 29] width 904 height 24
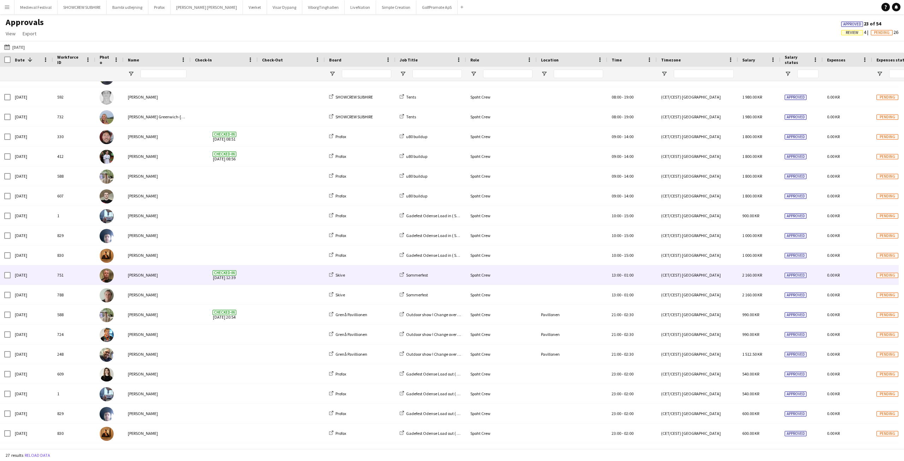
click at [278, 276] on span at bounding box center [291, 274] width 59 height 19
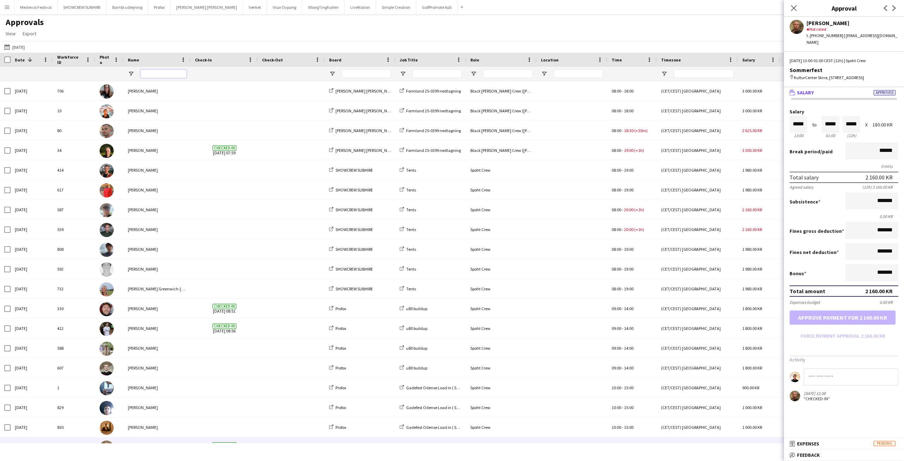
click at [159, 70] on input "Name Filter Input" at bounding box center [164, 74] width 46 height 8
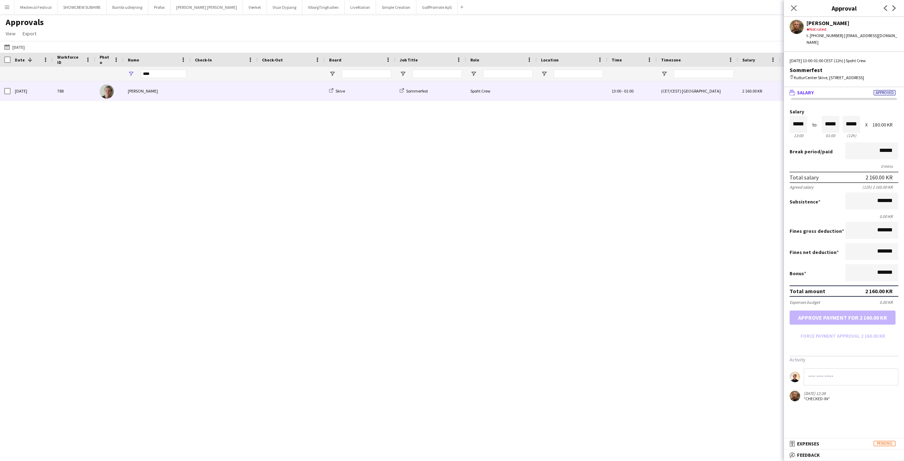
click at [286, 93] on span at bounding box center [291, 90] width 59 height 19
drag, startPoint x: 159, startPoint y: 72, endPoint x: 131, endPoint y: 72, distance: 28.6
click at [131, 72] on div "****" at bounding box center [157, 74] width 67 height 14
click at [152, 87] on div "[PERSON_NAME]" at bounding box center [157, 90] width 67 height 19
drag, startPoint x: 158, startPoint y: 75, endPoint x: 115, endPoint y: 75, distance: 42.4
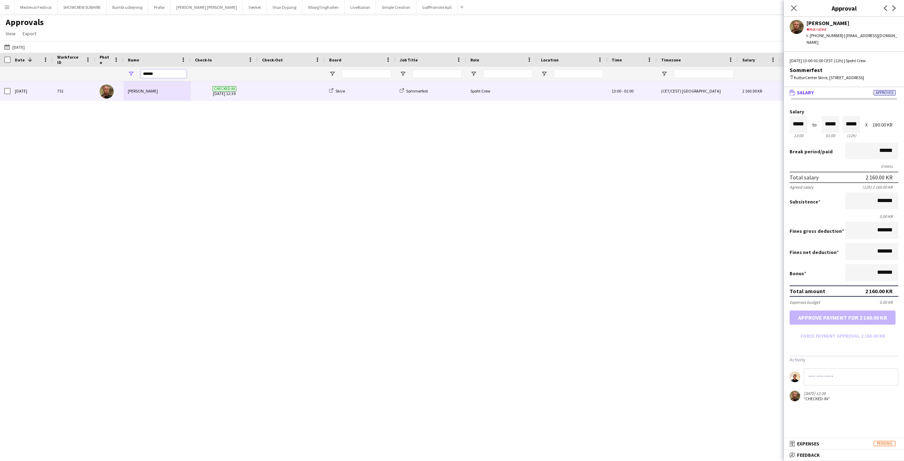
click at [116, 75] on div "******" at bounding box center [641, 74] width 1282 height 14
type input "****"
click at [144, 90] on div "Mads Jenner" at bounding box center [157, 90] width 67 height 19
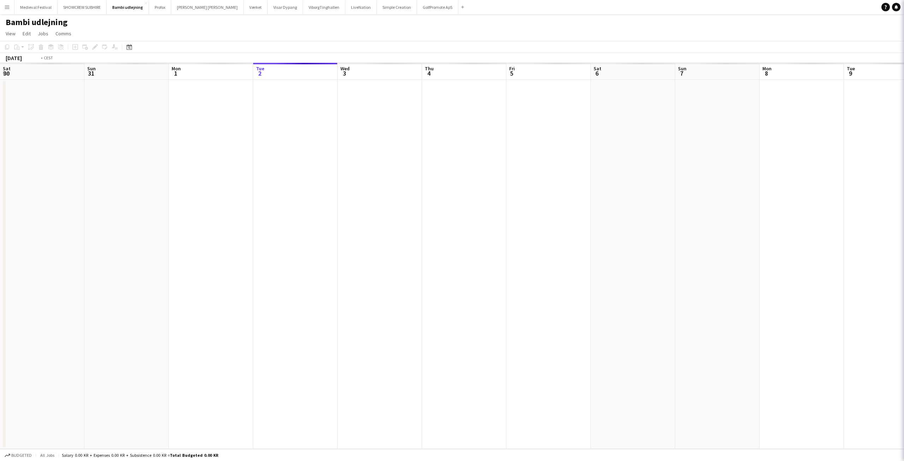
scroll to position [0, 243]
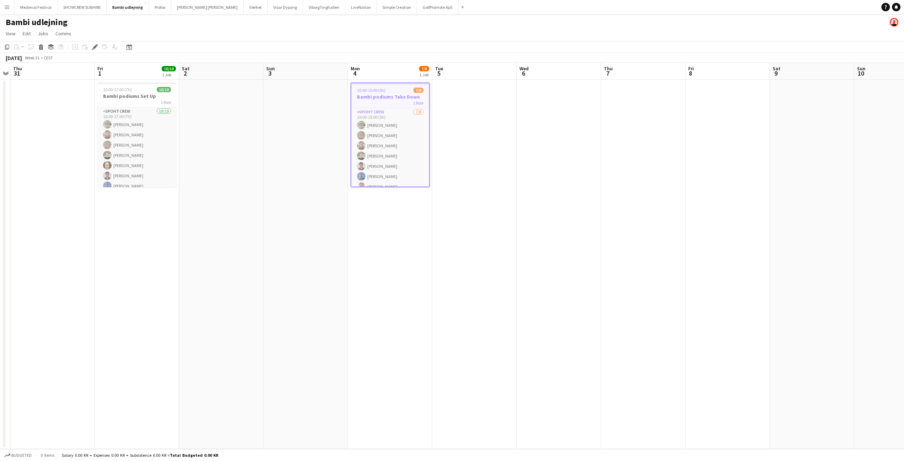
click at [7, 9] on app-icon "Menu" at bounding box center [7, 7] width 6 height 6
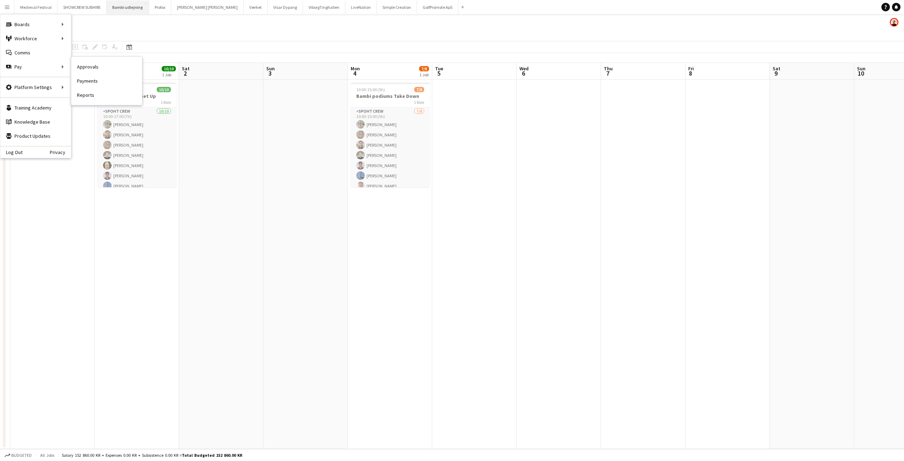
drag, startPoint x: 92, startPoint y: 65, endPoint x: 132, endPoint y: 2, distance: 74.9
click at [92, 65] on link "Approvals" at bounding box center [106, 67] width 71 height 14
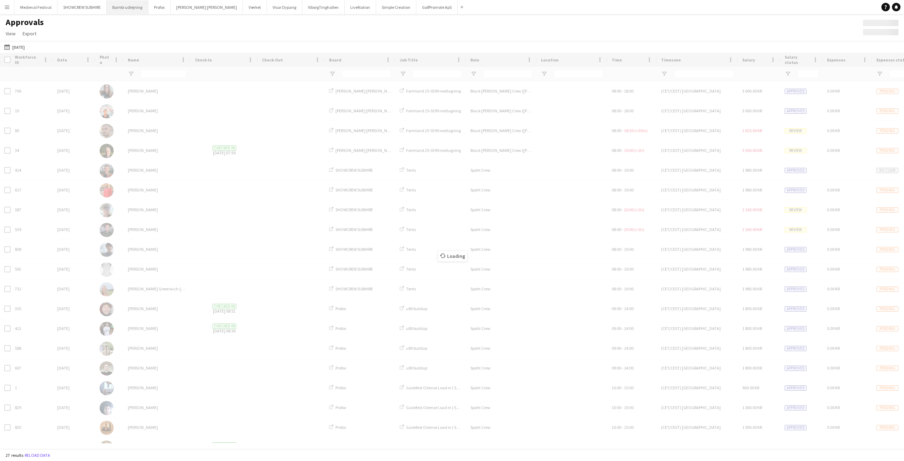
type input "****"
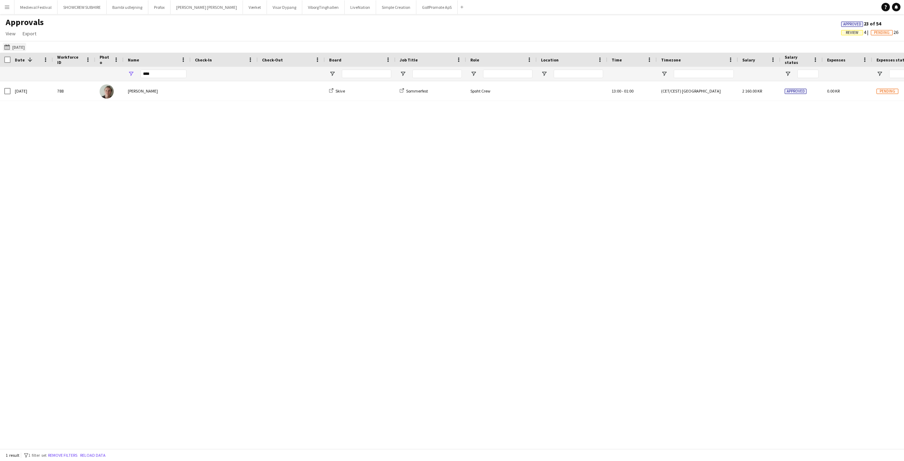
click at [8, 50] on button "22-08-2025 22-08-2025" at bounding box center [14, 47] width 23 height 8
click at [56, 136] on span "23" at bounding box center [55, 139] width 8 height 8
click at [99, 164] on button "Apply" at bounding box center [96, 163] width 26 height 14
drag, startPoint x: 158, startPoint y: 75, endPoint x: 123, endPoint y: 75, distance: 35.0
click at [125, 75] on div "****" at bounding box center [157, 74] width 67 height 14
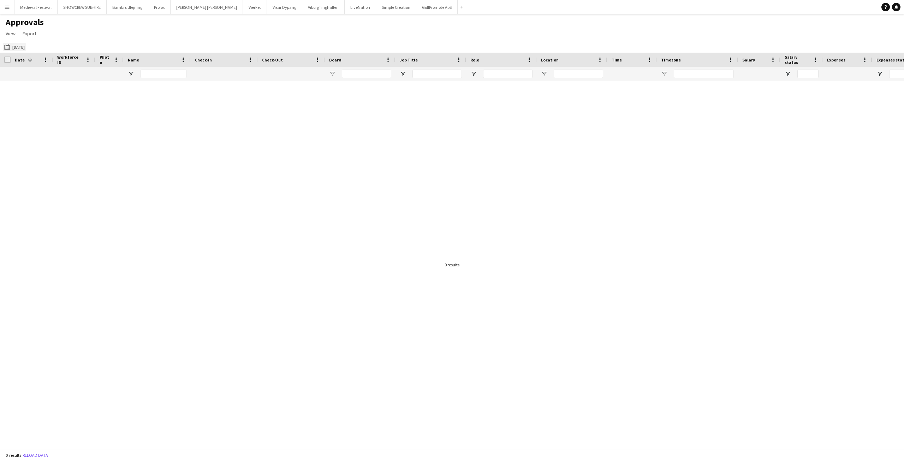
click at [5, 47] on app-icon "22-08-2025" at bounding box center [8, 47] width 8 height 6
click at [86, 74] on span "Previous month" at bounding box center [87, 75] width 14 height 14
click at [95, 133] on span "23" at bounding box center [92, 131] width 8 height 8
click at [100, 159] on button "Apply" at bounding box center [96, 155] width 26 height 14
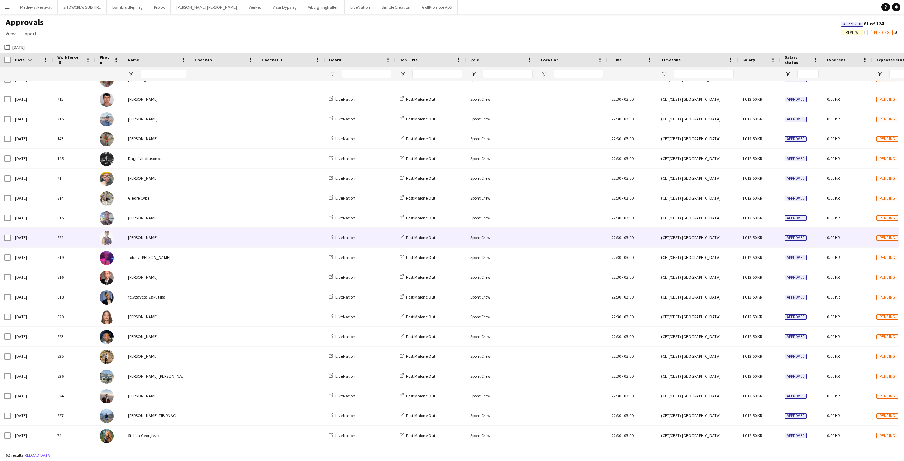
scroll to position [864, 0]
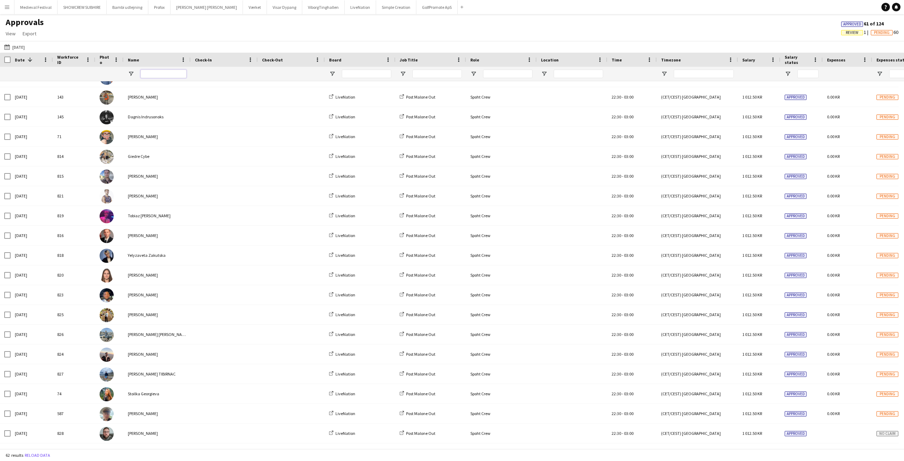
click at [156, 78] on input "Name Filter Input" at bounding box center [164, 74] width 46 height 8
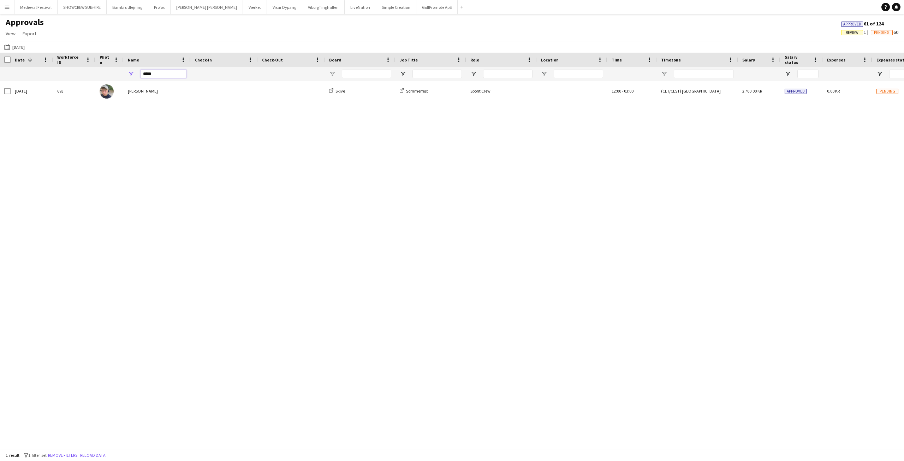
scroll to position [0, 0]
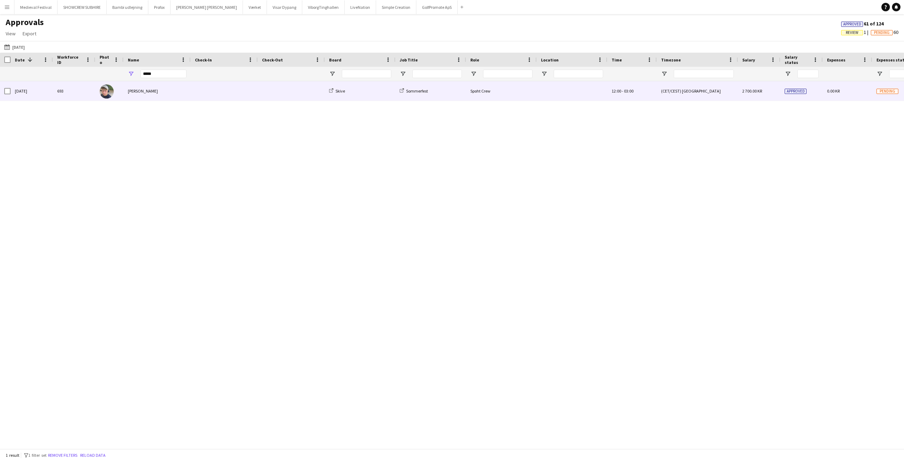
click at [165, 90] on div "Lucas Mørch" at bounding box center [157, 90] width 67 height 19
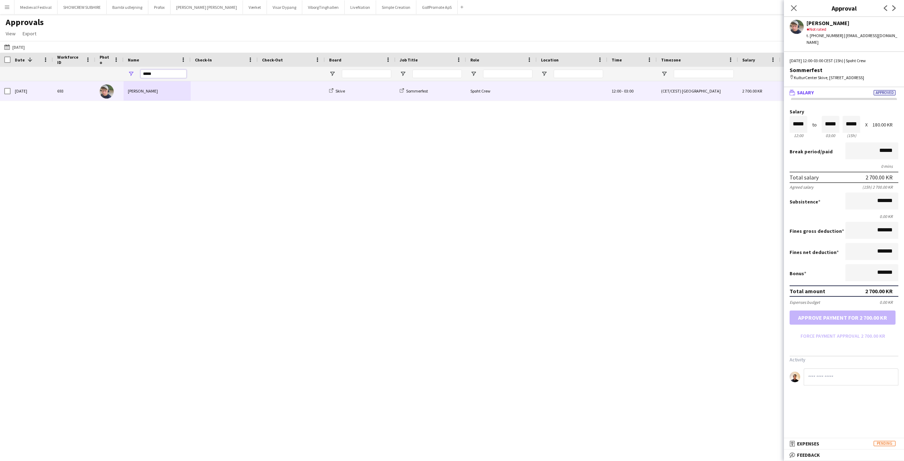
drag, startPoint x: 158, startPoint y: 73, endPoint x: 114, endPoint y: 75, distance: 43.5
click at [114, 75] on div "*****" at bounding box center [641, 74] width 1282 height 14
type input "******"
click at [225, 98] on span at bounding box center [224, 90] width 59 height 19
click at [8, 47] on app-icon "22-08-2025" at bounding box center [8, 47] width 8 height 6
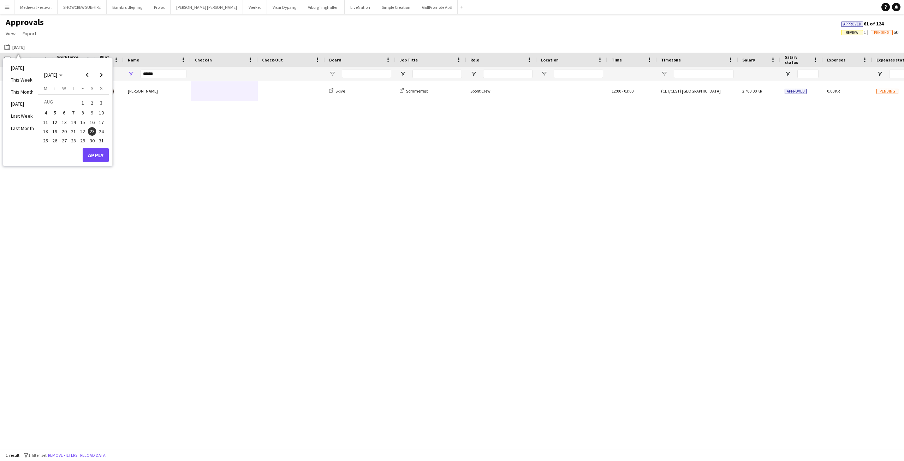
click at [75, 131] on span "21" at bounding box center [73, 131] width 8 height 8
click at [100, 159] on button "Apply" at bounding box center [96, 155] width 26 height 14
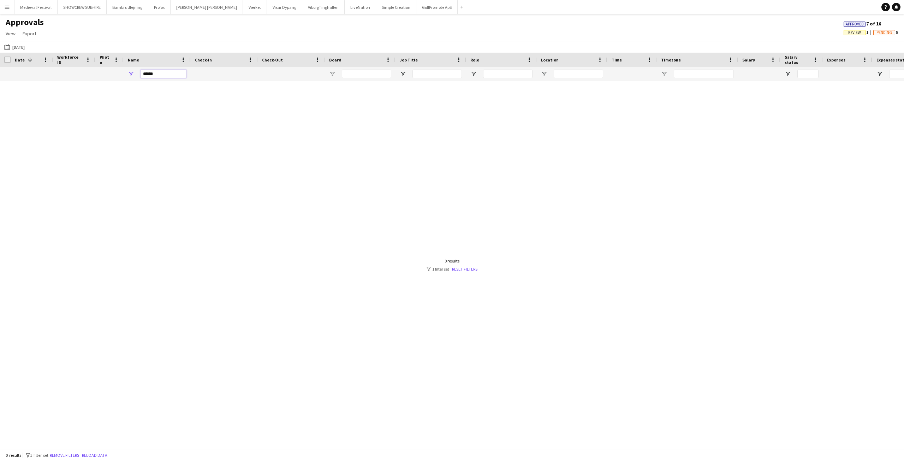
drag, startPoint x: 160, startPoint y: 73, endPoint x: 83, endPoint y: 74, distance: 76.6
click at [84, 74] on div "******" at bounding box center [641, 74] width 1282 height 14
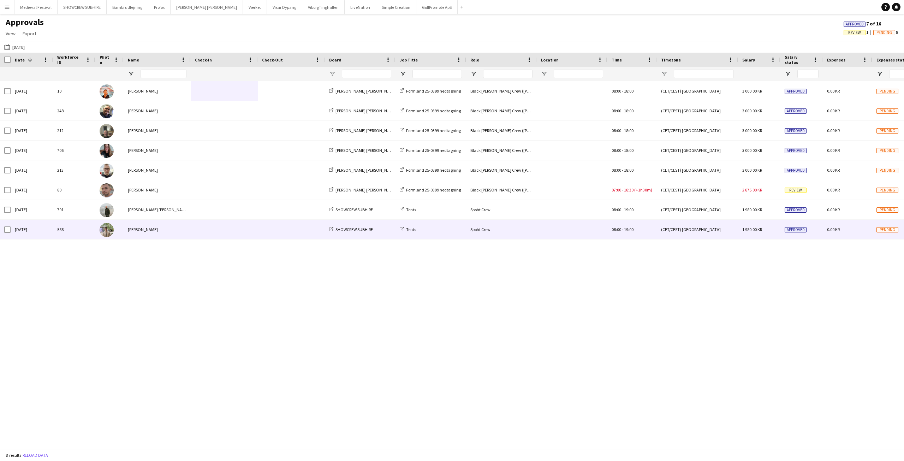
click at [203, 233] on span at bounding box center [224, 229] width 59 height 19
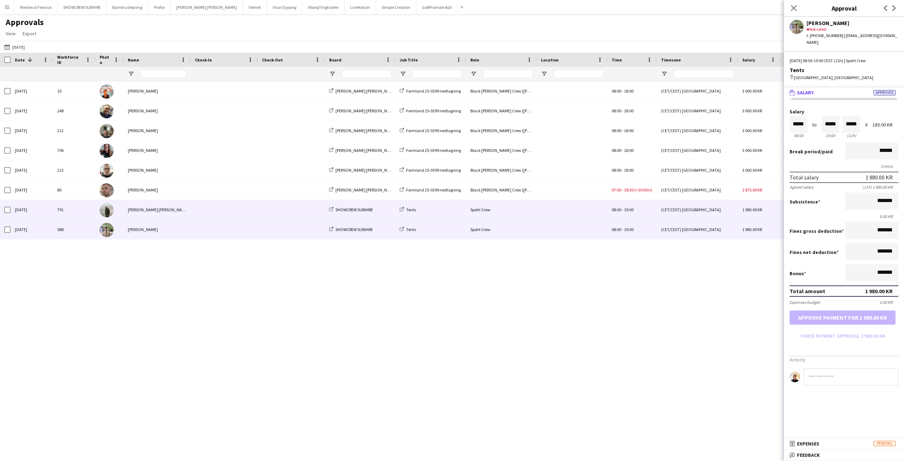
click at [278, 213] on span at bounding box center [291, 209] width 59 height 19
click at [262, 236] on span at bounding box center [291, 229] width 59 height 19
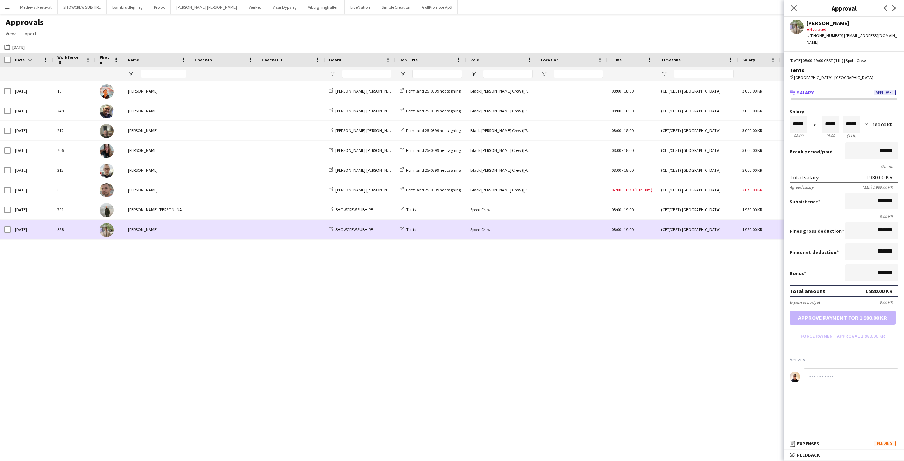
click at [258, 218] on div at bounding box center [291, 209] width 67 height 19
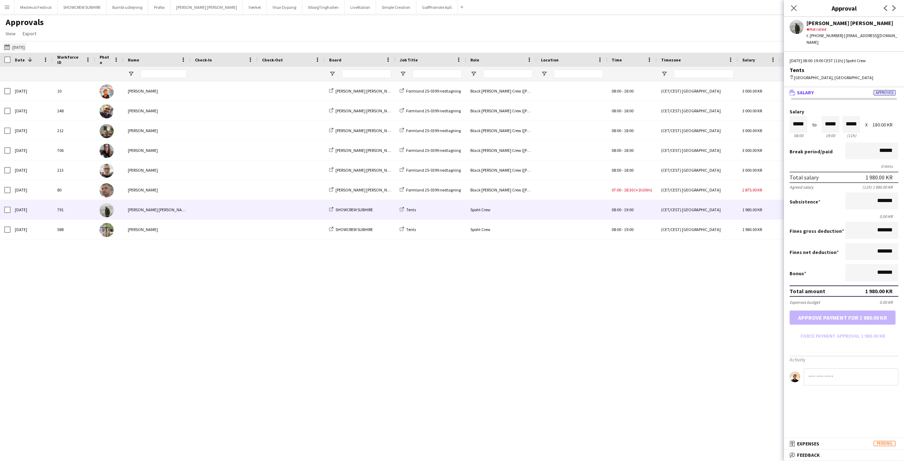
click at [6, 46] on app-icon "22-08-2025" at bounding box center [8, 47] width 8 height 6
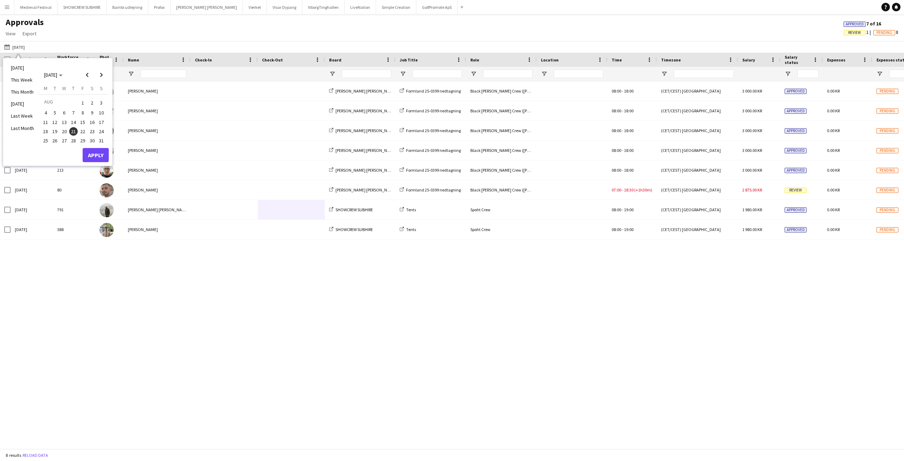
click at [91, 130] on span "23" at bounding box center [92, 131] width 8 height 8
click at [103, 155] on button "Apply" at bounding box center [96, 155] width 26 height 14
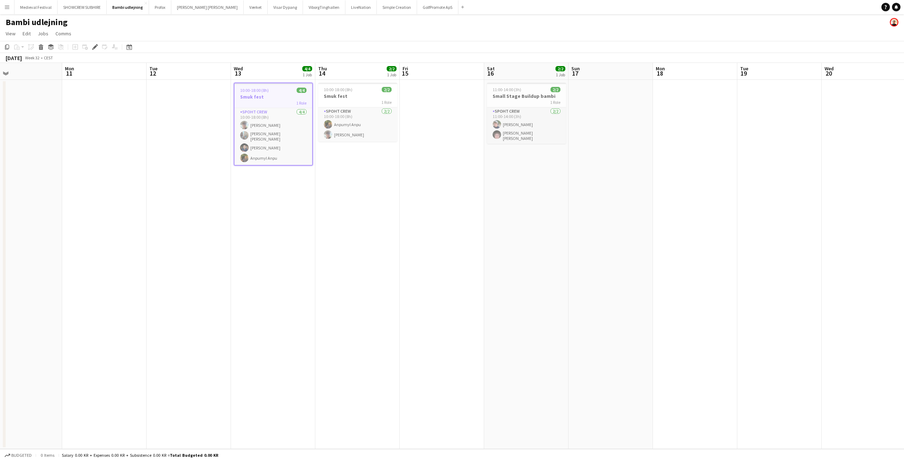
drag, startPoint x: 387, startPoint y: 184, endPoint x: 264, endPoint y: 187, distance: 122.2
click at [264, 187] on app-calendar-viewport "Thu 7 Fri 8 Sat 9 Sun 10 Mon 11 Tue 12 Wed 13 4/4 1 Job Thu 14 2/2 1 Job Fri 15…" at bounding box center [452, 256] width 904 height 386
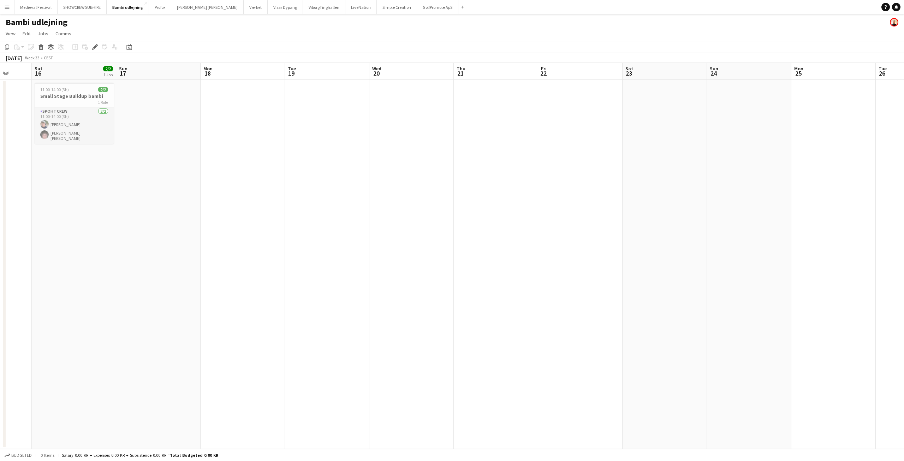
drag, startPoint x: 249, startPoint y: 174, endPoint x: 72, endPoint y: 180, distance: 176.7
click at [72, 180] on app-calendar-viewport "Wed 13 4/4 1 Job Thu 14 2/2 1 Job Fri 15 Sat 16 2/2 1 Job Sun 17 Mon 18 Tue 19 …" at bounding box center [452, 256] width 904 height 386
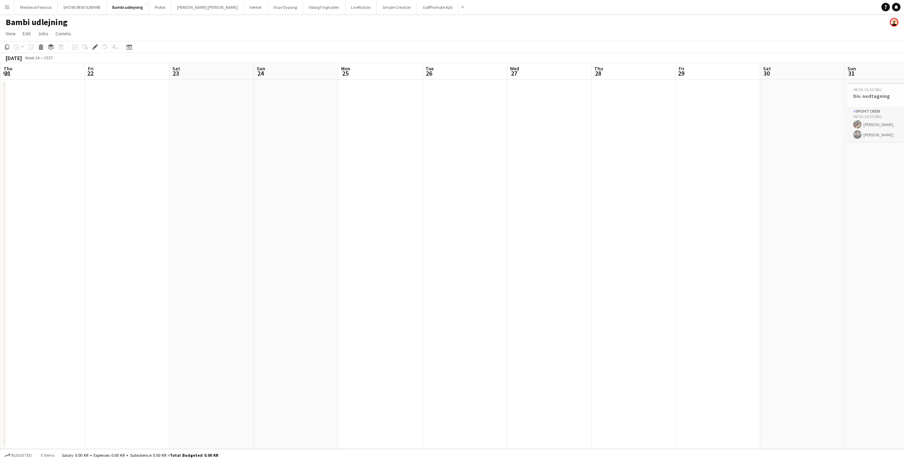
drag, startPoint x: 550, startPoint y: 189, endPoint x: 22, endPoint y: 204, distance: 528.8
click at [22, 204] on app-calendar-viewport "Mon 18 Tue 19 Wed 20 Thu 21 Fri 22 Sat 23 Sun 24 Mon 25 Tue 26 Wed 27 Thu 28 Fr…" at bounding box center [452, 256] width 904 height 386
drag, startPoint x: 361, startPoint y: 191, endPoint x: 476, endPoint y: 203, distance: 116.1
click at [904, 225] on app-calendar-viewport "Sat 16 2/2 1 Job Sun 17 Mon 18 Tue 19 Wed 20 Thu 21 Fri 22 Sat 23 Sun 24 Mon 25…" at bounding box center [452, 256] width 904 height 386
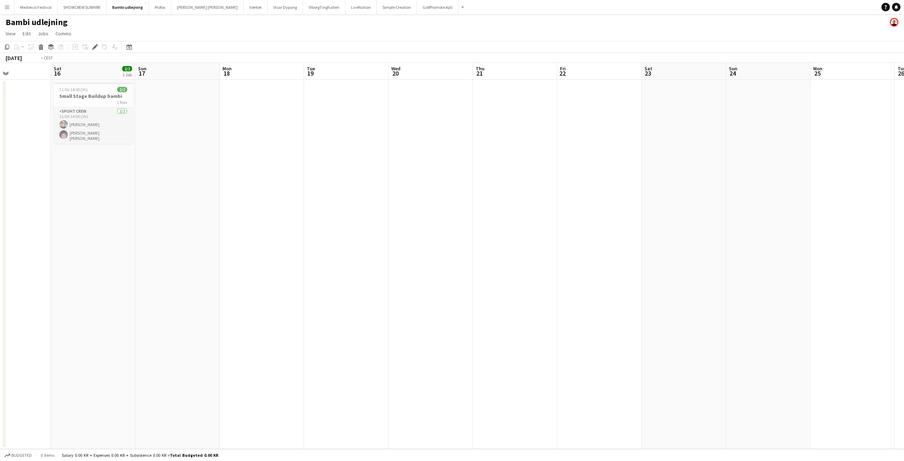
drag, startPoint x: 692, startPoint y: 241, endPoint x: 32, endPoint y: 257, distance: 660.1
click at [24, 259] on app-calendar-viewport "Wed 13 4/4 1 Job Thu 14 2/2 1 Job Fri 15 Sat 16 2/2 1 Job Sun 17 Mon 18 Tue 19 …" at bounding box center [452, 256] width 904 height 386
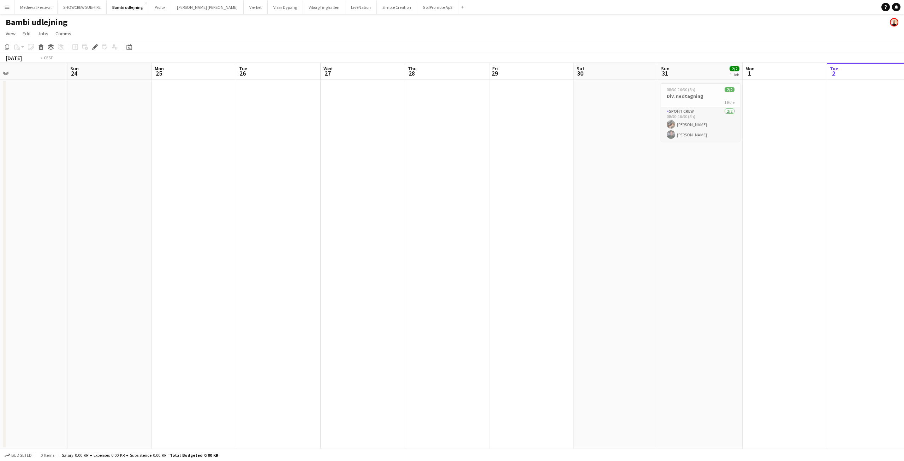
drag, startPoint x: 578, startPoint y: 249, endPoint x: 217, endPoint y: 300, distance: 364.2
click at [217, 300] on app-calendar-viewport "Thu 21 Fri 22 Sat 23 Sun 24 Mon 25 Tue 26 Wed 27 Thu 28 Fri 29 Sat 30 Sun 31 2/…" at bounding box center [452, 256] width 904 height 386
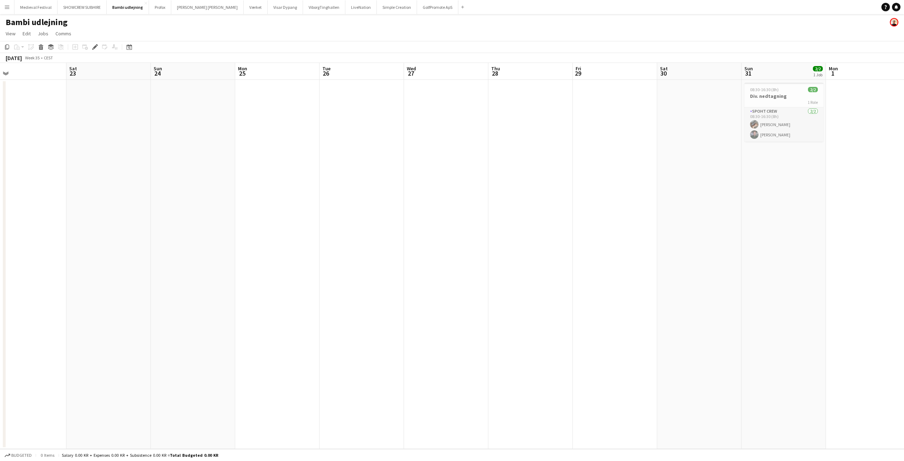
drag, startPoint x: 177, startPoint y: 119, endPoint x: 523, endPoint y: 142, distance: 347.2
click at [524, 142] on app-calendar-viewport "Wed 20 Thu 21 Fri 22 Sat 23 Sun 24 Mon 25 Tue 26 Wed 27 Thu 28 Fri 29 Sat 30 Su…" at bounding box center [452, 256] width 904 height 386
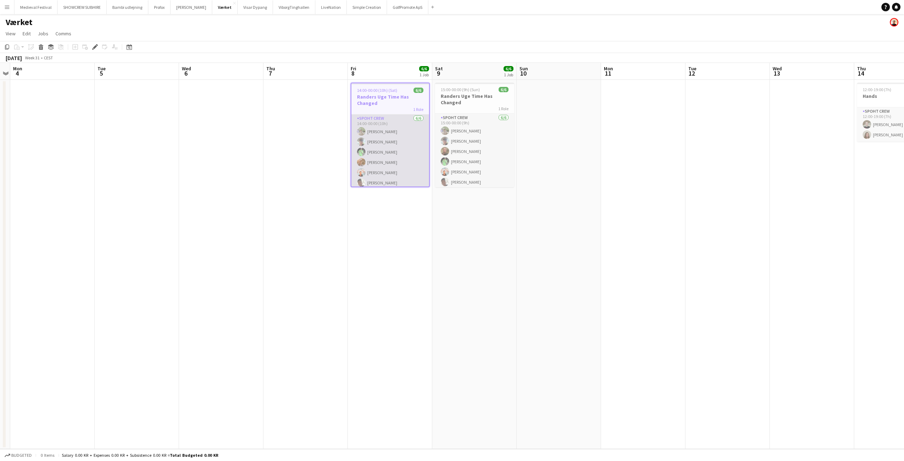
scroll to position [3, 0]
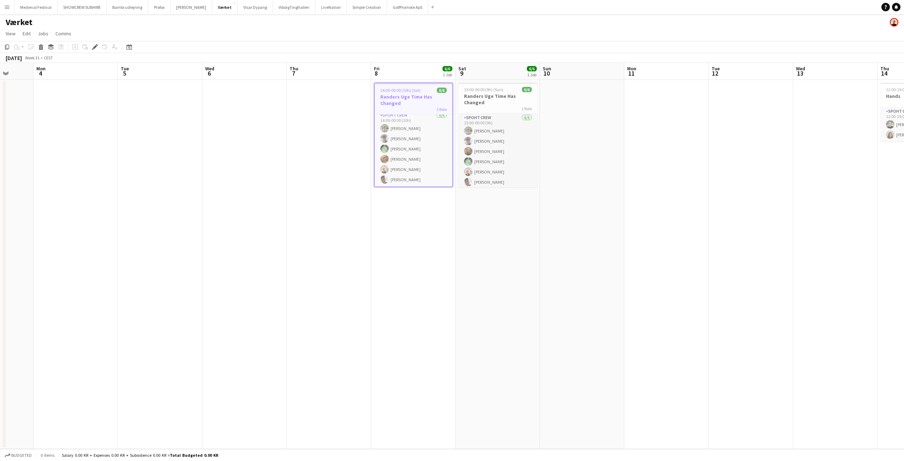
drag, startPoint x: 287, startPoint y: 158, endPoint x: 602, endPoint y: 167, distance: 314.7
click at [701, 175] on app-calendar-viewport "Fri 1 Sat 2 Sun 3 Mon 4 Tue 5 Wed 6 Thu 7 Fri 8 6/6 1 Job Sat 9 6/6 1 Job Sun 1…" at bounding box center [452, 256] width 904 height 386
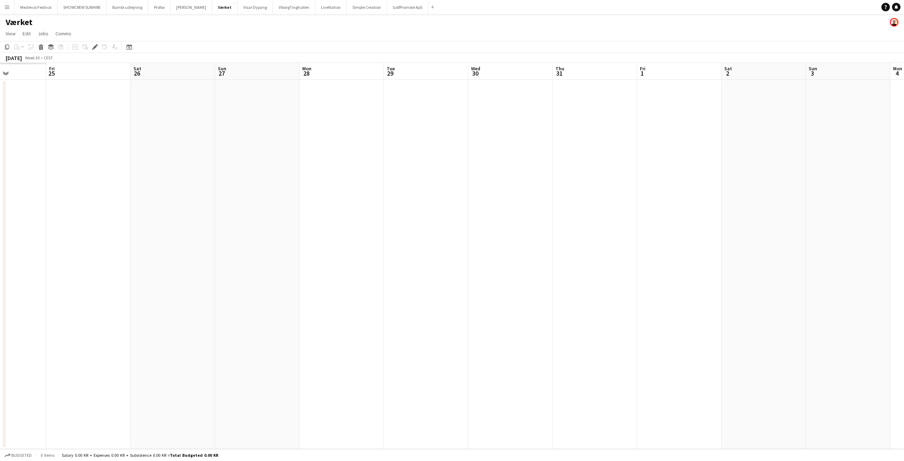
drag, startPoint x: 409, startPoint y: 161, endPoint x: 786, endPoint y: 176, distance: 377.0
click at [786, 176] on app-calendar-viewport "Wed 23 Thu 24 Fri 25 Sat 26 Sun 27 Mon 28 Tue 29 Wed 30 Thu 31 Fri 1 Sat 2 Sun …" at bounding box center [452, 256] width 904 height 386
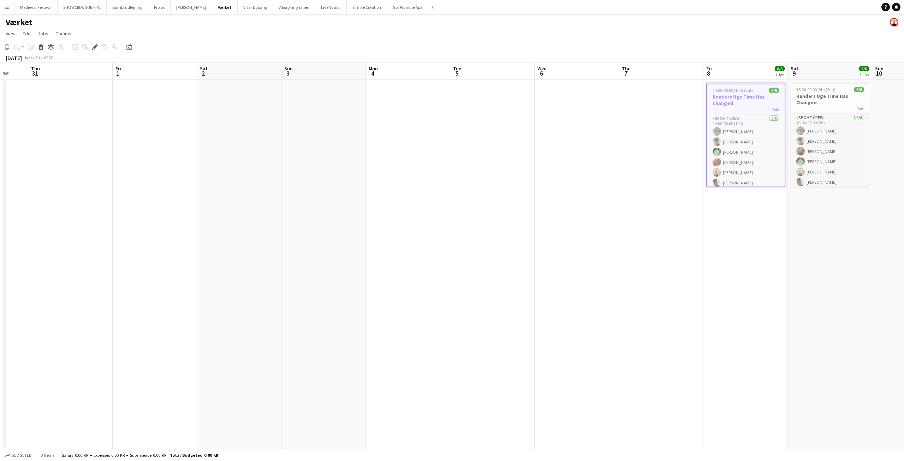
drag, startPoint x: 417, startPoint y: 153, endPoint x: 0, endPoint y: 163, distance: 417.1
click at [0, 163] on app-calendar-viewport "Sun 27 Mon 28 Tue 29 Wed 30 Thu 31 Fri 1 Sat 2 Sun 3 Mon 4 Tue 5 Wed 6 Thu 7 Fr…" at bounding box center [452, 256] width 904 height 386
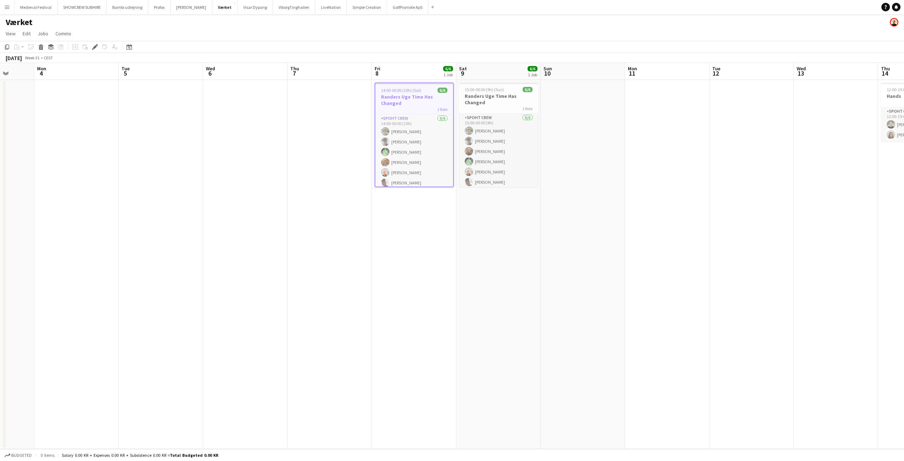
drag, startPoint x: 460, startPoint y: 164, endPoint x: 0, endPoint y: 166, distance: 460.1
click at [0, 166] on app-calendar-viewport "Thu 31 Fri 1 Sat 2 Sun 3 Mon 4 Tue 5 Wed 6 Thu 7 Fri 8 6/6 1 Job Sat 9 6/6 1 Jo…" at bounding box center [452, 256] width 904 height 386
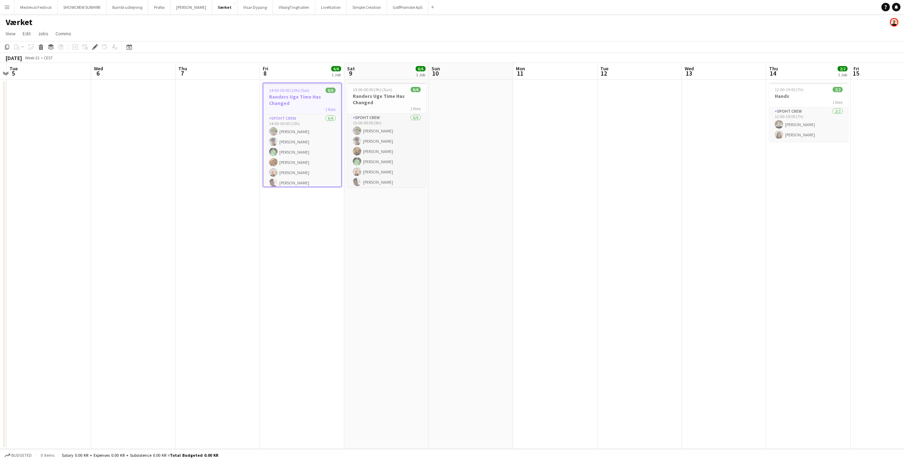
drag, startPoint x: 197, startPoint y: 168, endPoint x: 191, endPoint y: 210, distance: 42.8
click at [66, 170] on app-calendar-viewport "Sat 2 Sun 3 Mon 4 Tue 5 Wed 6 Thu 7 Fri 8 6/6 1 Job Sat 9 6/6 1 Job Sun 10 Mon …" at bounding box center [452, 256] width 904 height 386
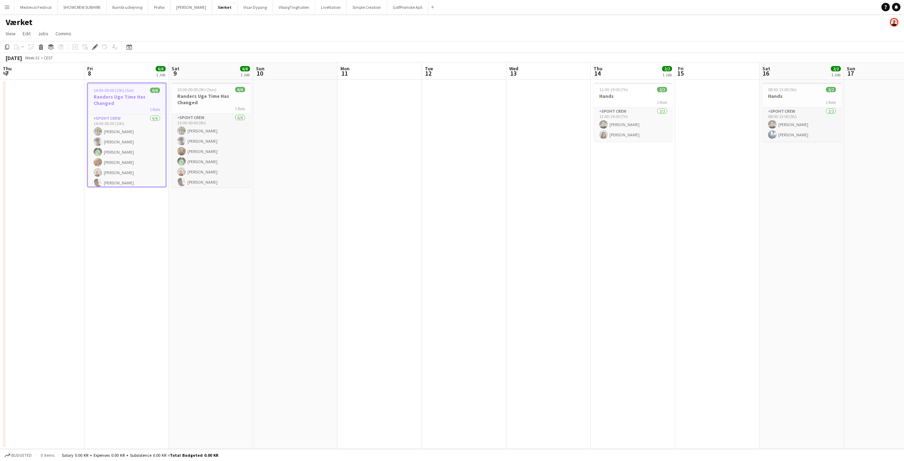
drag, startPoint x: 641, startPoint y: 202, endPoint x: 205, endPoint y: 218, distance: 436.0
click at [204, 219] on app-calendar-viewport "Mon 4 Tue 5 Wed 6 Thu 7 Fri 8 6/6 1 Job Sat 9 6/6 1 Job Sun 10 Mon 11 Tue 12 We…" at bounding box center [452, 256] width 904 height 386
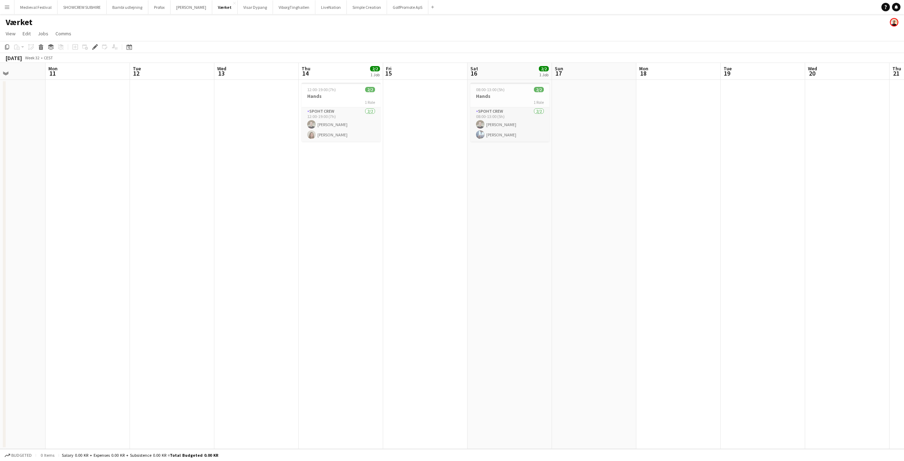
scroll to position [0, 203]
drag, startPoint x: 513, startPoint y: 208, endPoint x: 522, endPoint y: 261, distance: 53.0
click at [522, 261] on app-calendar-viewport "Fri 8 6/6 1 Job Sat 9 6/6 1 Job Sun 10 Mon 11 Tue 12 Wed 13 Thu 14 2/2 1 Job Fr…" at bounding box center [452, 256] width 904 height 386
drag, startPoint x: 291, startPoint y: 2, endPoint x: 240, endPoint y: 200, distance: 204.4
click at [240, 200] on app-date-cell at bounding box center [261, 264] width 84 height 369
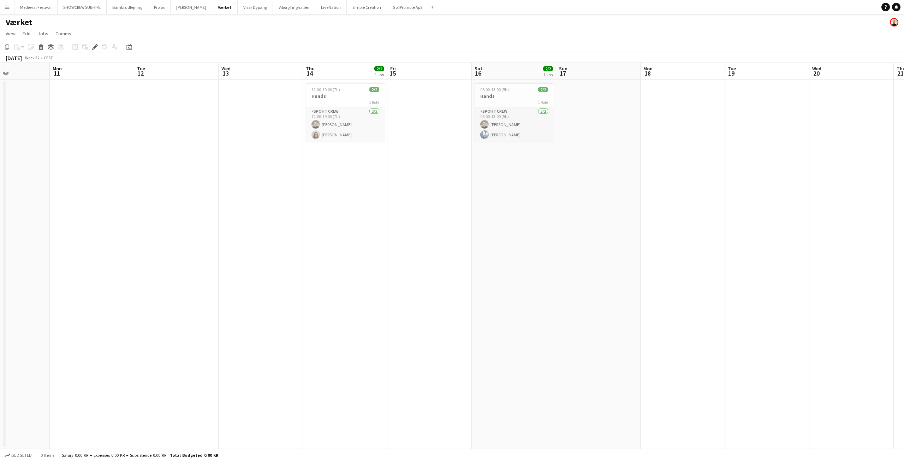
scroll to position [0, 204]
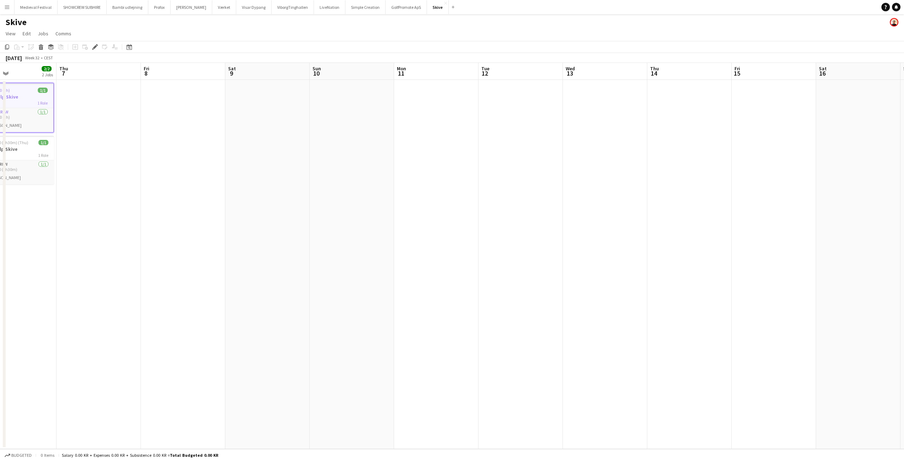
drag, startPoint x: 621, startPoint y: 195, endPoint x: 152, endPoint y: 268, distance: 474.9
click at [152, 268] on app-calendar-viewport "Sun 3 Mon 4 Tue 5 Wed 6 2/2 2 Jobs Thu 7 Fri 8 Sat 9 Sun 10 Mon 11 Tue 12 Wed 1…" at bounding box center [452, 256] width 904 height 386
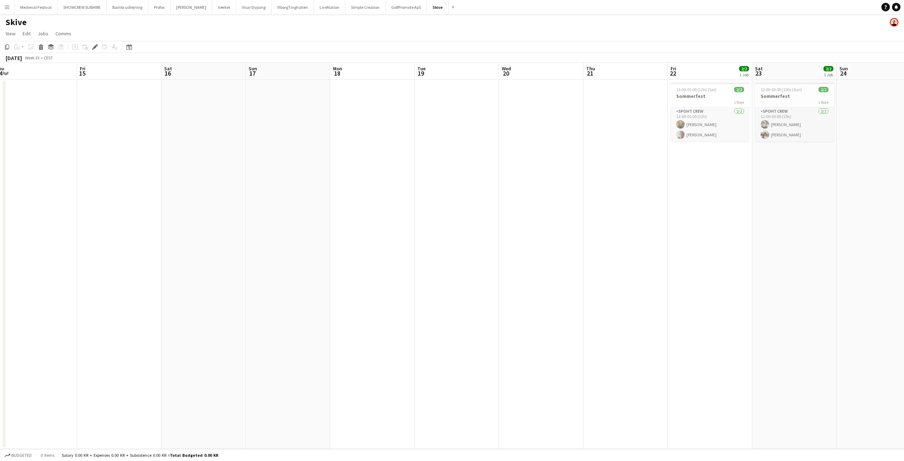
drag, startPoint x: 561, startPoint y: 229, endPoint x: 0, endPoint y: 277, distance: 563.5
click at [0, 277] on app-calendar-viewport "Mon 11 Tue 12 Wed 13 Thu 14 Fri 15 Sat 16 Sun 17 Mon 18 Tue 19 Wed 20 Thu 21 Fr…" at bounding box center [452, 256] width 904 height 386
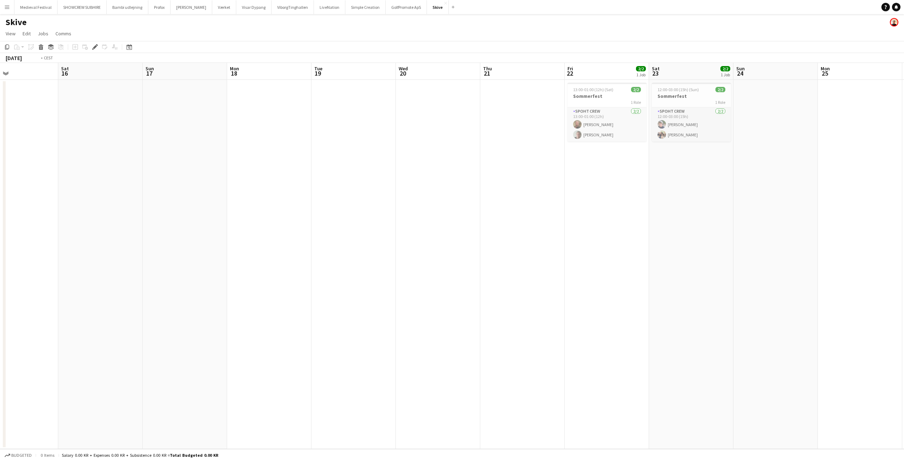
drag, startPoint x: 641, startPoint y: 252, endPoint x: 263, endPoint y: 285, distance: 378.9
click at [263, 285] on app-calendar-viewport "Tue 12 Wed 13 Thu 14 Fri 15 Sat 16 Sun 17 Mon 18 Tue 19 Wed 20 Thu 21 Fri 22 2/…" at bounding box center [452, 256] width 904 height 386
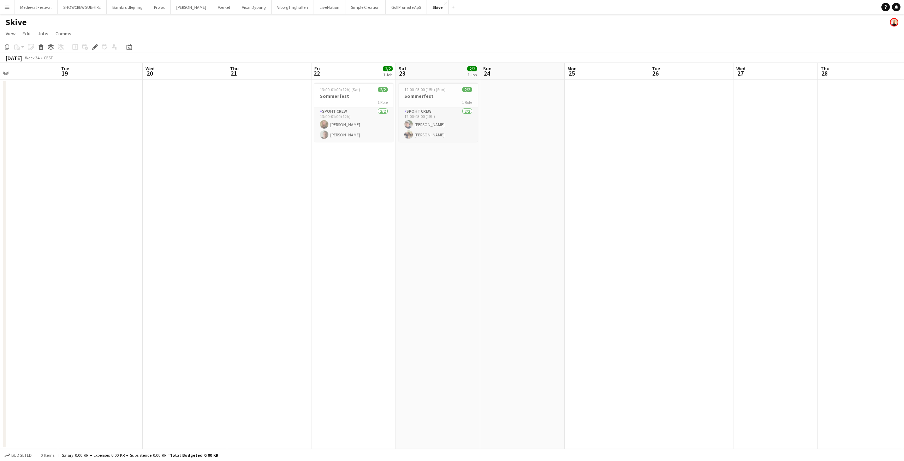
scroll to position [0, 300]
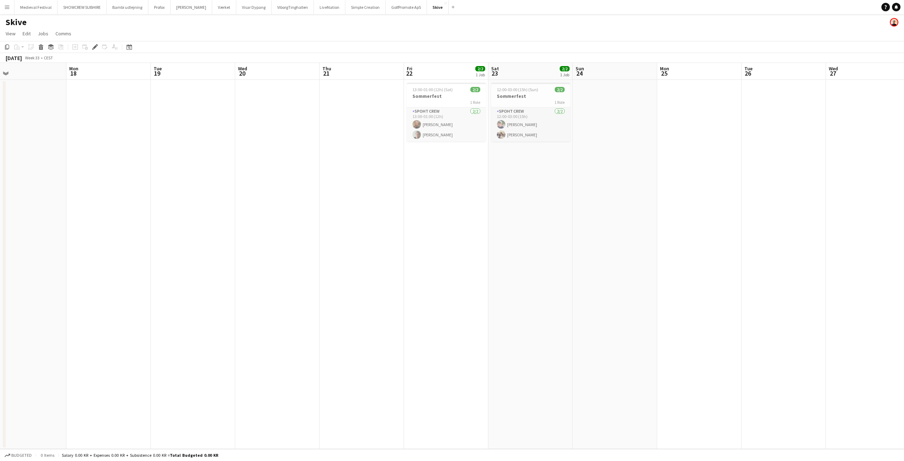
drag, startPoint x: 304, startPoint y: 153, endPoint x: 680, endPoint y: 153, distance: 376.4
click at [727, 151] on app-calendar-viewport "Fri 15 Sat 16 Sun 17 Mon 18 Tue 19 Wed 20 Thu 21 Fri 22 2/2 1 Job Sat 23 2/2 1 …" at bounding box center [452, 256] width 904 height 386
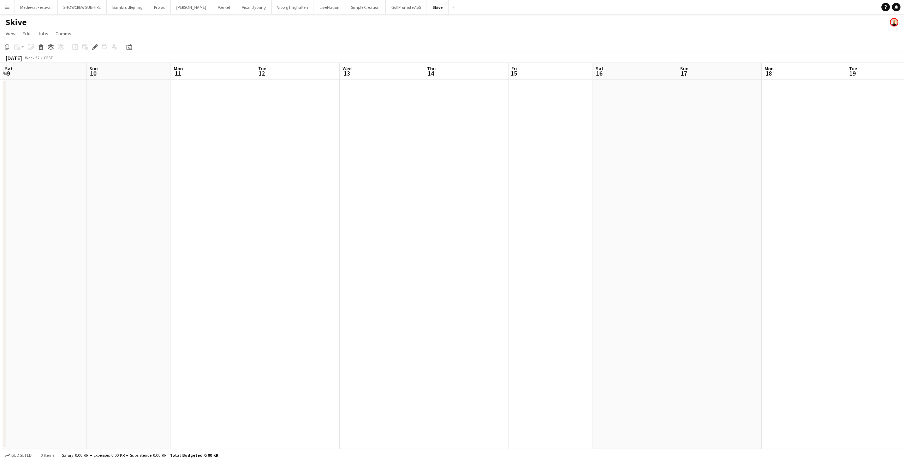
drag, startPoint x: 420, startPoint y: 148, endPoint x: 708, endPoint y: 171, distance: 289.0
click at [779, 175] on app-calendar-viewport "Thu 7 Fri 8 Sat 9 Sun 10 Mon 11 Tue 12 Wed 13 Thu 14 Fri 15 Sat 16 Sun 17 Mon 1…" at bounding box center [452, 256] width 904 height 386
drag, startPoint x: 585, startPoint y: 154, endPoint x: 839, endPoint y: 174, distance: 254.7
click at [842, 174] on app-calendar-viewport "Wed 6 2/2 2 Jobs Thu 7 Fri 8 Sat 9 Sun 10 Mon 11 Tue 12 Wed 13 Thu 14 Fri 15 Sa…" at bounding box center [452, 256] width 904 height 386
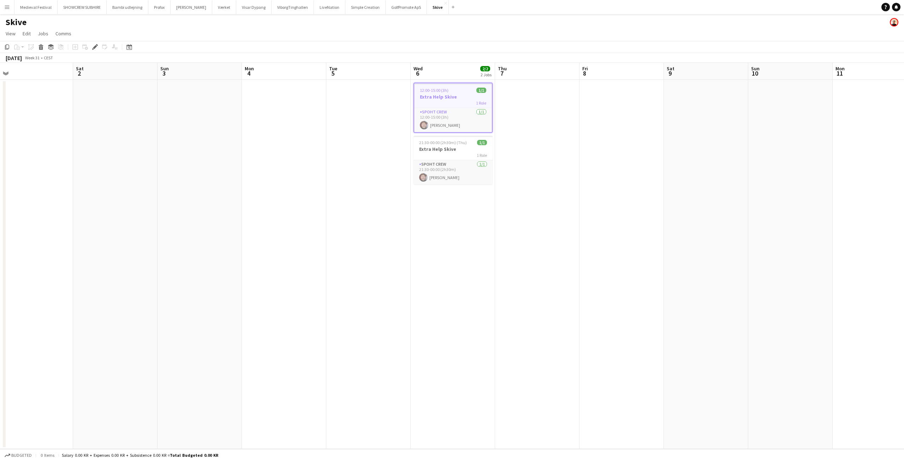
scroll to position [0, 201]
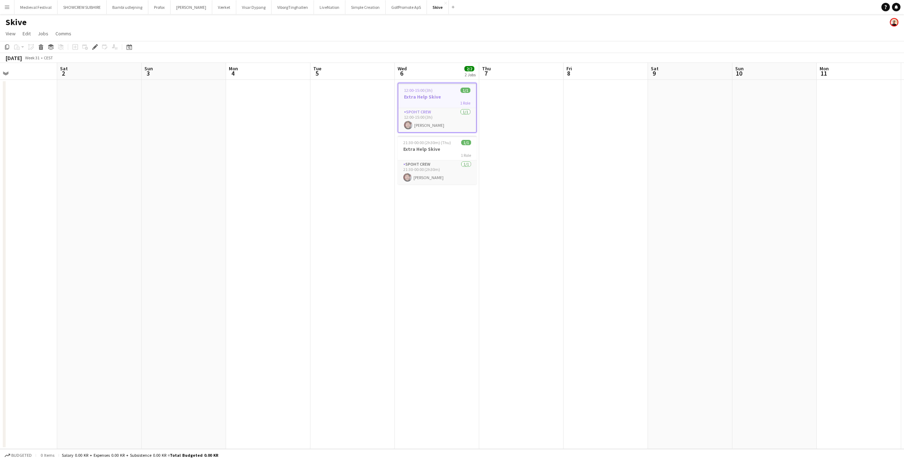
drag, startPoint x: 437, startPoint y: 157, endPoint x: 566, endPoint y: 183, distance: 130.8
click at [568, 178] on app-calendar-viewport "Wed 30 Thu 31 Fri 1 Sat 2 Sun 3 Mon 4 Tue 5 Wed 6 2/2 2 Jobs Thu 7 Fri 8 Sat 9 …" at bounding box center [452, 256] width 904 height 386
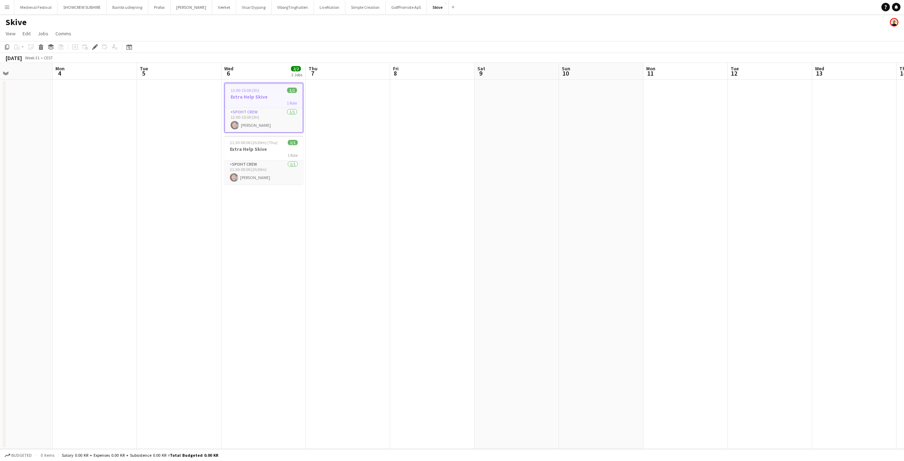
click at [255, 103] on div "1 Role" at bounding box center [264, 103] width 78 height 6
click at [256, 97] on h3 "Extra Help Skive" at bounding box center [263, 96] width 79 height 6
click at [94, 45] on icon "Edit" at bounding box center [95, 47] width 6 height 6
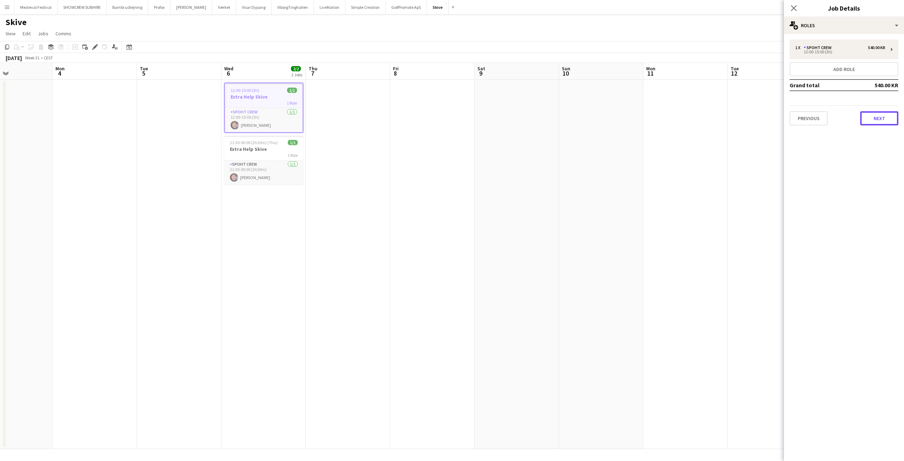
click at [888, 119] on button "Next" at bounding box center [879, 118] width 38 height 14
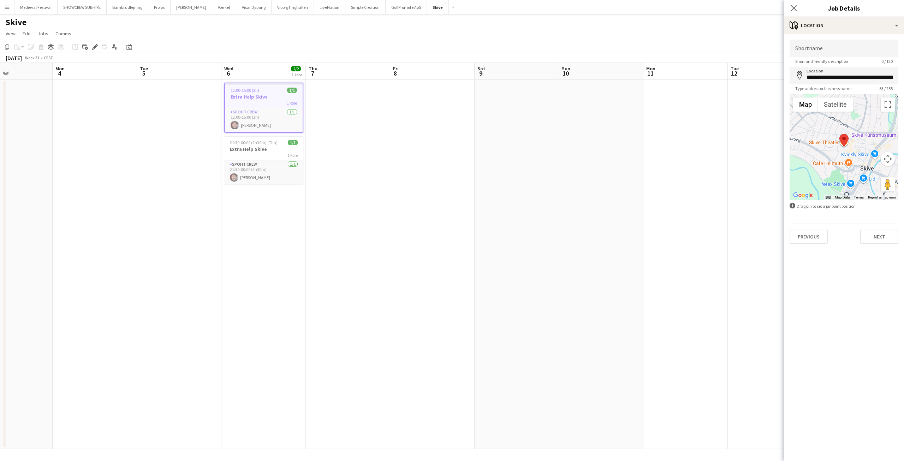
click at [443, 149] on app-date-cell at bounding box center [432, 264] width 84 height 369
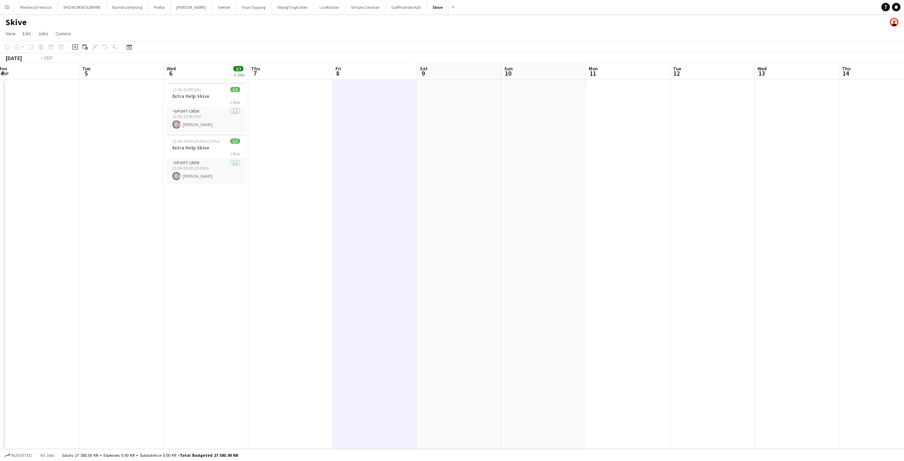
drag, startPoint x: 480, startPoint y: 154, endPoint x: 0, endPoint y: 166, distance: 479.7
click at [0, 166] on app-calendar-viewport "Fri 1 Sat 2 Sun 3 Mon 4 Tue 5 Wed 6 2/2 2 Jobs Thu 7 Fri 8 Sat 9 Sun 10 Mon 11 …" at bounding box center [452, 256] width 904 height 386
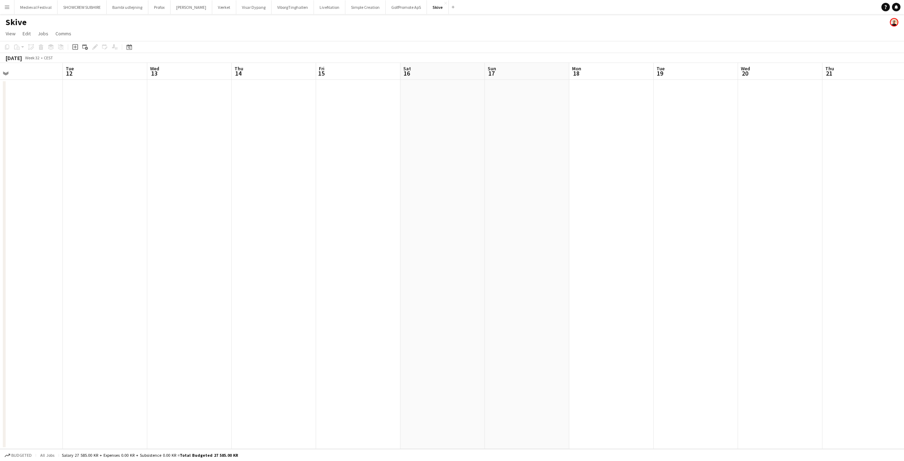
scroll to position [0, 188]
drag, startPoint x: 99, startPoint y: 144, endPoint x: 0, endPoint y: 161, distance: 100.7
click at [0, 161] on app-calendar-viewport "Fri 8 Sat 9 Sun 10 Mon 11 Tue 12 Wed 13 Thu 14 Fri 15 Sat 16 Sun 17 Mon 18 Tue …" at bounding box center [452, 256] width 904 height 386
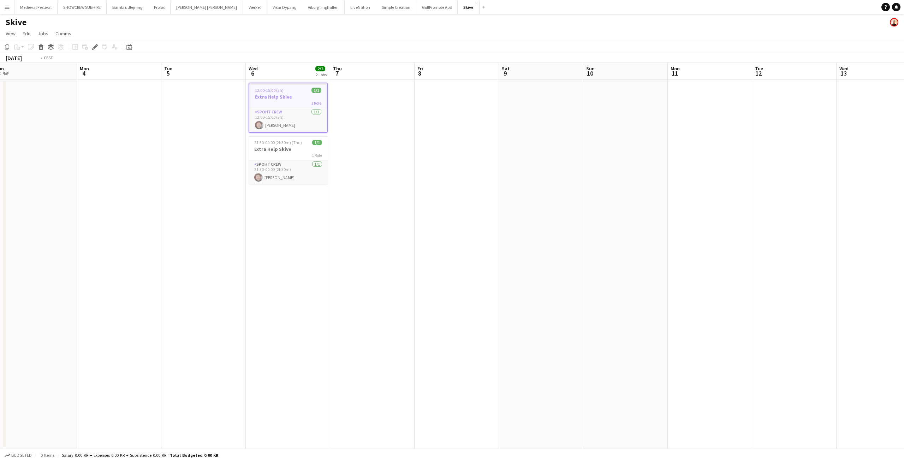
drag, startPoint x: 727, startPoint y: 193, endPoint x: 105, endPoint y: 194, distance: 621.5
click at [105, 194] on app-calendar-viewport "Thu 31 Fri 1 Sat 2 Sun 3 Mon 4 Tue 5 Wed 6 2/2 2 Jobs Thu 7 Fri 8 Sat 9 Sun 10 …" at bounding box center [452, 256] width 904 height 386
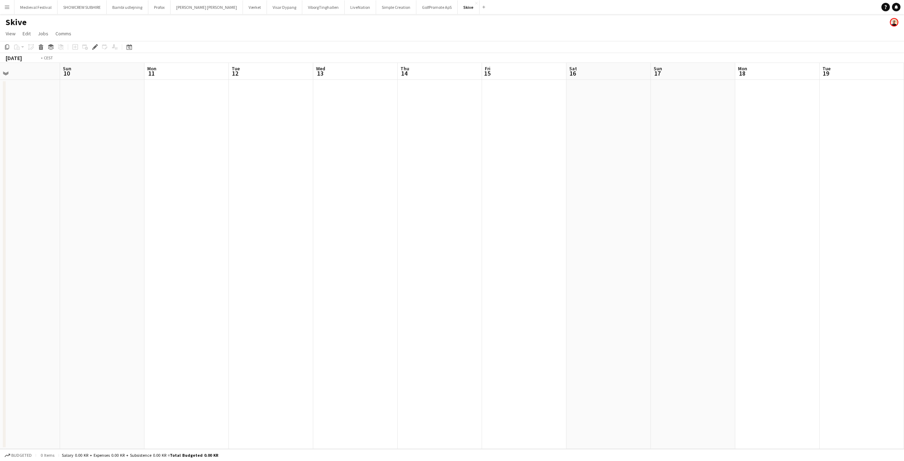
drag, startPoint x: 692, startPoint y: 194, endPoint x: 40, endPoint y: 222, distance: 653.2
click at [40, 222] on app-calendar-viewport "Wed 6 2/2 2 Jobs Thu 7 Fri 8 Sat 9 Sun 10 Mon 11 Tue 12 Wed 13 Thu 14 Fri 15 Sa…" at bounding box center [452, 256] width 904 height 386
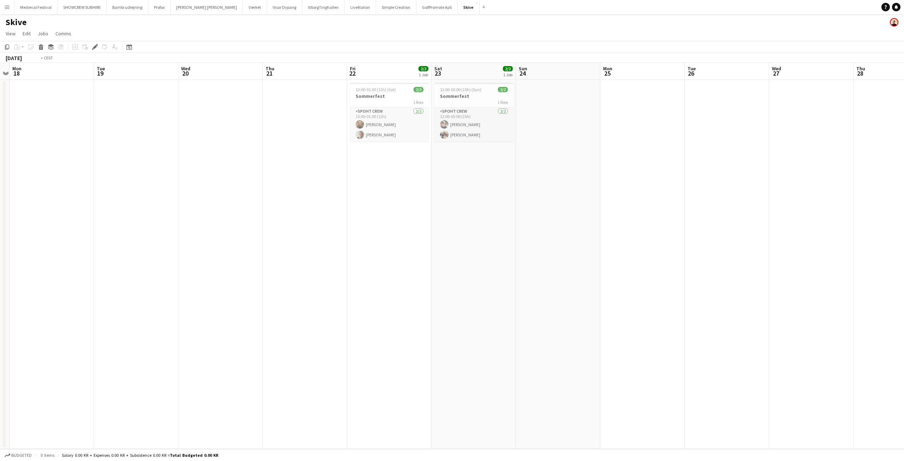
drag, startPoint x: 768, startPoint y: 194, endPoint x: 87, endPoint y: 219, distance: 681.6
click at [43, 224] on app-calendar-viewport "Fri 15 Sat 16 Sun 17 Mon 18 Tue 19 Wed 20 Thu 21 Fri 22 2/2 1 Job Sat 23 2/2 1 …" at bounding box center [452, 256] width 904 height 386
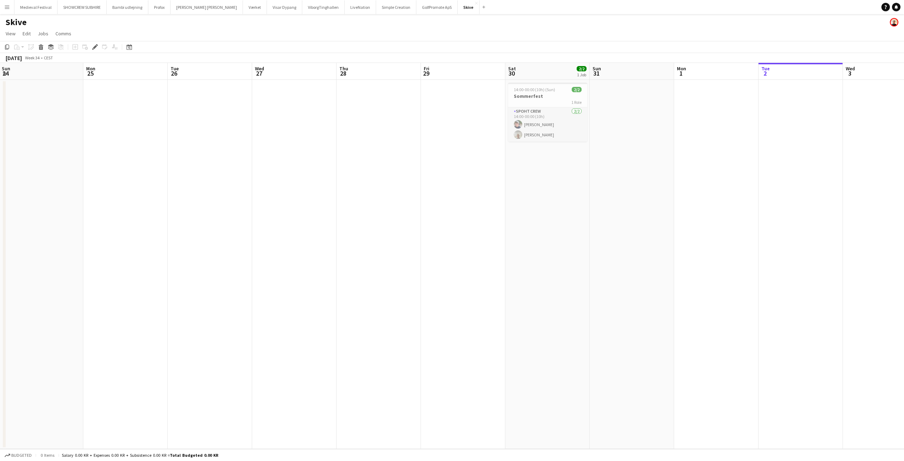
drag, startPoint x: 426, startPoint y: 212, endPoint x: 596, endPoint y: 220, distance: 170.1
click at [639, 221] on app-calendar-viewport "Fri 22 2/2 1 Job Sat 23 2/2 1 Job Sun 24 Mon 25 Tue 26 Wed 27 Thu 28 Fri 29 Sat…" at bounding box center [452, 256] width 904 height 386
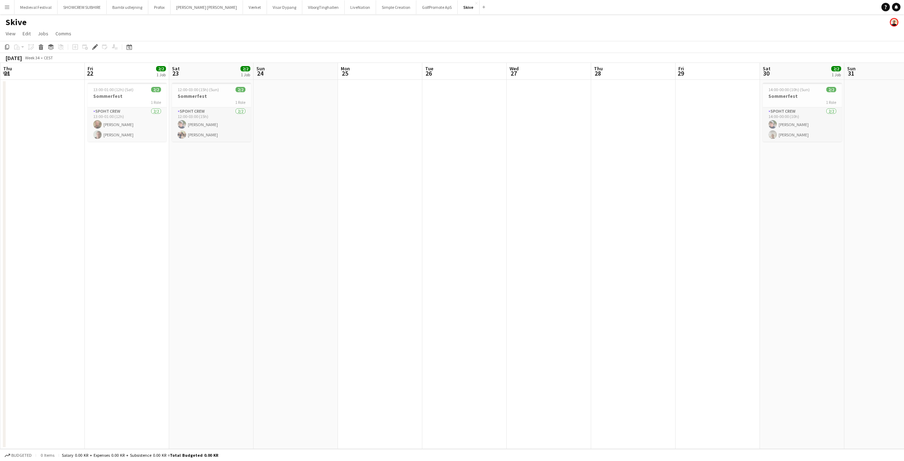
drag, startPoint x: 523, startPoint y: 188, endPoint x: 608, endPoint y: 199, distance: 86.1
click at [646, 199] on app-calendar-viewport "Tue 19 Wed 20 Thu 21 Fri 22 2/2 1 Job Sat 23 2/2 1 Job Sun 24 Mon 25 Tue 26 Wed…" at bounding box center [452, 256] width 904 height 386
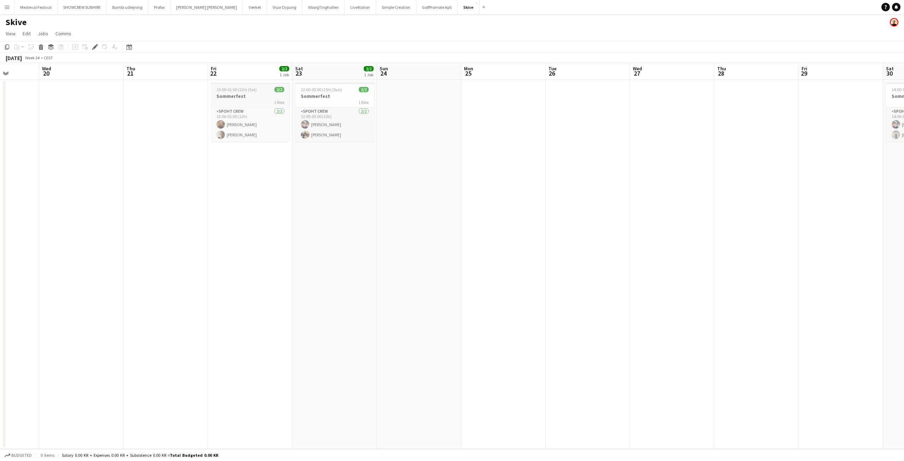
click at [244, 93] on app-job-card "13:00-01:00 (12h) (Sat) 2/2 Sommerfest 1 Role Spoht Crew [DATE] 13:00-01:00 (12…" at bounding box center [250, 112] width 79 height 59
click at [211, 173] on app-date-cell "13:00-01:00 (12h) (Sat) 2/2 Sommerfest 1 Role Spoht Crew [DATE] 13:00-01:00 (12…" at bounding box center [250, 264] width 84 height 369
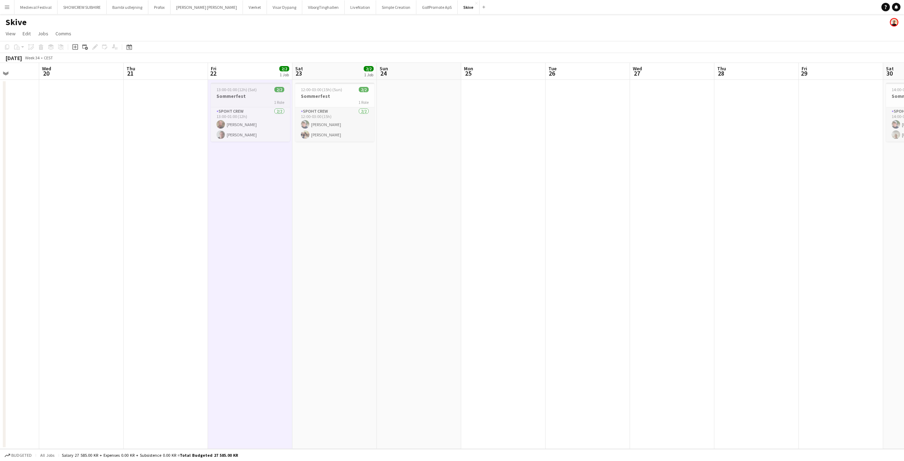
click at [250, 95] on h3 "Sommerfest" at bounding box center [250, 96] width 79 height 6
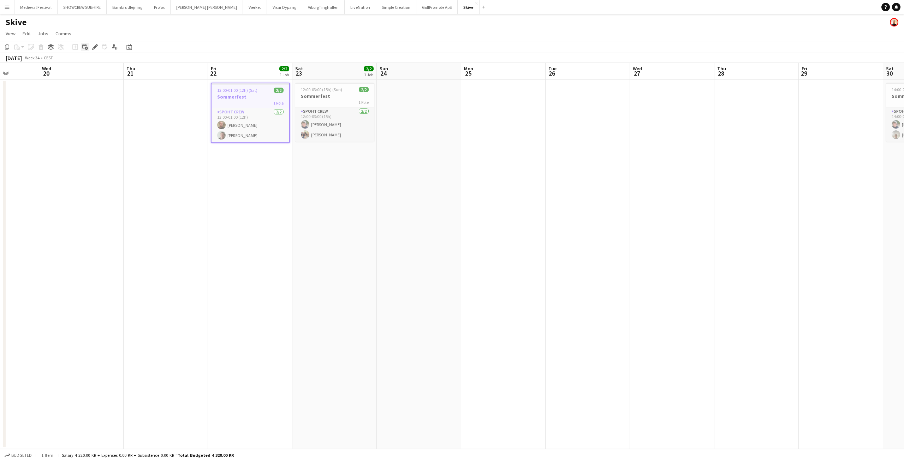
click at [88, 47] on div "Add linked Job" at bounding box center [85, 47] width 8 height 8
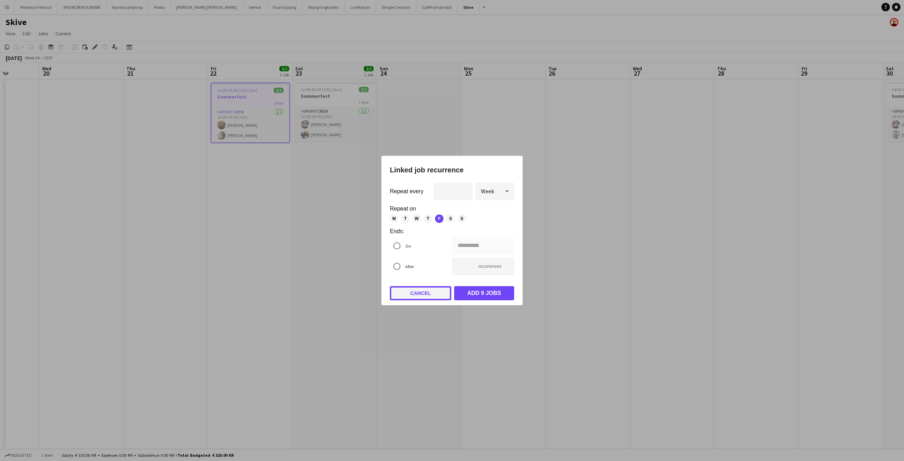
click at [425, 291] on button "Cancel" at bounding box center [420, 293] width 61 height 14
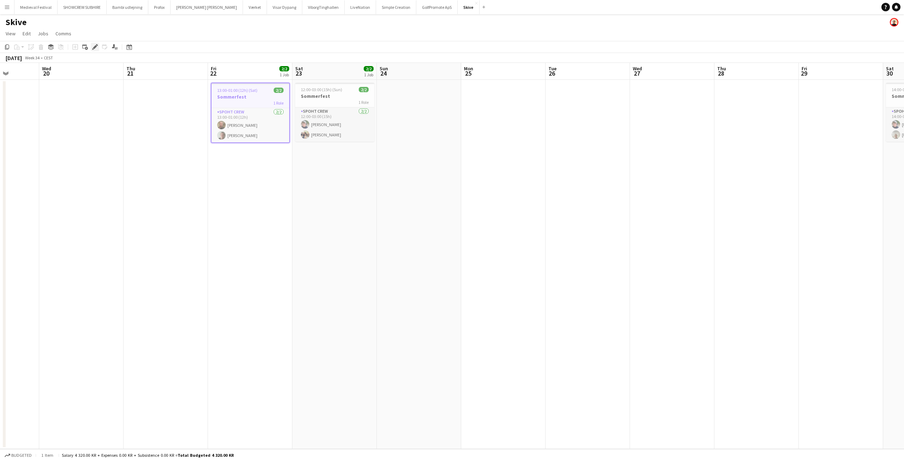
click at [95, 47] on icon at bounding box center [95, 47] width 4 height 4
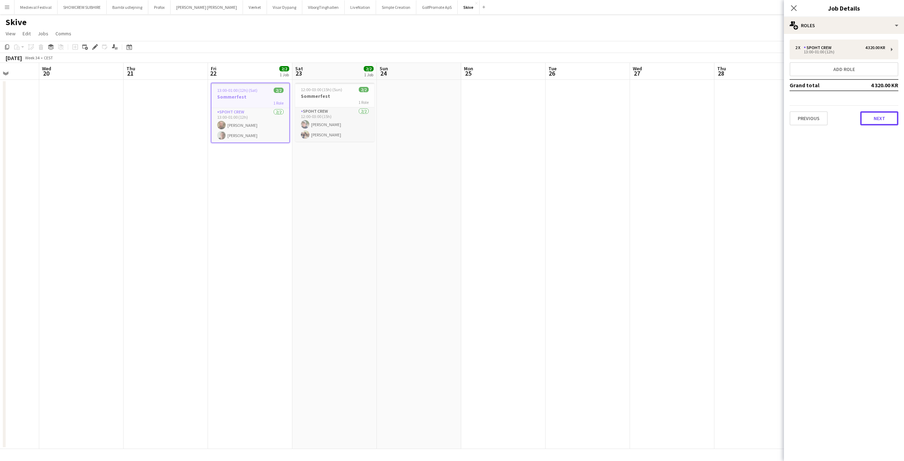
click at [875, 116] on button "Next" at bounding box center [879, 118] width 38 height 14
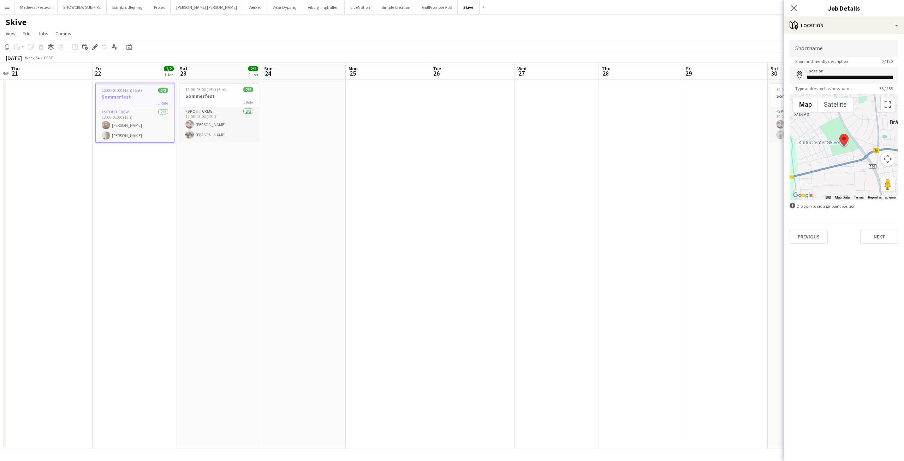
scroll to position [0, 239]
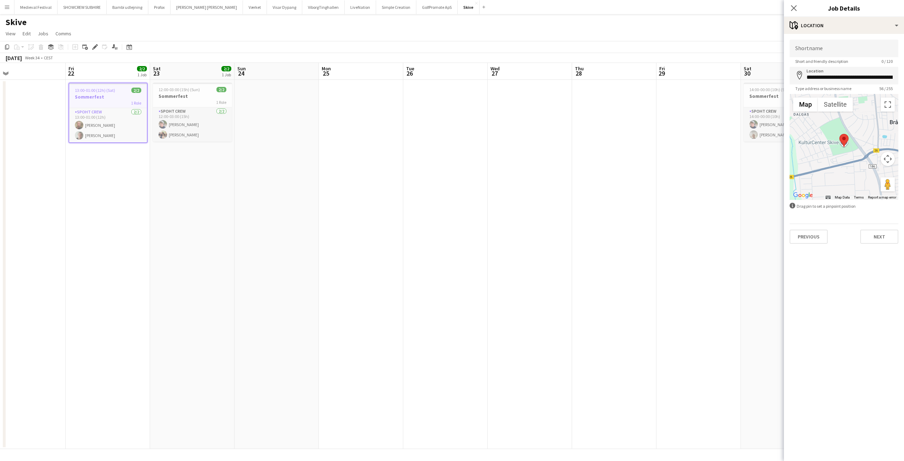
drag, startPoint x: 462, startPoint y: 155, endPoint x: 6, endPoint y: 159, distance: 455.5
click at [14, 159] on app-calendar-viewport "Mon 18 Tue 19 Wed 20 Thu 21 Fri 22 2/2 1 Job Sat 23 2/2 1 Job Sun 24 Mon 25 Tue…" at bounding box center [452, 256] width 904 height 386
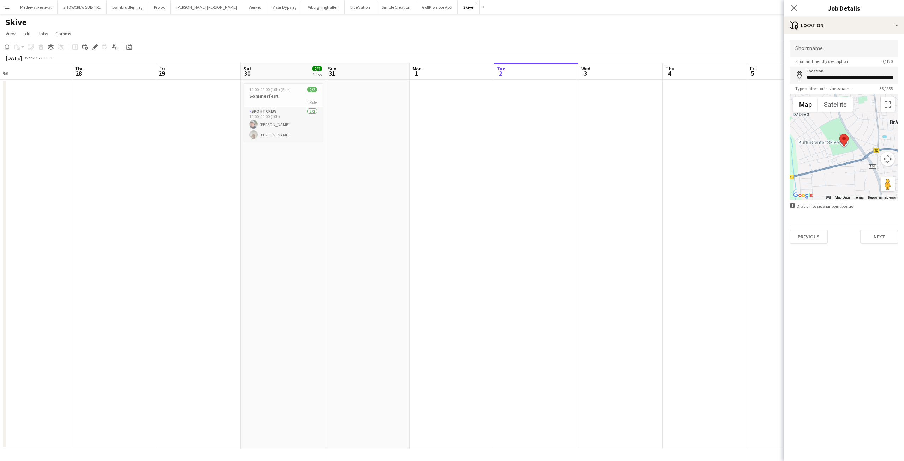
drag, startPoint x: 494, startPoint y: 186, endPoint x: 297, endPoint y: 183, distance: 196.7
click at [297, 183] on app-calendar-viewport "Sun 24 Mon 25 Tue 26 Wed 27 Thu 28 Fri 29 Sat 30 2/2 1 Job Sun 31 Mon 1 Tue 2 W…" at bounding box center [452, 256] width 904 height 386
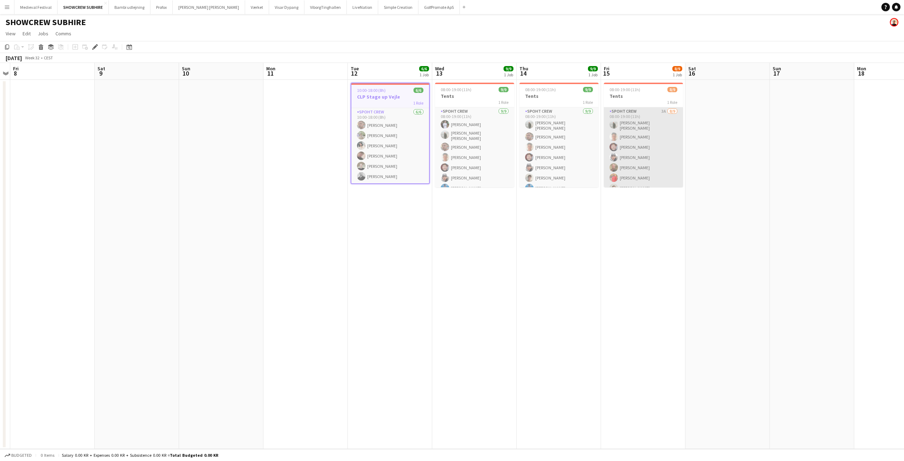
scroll to position [26, 0]
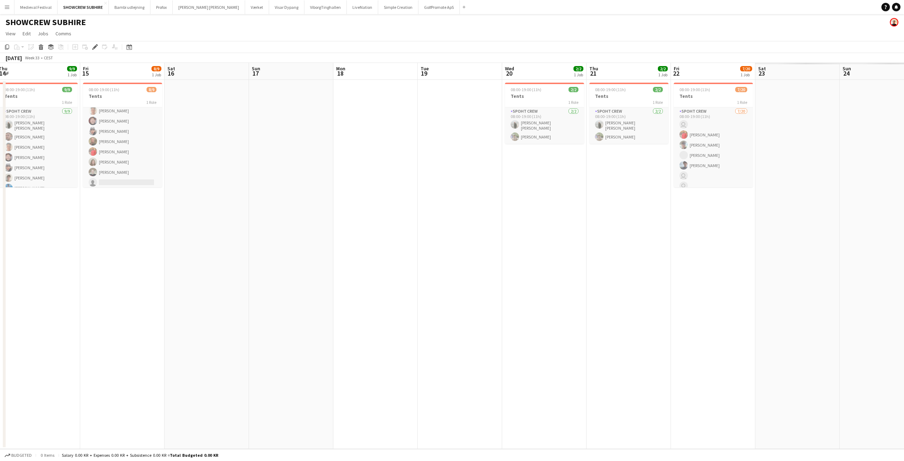
drag, startPoint x: 754, startPoint y: 236, endPoint x: 220, endPoint y: 267, distance: 535.1
click at [223, 267] on app-calendar-viewport "Mon 11 Tue 12 6/6 1 Job Wed 13 9/9 1 Job Thu 14 9/9 1 Job Fri 15 8/9 1 Job Sat …" at bounding box center [452, 256] width 904 height 386
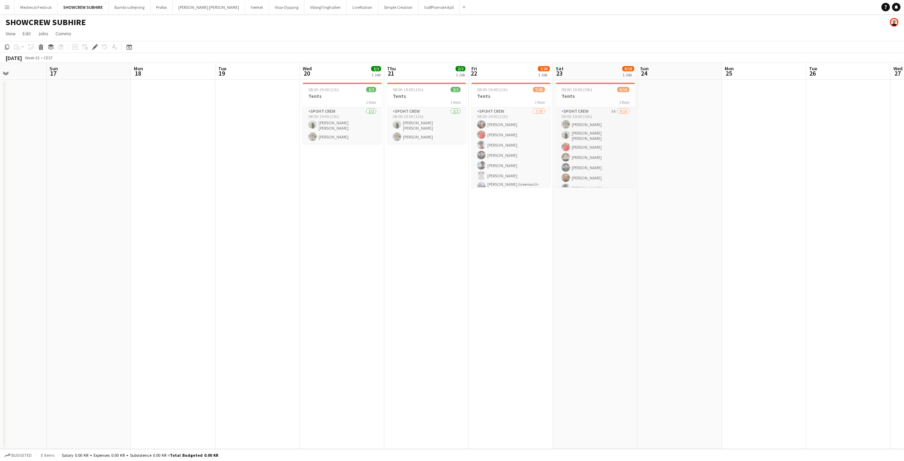
scroll to position [0, 299]
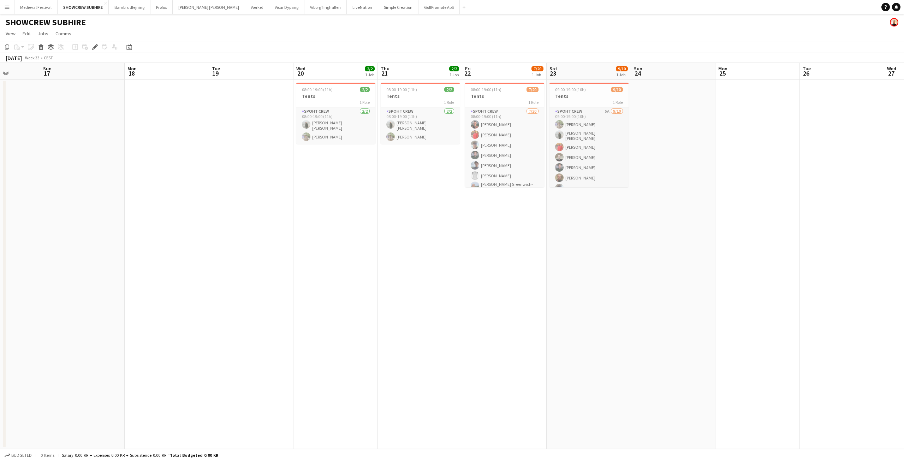
drag, startPoint x: 603, startPoint y: 251, endPoint x: 405, endPoint y: 261, distance: 199.1
click at [405, 261] on app-calendar-viewport "Wed 13 9/9 1 Job Thu 14 9/9 1 Job Fri 15 8/9 1 Job Sat 16 Sun 17 Mon 18 Tue 19 …" at bounding box center [452, 256] width 904 height 386
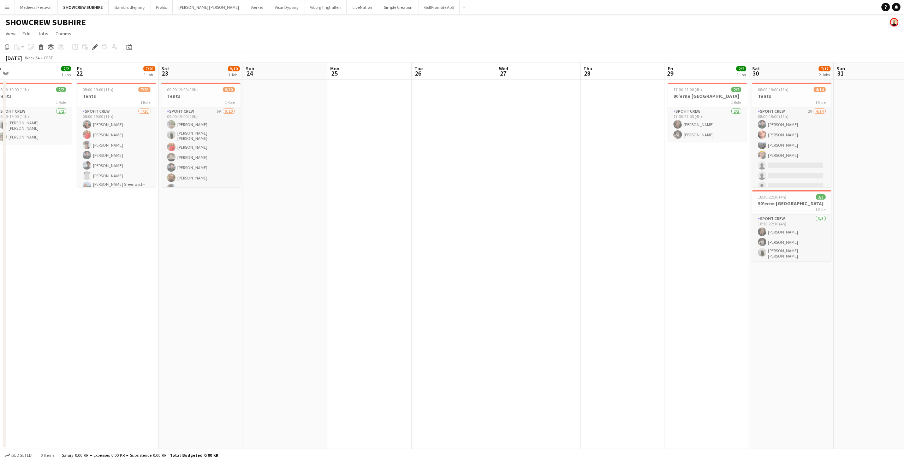
drag, startPoint x: 538, startPoint y: 260, endPoint x: 152, endPoint y: 310, distance: 389.9
click at [152, 310] on app-calendar-viewport "Mon 18 Tue 19 Wed 20 2/2 1 Job Thu 21 2/2 1 Job Fri 22 7/20 1 Job Sat 23 9/10 1…" at bounding box center [452, 256] width 904 height 386
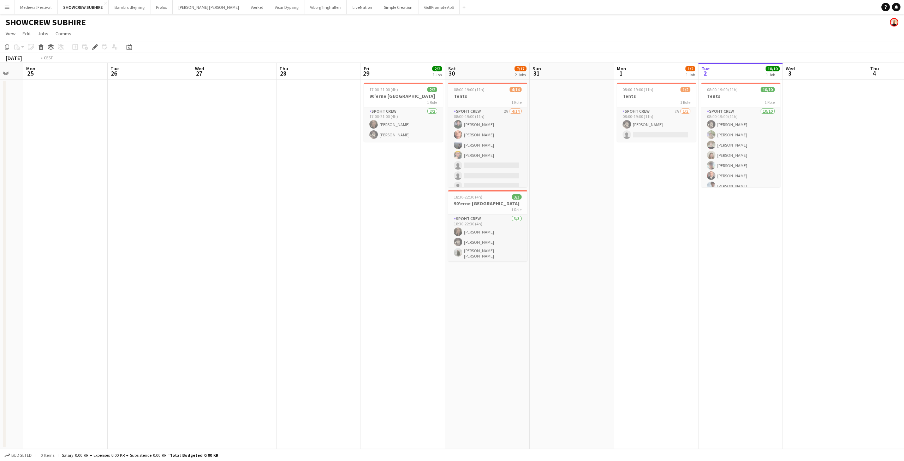
drag, startPoint x: 473, startPoint y: 292, endPoint x: 0, endPoint y: 328, distance: 474.1
click at [0, 330] on app-calendar-viewport "Fri 22 7/20 1 Job Sat 23 9/10 1 Job Sun 24 Mon 25 Tue 26 Wed 27 Thu 28 Fri 29 2…" at bounding box center [452, 256] width 904 height 386
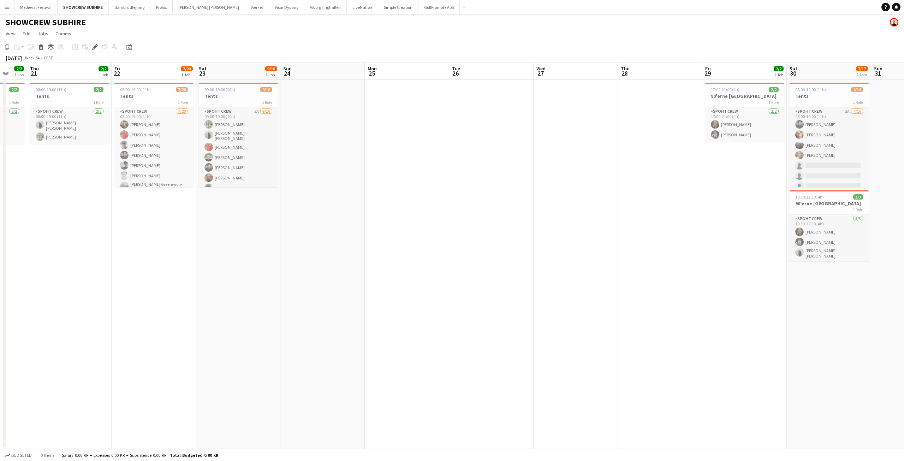
drag, startPoint x: 8, startPoint y: 320, endPoint x: 563, endPoint y: 325, distance: 554.7
click at [626, 326] on app-calendar-viewport "Tue 19 Wed 20 2/2 1 Job Thu 21 2/2 1 Job Fri 22 7/20 1 Job Sat 23 9/10 1 Job Su…" at bounding box center [452, 256] width 904 height 386
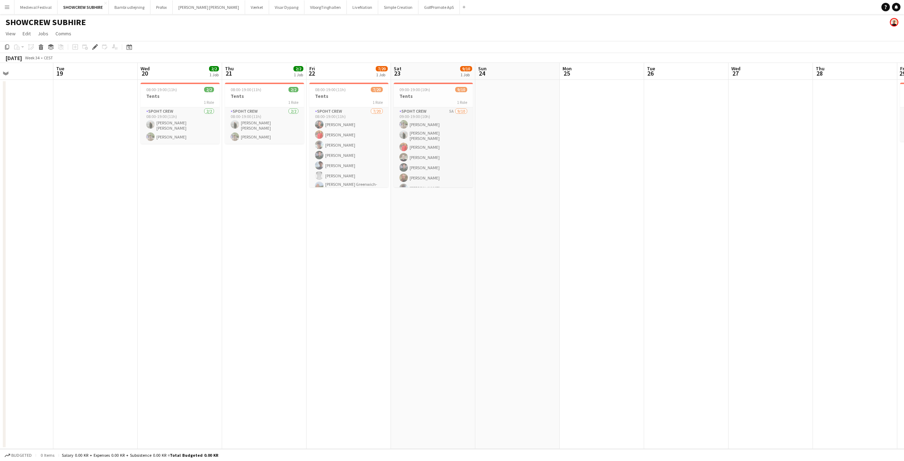
drag, startPoint x: 439, startPoint y: 311, endPoint x: 526, endPoint y: 310, distance: 87.2
click at [526, 310] on app-calendar-viewport "Sat 16 Sun 17 Mon 18 Tue 19 Wed 20 2/2 1 Job Thu 21 2/2 1 Job Fri 22 7/20 1 Job…" at bounding box center [452, 256] width 904 height 386
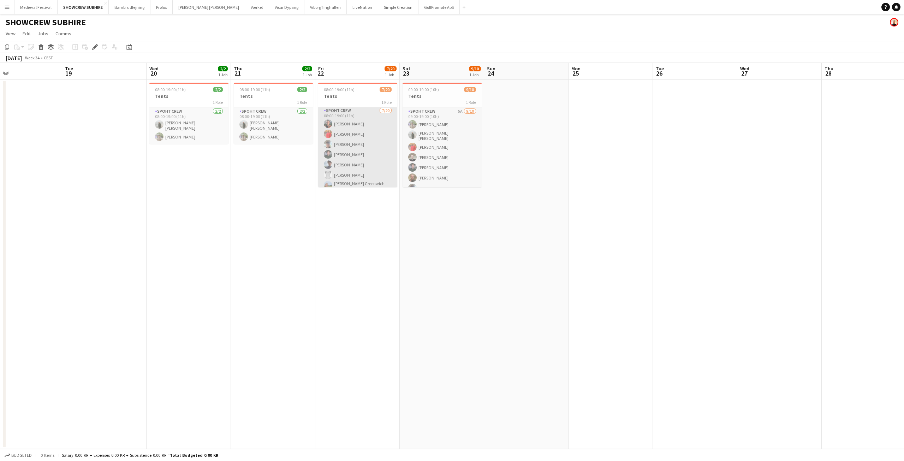
scroll to position [0, 0]
click at [437, 92] on app-job-card "09:00-19:00 (10h) 9/10 Tents 1 Role Spoht Crew 5A [DATE] 09:00-19:00 (10h) [PER…" at bounding box center [442, 135] width 79 height 105
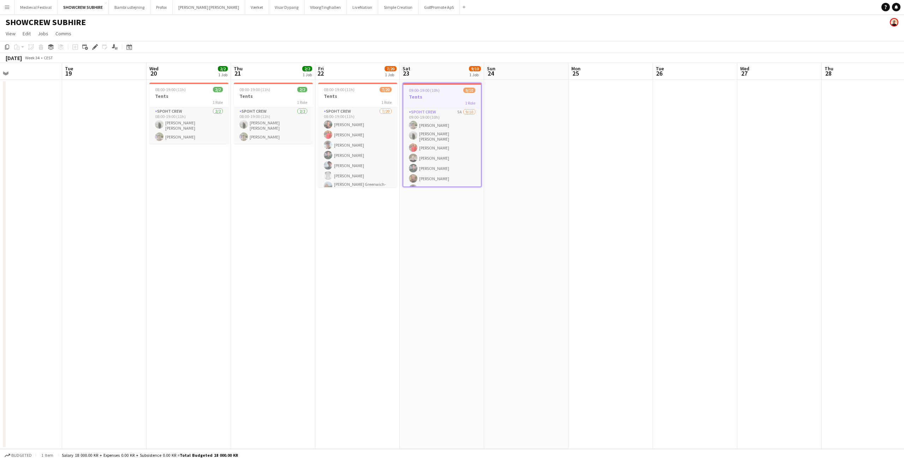
click at [90, 42] on app-toolbar "Copy Paste Paste Ctrl+V Paste with crew Ctrl+Shift+V Paste linked Job [GEOGRAPH…" at bounding box center [452, 47] width 904 height 12
click at [437, 93] on app-job-card "09:00-19:00 (10h) 9/10 Tents 1 Role Spoht Crew 5A [DATE] 09:00-19:00 (10h) [PER…" at bounding box center [442, 135] width 79 height 105
click at [97, 46] on icon "Edit" at bounding box center [95, 47] width 6 height 6
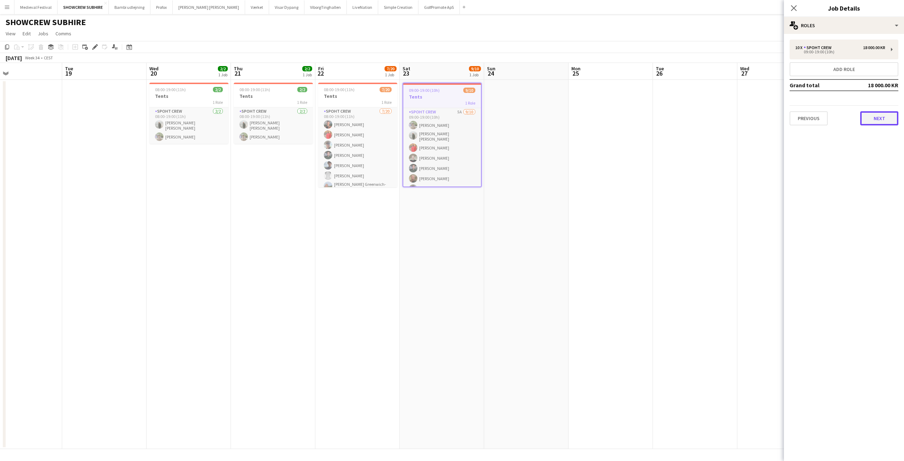
click at [871, 112] on button "Next" at bounding box center [879, 118] width 38 height 14
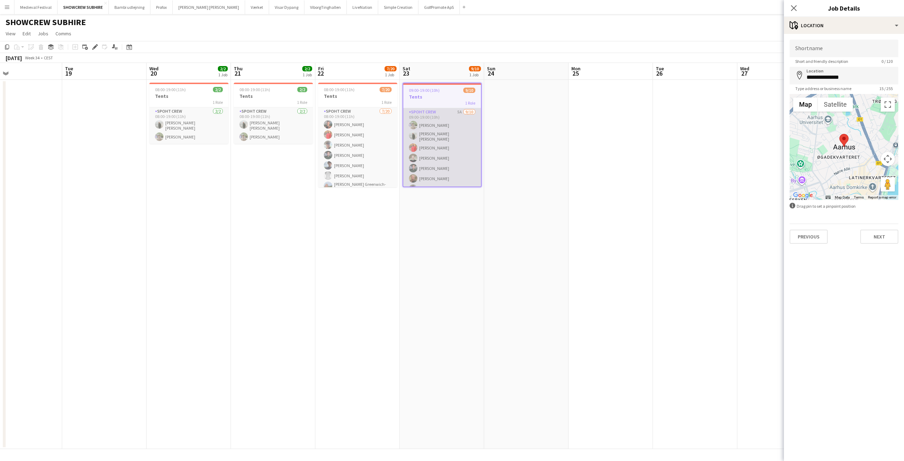
scroll to position [38, 0]
click at [533, 256] on app-date-cell at bounding box center [526, 264] width 84 height 369
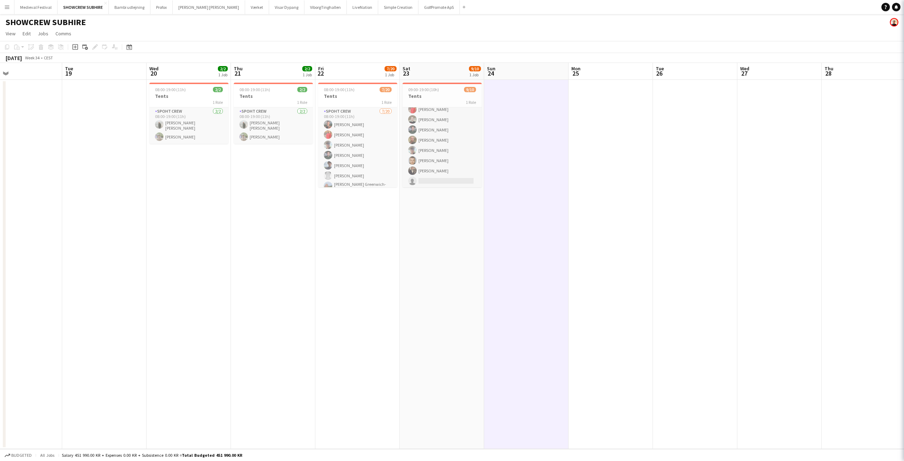
scroll to position [36, 0]
click at [684, 235] on app-calendar-viewport "Sat 16 Sun 17 Mon 18 Tue 19 Wed 20 2/2 1 Job Thu 21 2/2 1 Job Fri 22 7/20 1 Job…" at bounding box center [452, 256] width 904 height 386
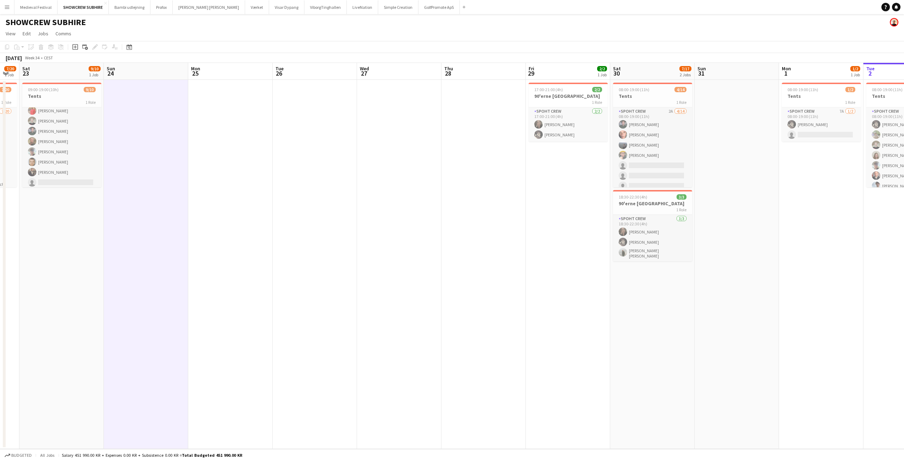
drag, startPoint x: 612, startPoint y: 240, endPoint x: 210, endPoint y: 251, distance: 402.0
click at [210, 251] on app-calendar-viewport "Wed 20 2/2 1 Job Thu 21 2/2 1 Job Fri 22 7/20 1 Job Sat 23 9/10 1 Job Sun 24 Mo…" at bounding box center [452, 256] width 904 height 386
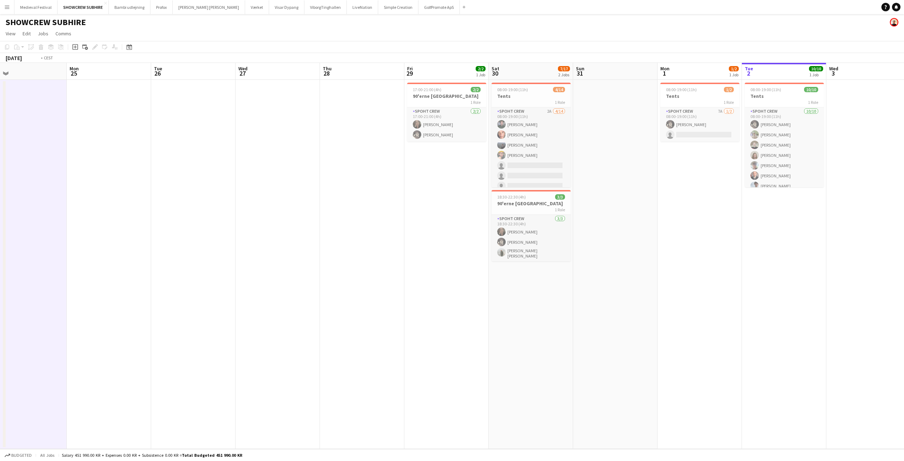
drag, startPoint x: 401, startPoint y: 237, endPoint x: 280, endPoint y: 240, distance: 120.8
click at [284, 240] on app-calendar-viewport "Thu 21 2/2 1 Job Fri 22 7/20 1 Job Sat 23 9/10 1 Job Sun 24 Mon 25 Tue 26 Wed 2…" at bounding box center [452, 256] width 904 height 386
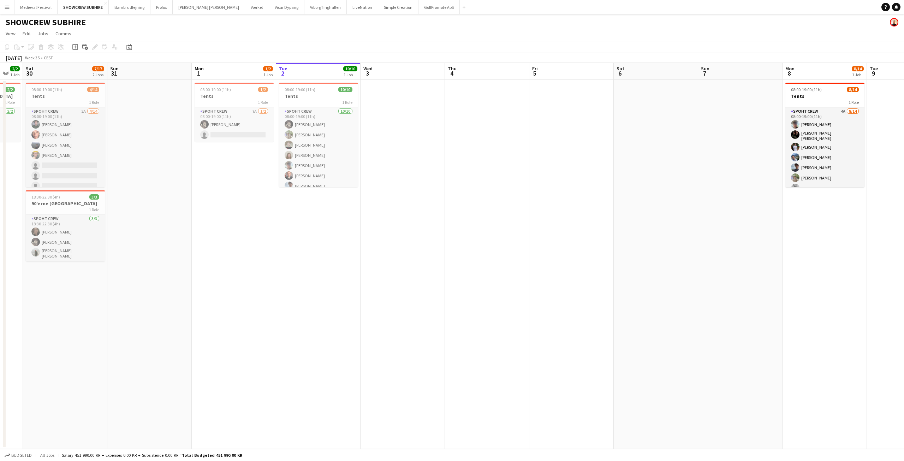
scroll to position [0, 285]
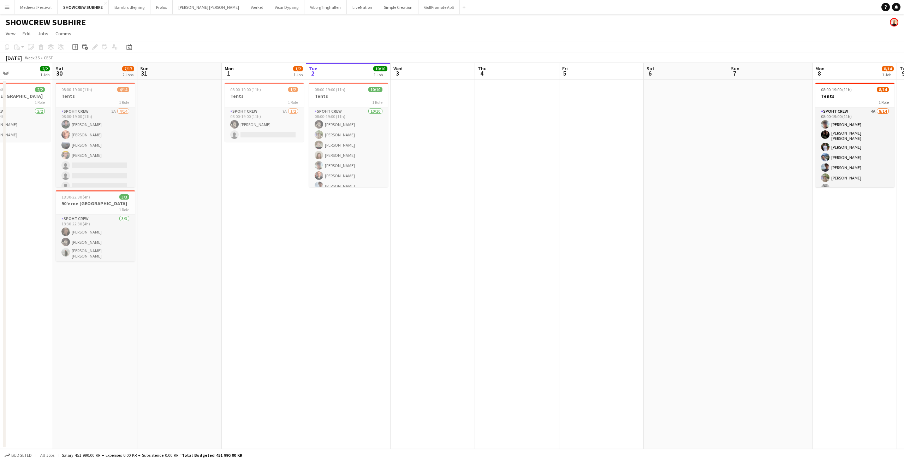
drag, startPoint x: 697, startPoint y: 345, endPoint x: 348, endPoint y: 337, distance: 349.0
click at [348, 337] on app-calendar-viewport "Tue 26 Wed 27 Thu 28 Fri 29 2/2 1 Job Sat 30 7/17 2 Jobs Sun 31 Mon 1 1/2 1 Job…" at bounding box center [452, 256] width 904 height 386
click at [348, 337] on app-date-cell "08:00-19:00 (11h) 10/10 Tents 1 Role Spoht Crew [DATE] 08:00-19:00 (11h) [PERSO…" at bounding box center [348, 264] width 84 height 369
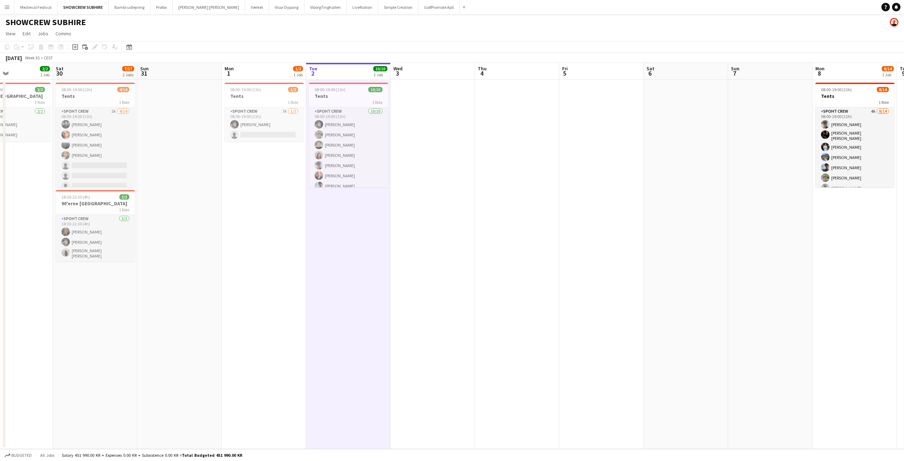
click at [348, 337] on app-date-cell "08:00-19:00 (11h) 10/10 Tents 1 Role Spoht Crew [DATE] 08:00-19:00 (11h) [PERSO…" at bounding box center [348, 264] width 84 height 369
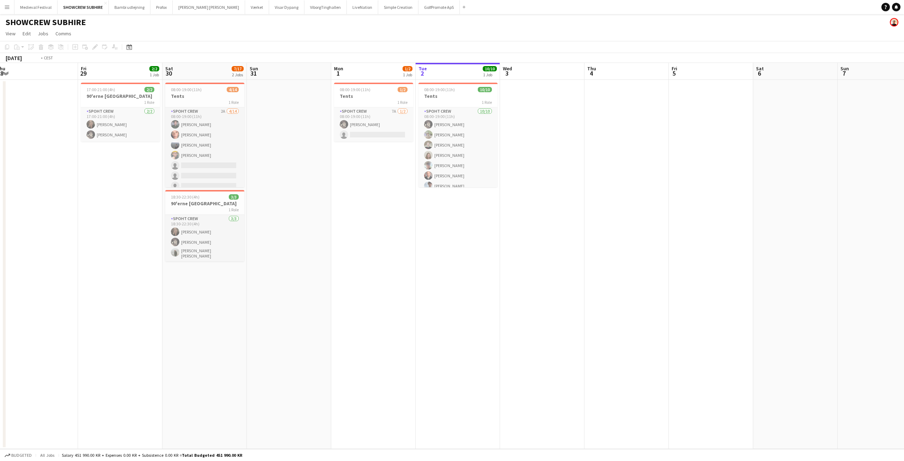
drag, startPoint x: 162, startPoint y: 148, endPoint x: 687, endPoint y: 202, distance: 527.2
click at [689, 206] on app-calendar-viewport "Tue 26 Wed 27 Thu 28 Fri 29 2/2 1 Job Sat 30 7/17 2 Jobs Sun 31 Mon 1 1/2 1 Job…" at bounding box center [452, 256] width 904 height 386
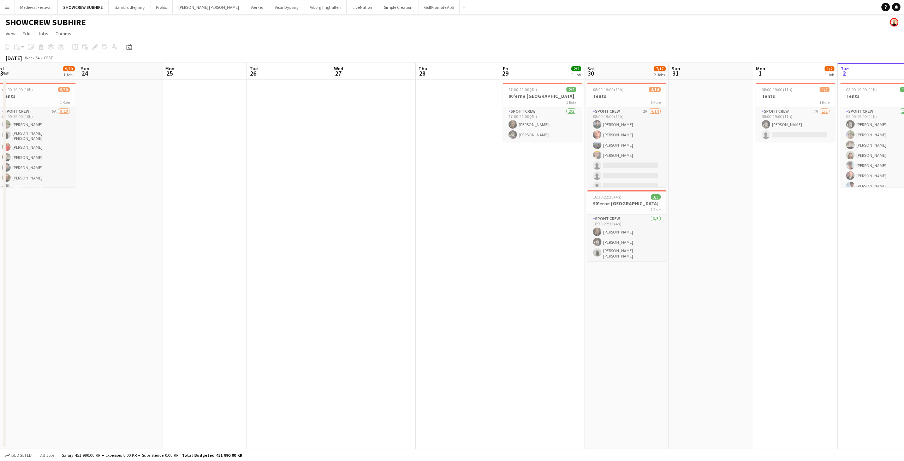
scroll to position [0, 173]
